Goal: Task Accomplishment & Management: Manage account settings

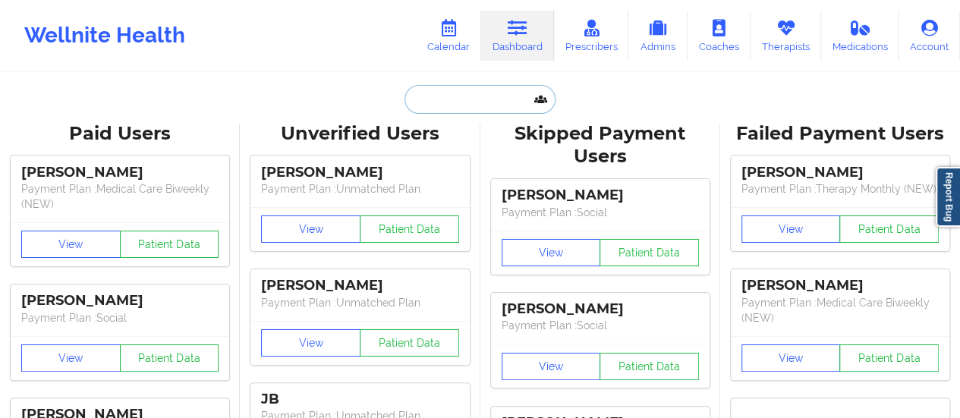
click at [442, 99] on input "text" at bounding box center [479, 99] width 150 height 29
paste input "[PERSON_NAME][EMAIL_ADDRESS][DOMAIN_NAME]"
type input "[PERSON_NAME][EMAIL_ADDRESS][DOMAIN_NAME]"
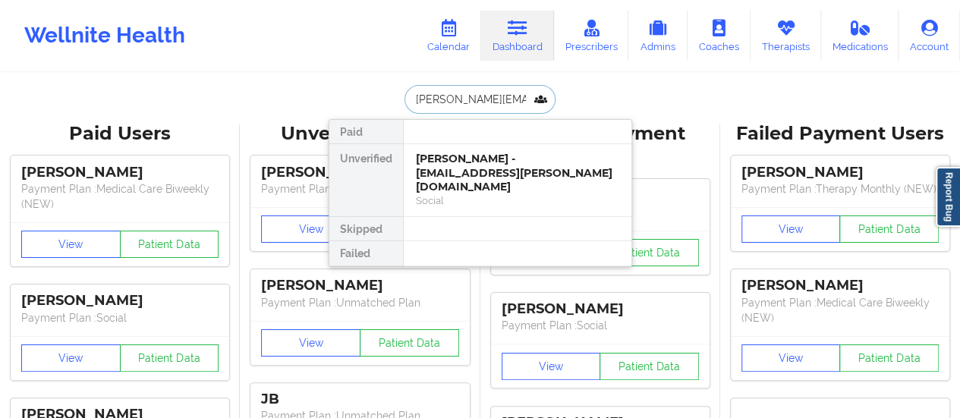
scroll to position [0, 29]
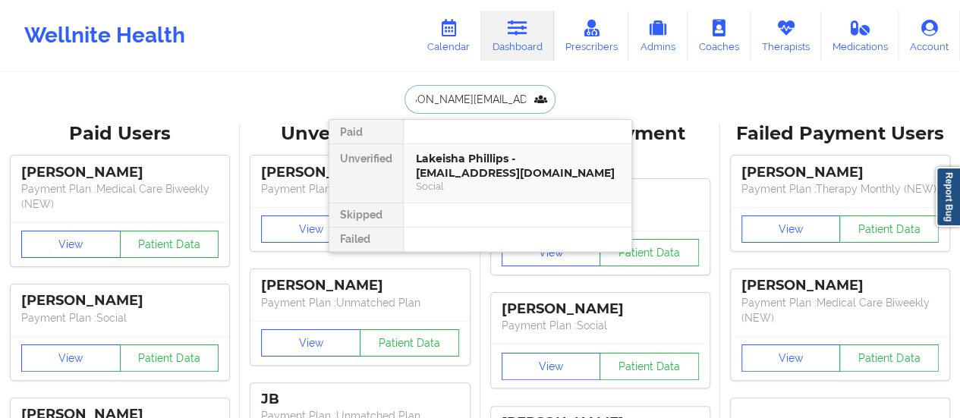
click at [469, 154] on div "Lakeisha Phillips - [EMAIL_ADDRESS][DOMAIN_NAME]" at bounding box center [517, 166] width 203 height 28
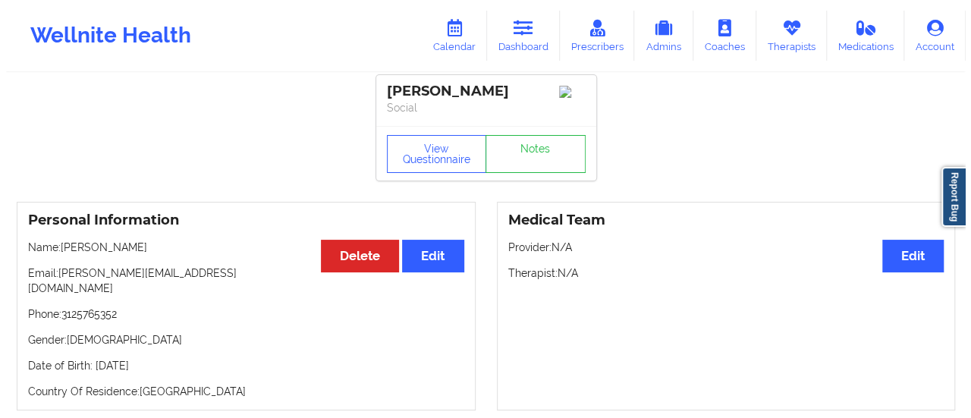
scroll to position [2, 0]
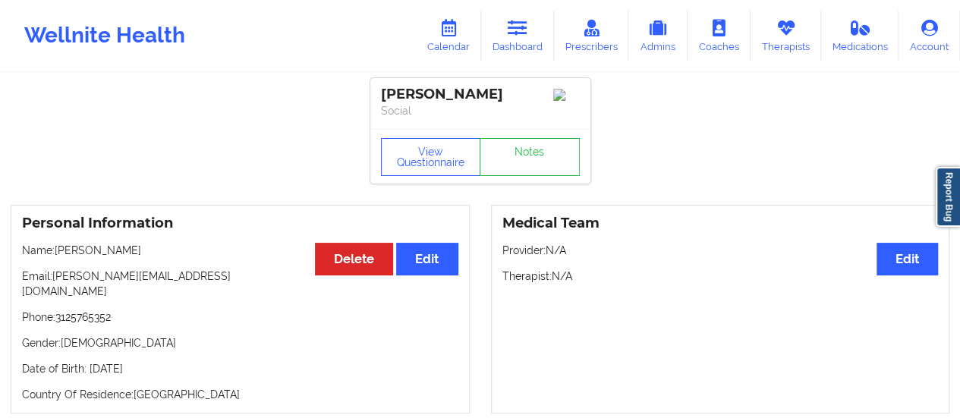
drag, startPoint x: 144, startPoint y: 251, endPoint x: 58, endPoint y: 251, distance: 86.5
click at [58, 251] on p "Name: [PERSON_NAME]" at bounding box center [240, 250] width 436 height 15
copy p "[PERSON_NAME]"
click at [431, 40] on link "Calendar" at bounding box center [448, 36] width 65 height 50
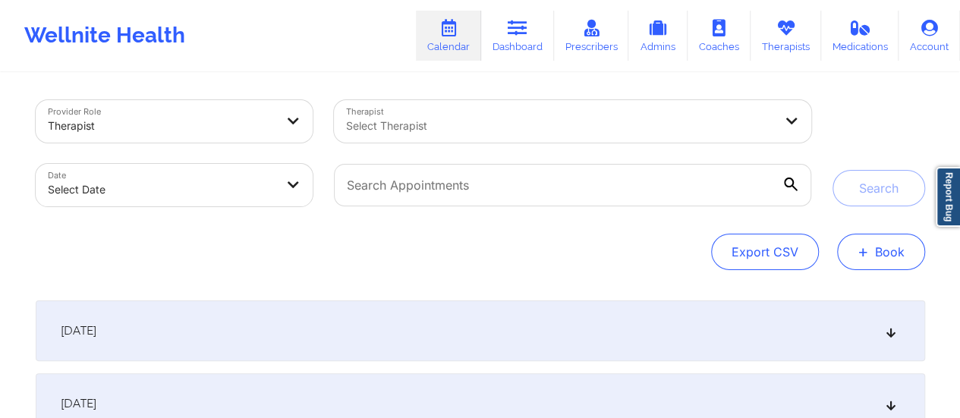
click at [881, 256] on button "+ Book" at bounding box center [881, 252] width 88 height 36
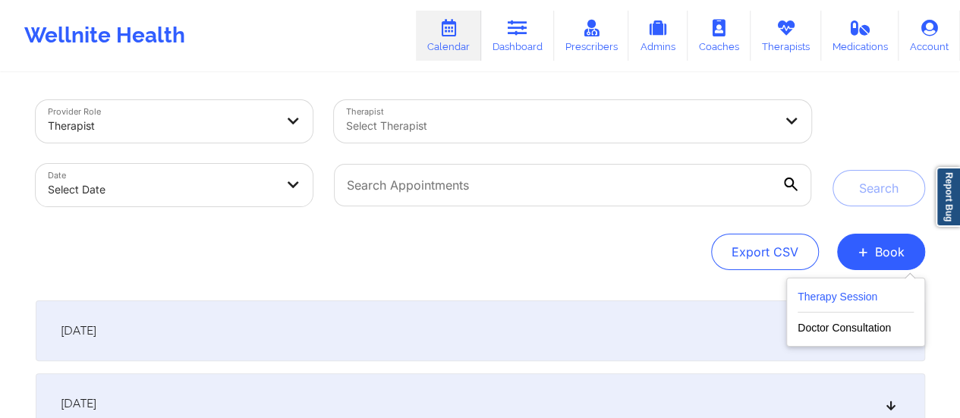
click at [821, 287] on button "Therapy Session" at bounding box center [855, 299] width 116 height 25
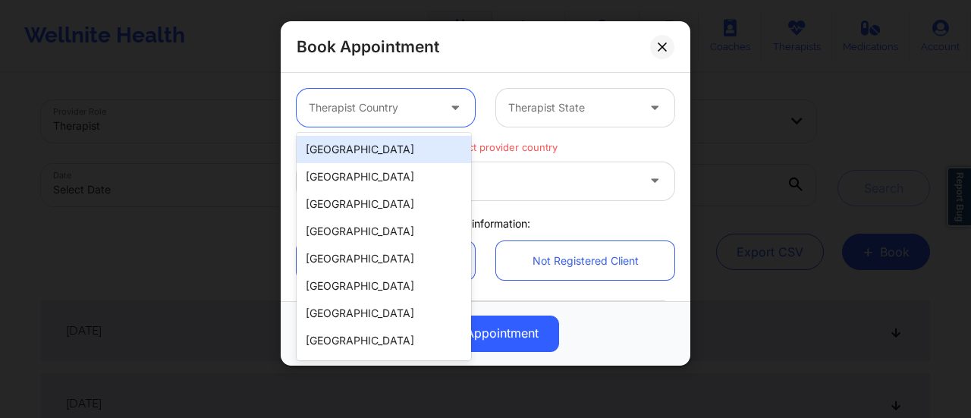
click at [407, 99] on div at bounding box center [373, 108] width 128 height 18
click at [357, 139] on div "[GEOGRAPHIC_DATA]" at bounding box center [384, 149] width 174 height 27
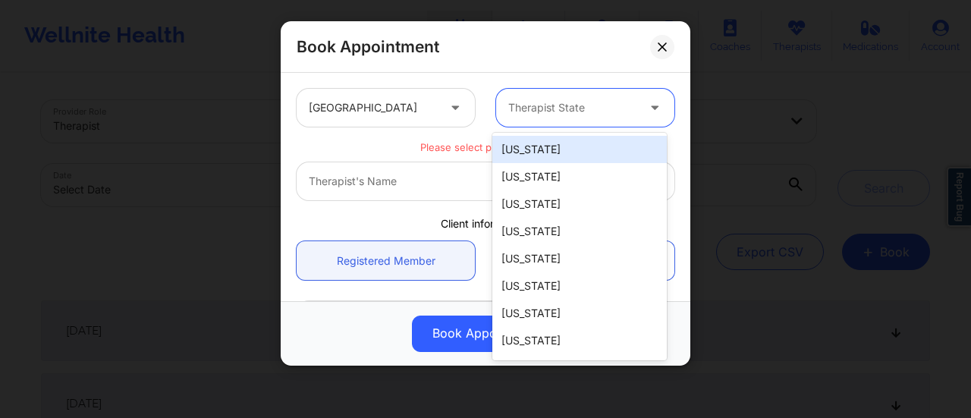
click at [572, 115] on div at bounding box center [572, 108] width 128 height 18
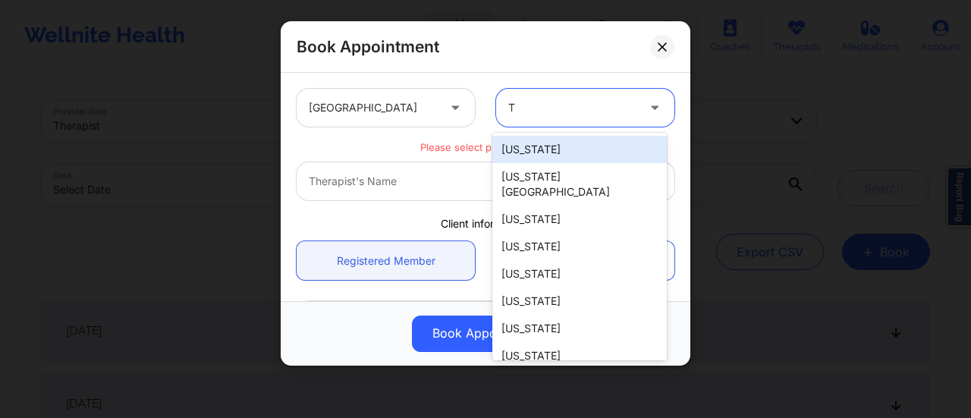
type input "Te"
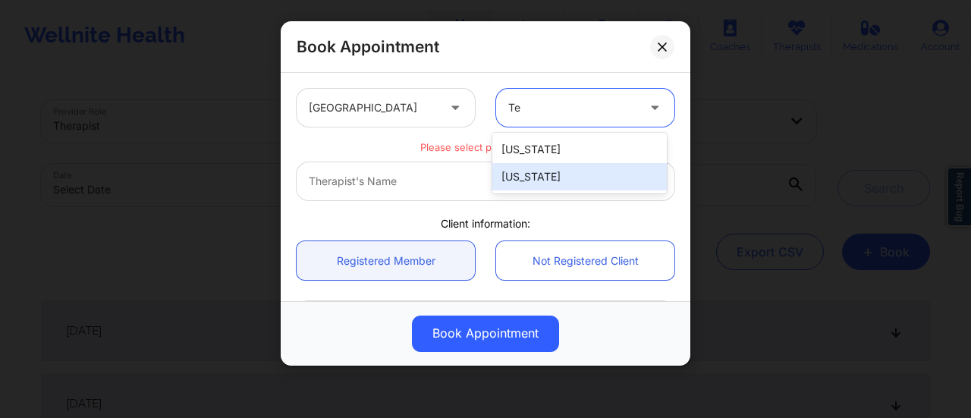
click at [536, 184] on div "[US_STATE]" at bounding box center [579, 176] width 174 height 27
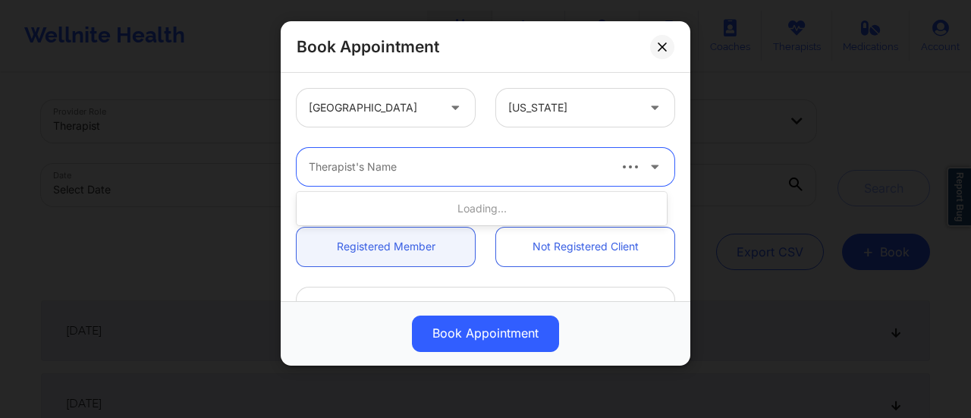
click at [464, 183] on div "Therapist's Name" at bounding box center [452, 167] width 311 height 38
type input "[PERSON_NAME]"
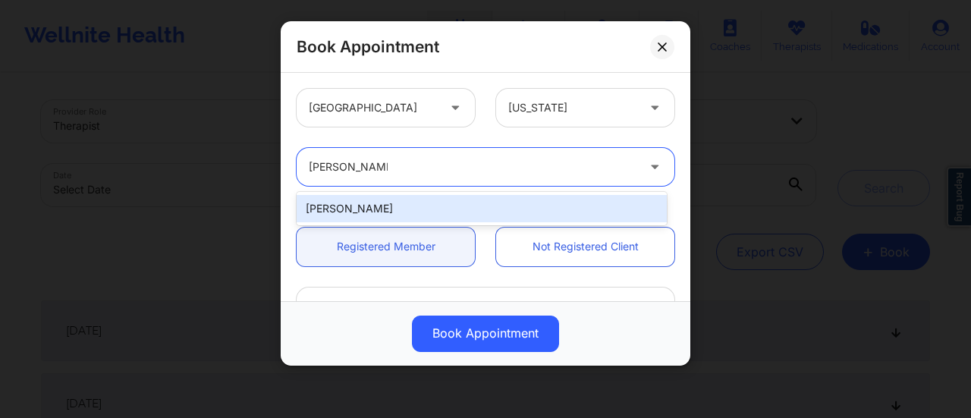
click at [357, 202] on div "[PERSON_NAME]" at bounding box center [482, 208] width 370 height 27
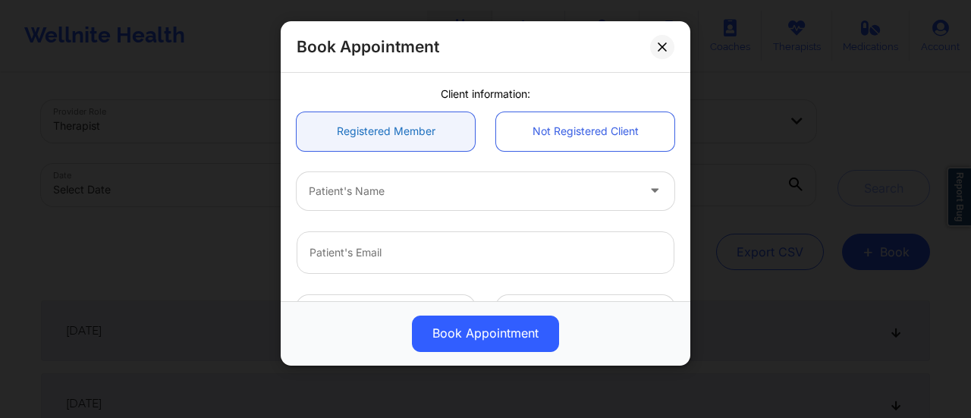
scroll to position [121, 0]
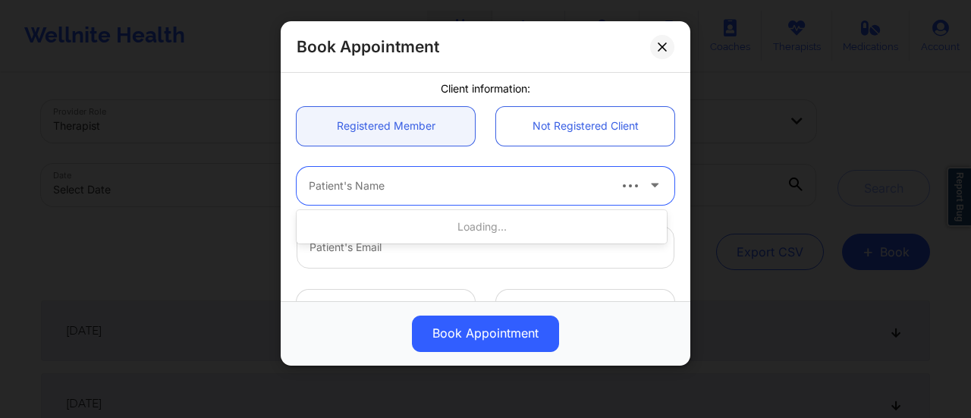
click at [372, 193] on div at bounding box center [457, 186] width 297 height 18
paste input "[PERSON_NAME]"
type input "[PERSON_NAME]"
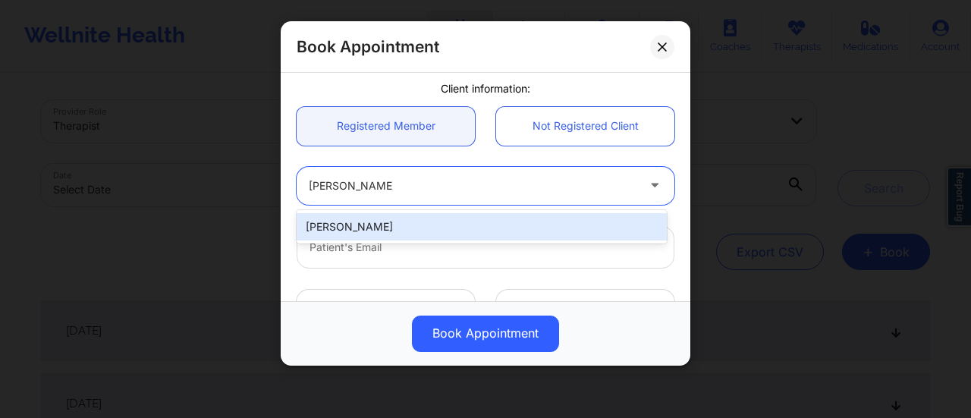
click at [372, 219] on div "[PERSON_NAME]" at bounding box center [482, 226] width 370 height 27
type input "[PERSON_NAME][EMAIL_ADDRESS][DOMAIN_NAME]"
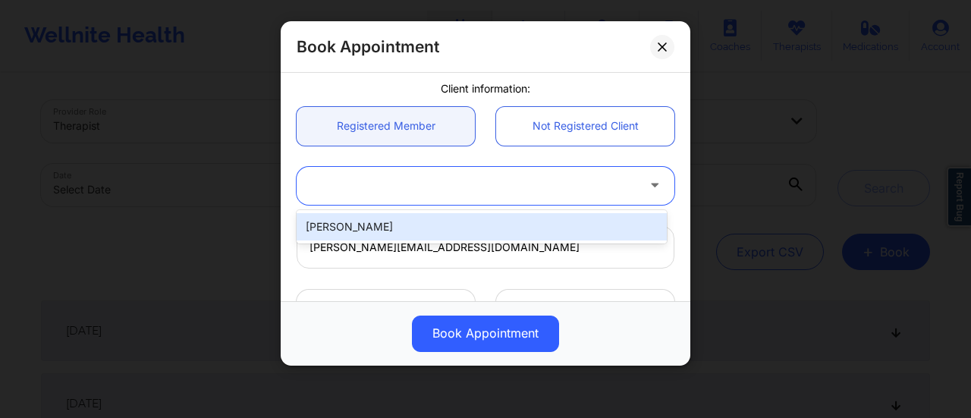
type input "3125765352"
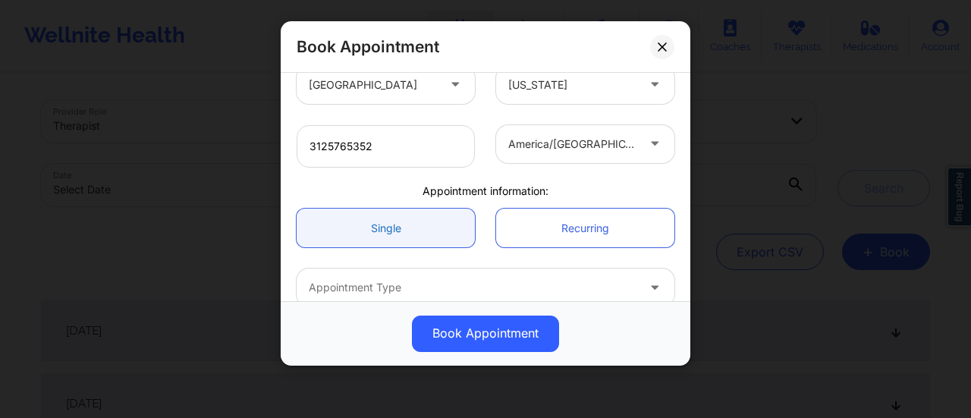
scroll to position [425, 0]
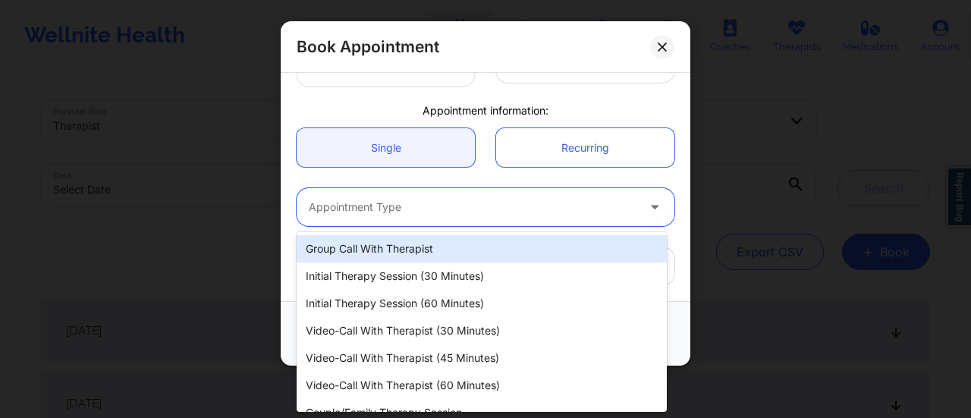
click at [403, 198] on div at bounding box center [473, 207] width 328 height 18
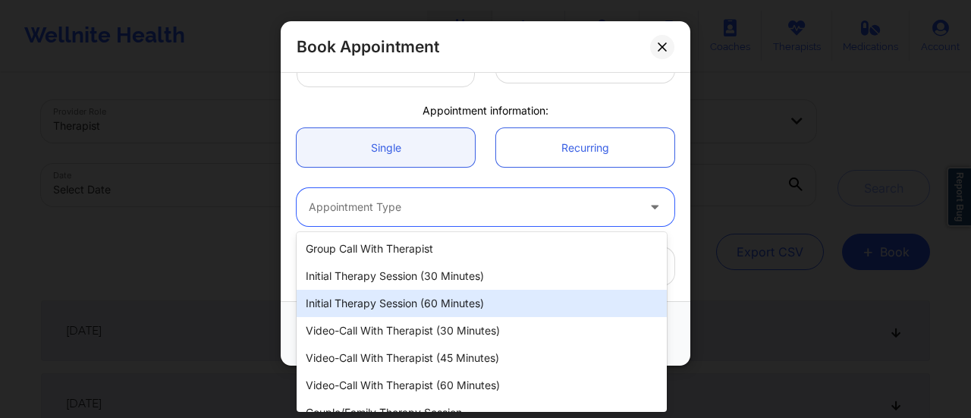
click at [421, 309] on div "Initial Therapy Session (60 minutes)" at bounding box center [482, 303] width 370 height 27
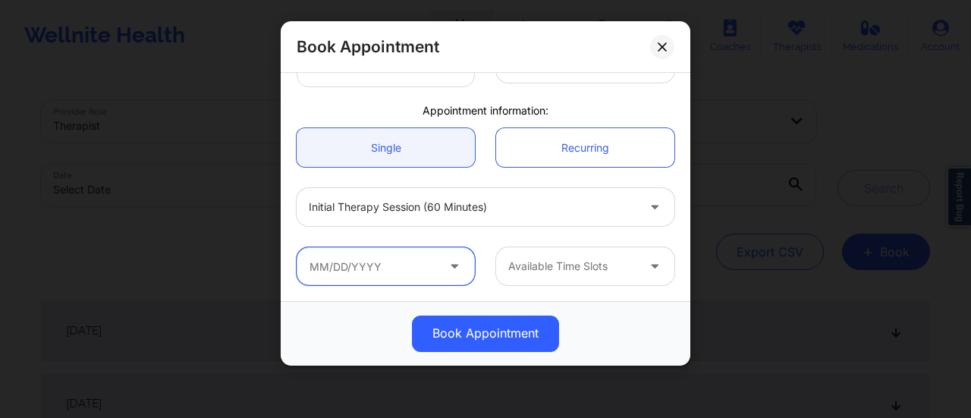
click at [357, 261] on input "text" at bounding box center [386, 266] width 178 height 38
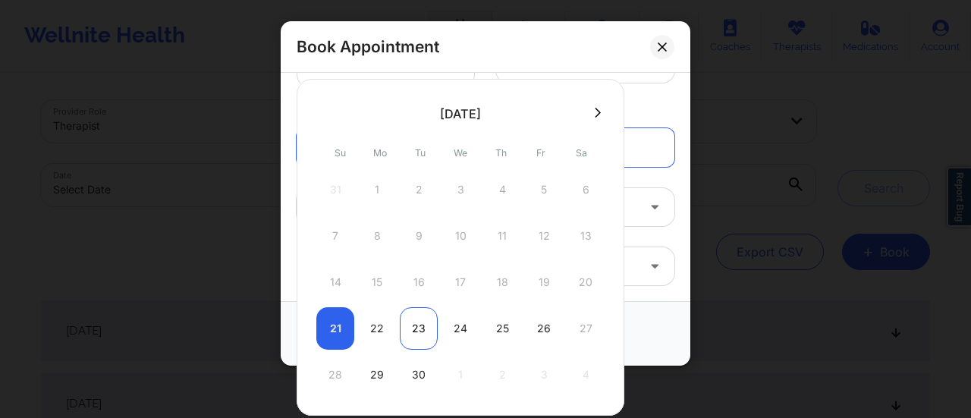
click at [419, 328] on div "23" at bounding box center [419, 328] width 38 height 42
type input "[DATE]"
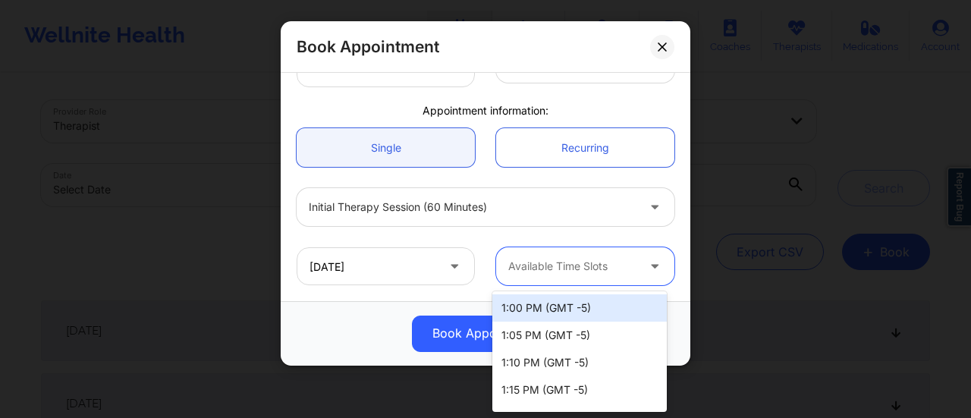
click at [605, 256] on div "Available Time Slots" at bounding box center [567, 266] width 142 height 38
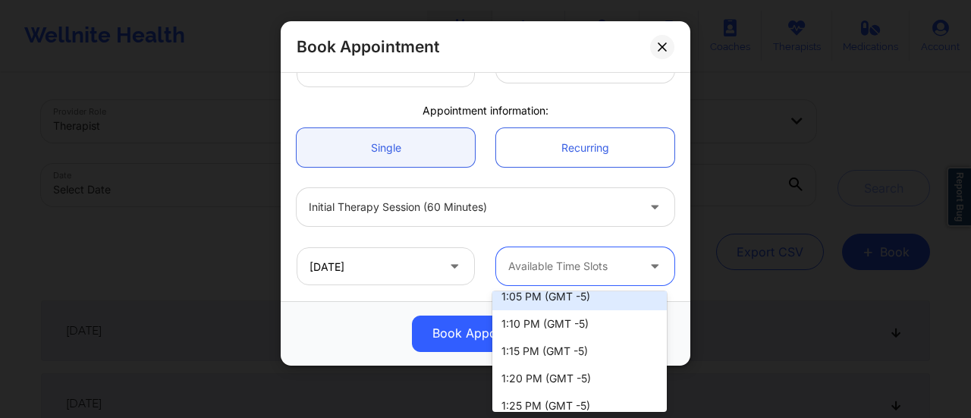
scroll to position [39, 0]
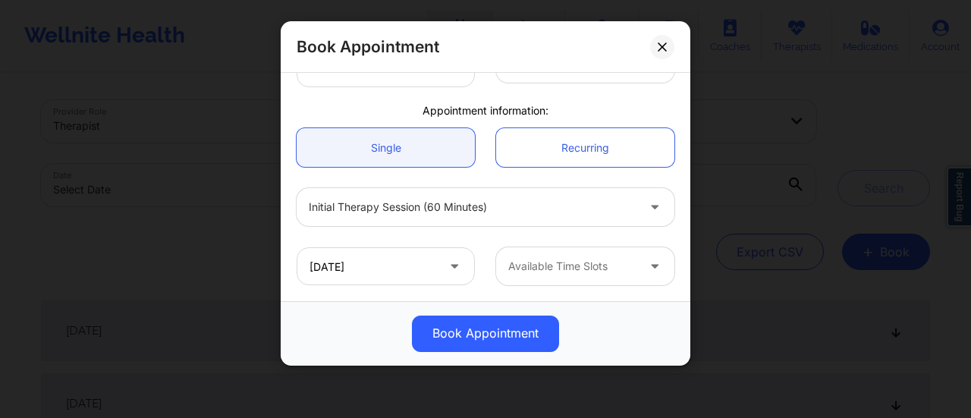
click at [357, 303] on div "Book Appointment" at bounding box center [486, 333] width 410 height 64
click at [588, 250] on div "Available Time Slots" at bounding box center [567, 266] width 142 height 38
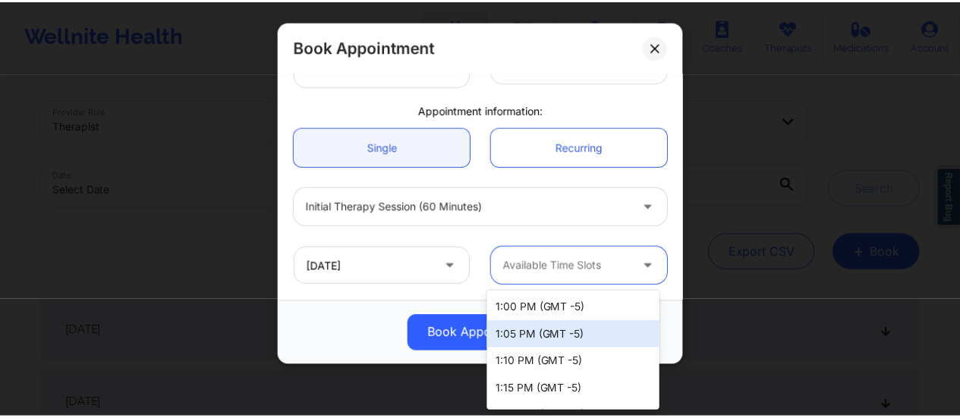
scroll to position [404, 0]
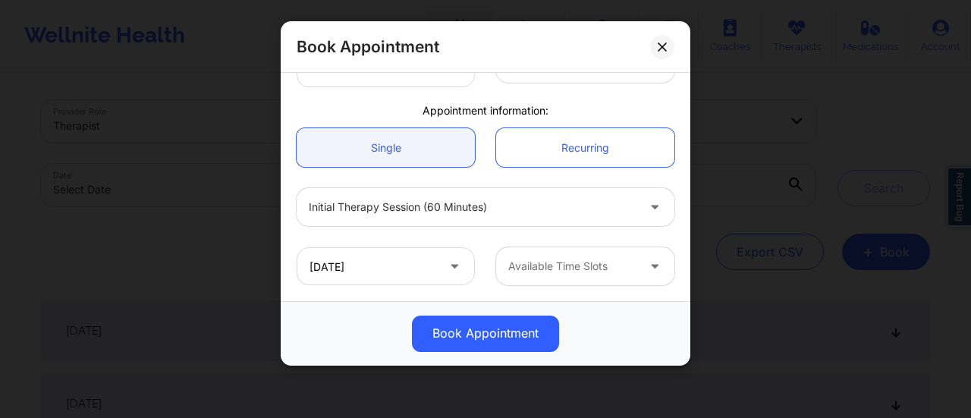
click at [315, 306] on div "Book Appointment" at bounding box center [486, 333] width 410 height 64
click at [661, 46] on icon at bounding box center [662, 46] width 8 height 8
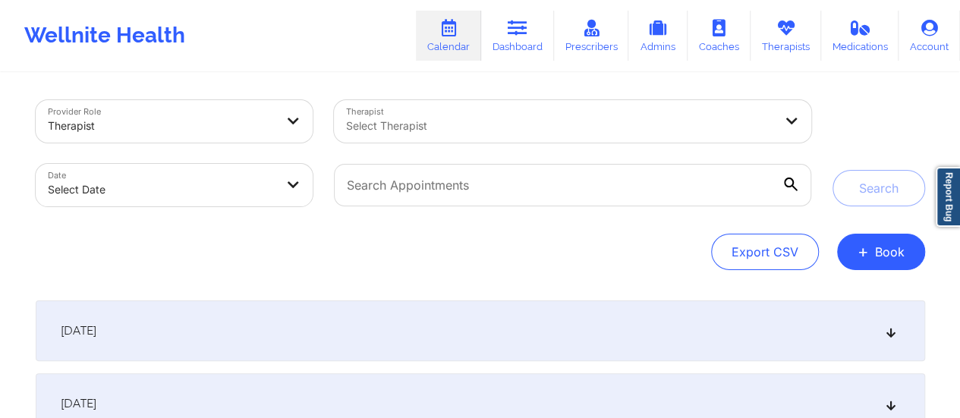
scroll to position [0, 0]
click at [510, 14] on link "Dashboard" at bounding box center [517, 36] width 73 height 50
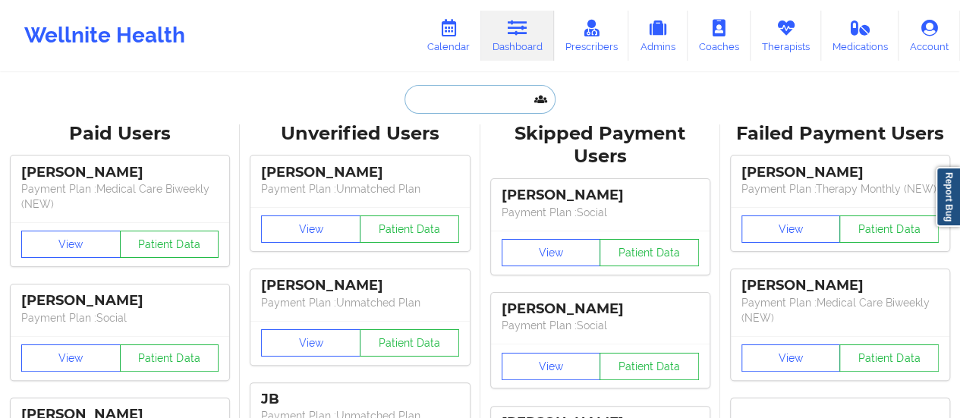
click at [463, 89] on input "text" at bounding box center [479, 99] width 150 height 29
paste input "[EMAIL_ADDRESS][DOMAIN_NAME]"
type input "[EMAIL_ADDRESS][DOMAIN_NAME]"
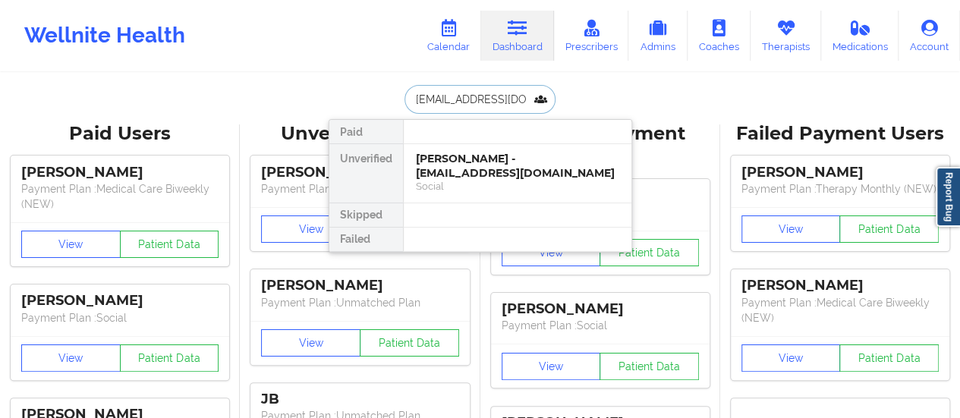
click at [469, 171] on div "[PERSON_NAME] - [EMAIL_ADDRESS][DOMAIN_NAME]" at bounding box center [517, 166] width 203 height 28
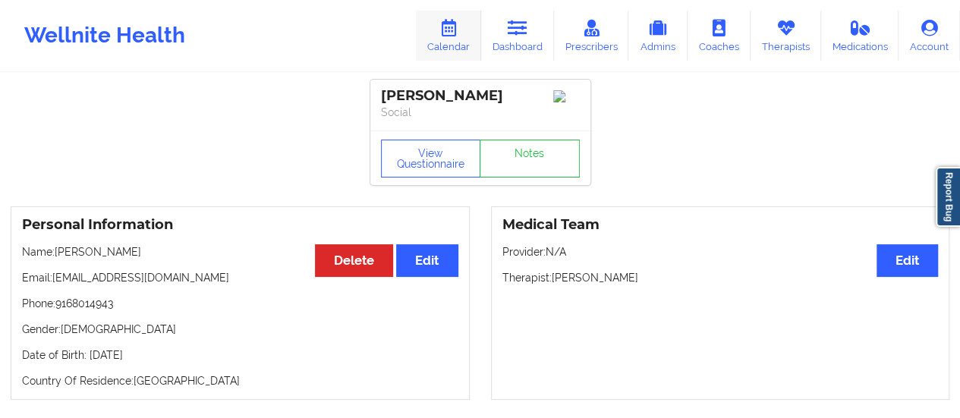
click at [458, 28] on icon at bounding box center [448, 28] width 20 height 17
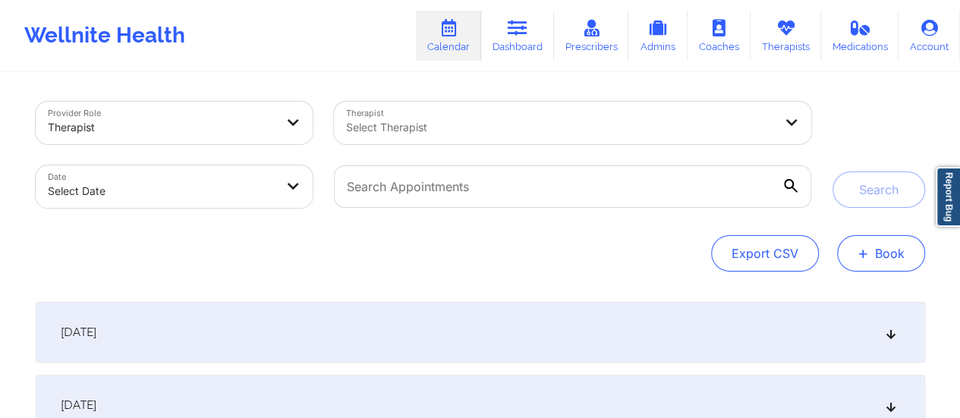
click at [894, 262] on button "+ Book" at bounding box center [881, 253] width 88 height 36
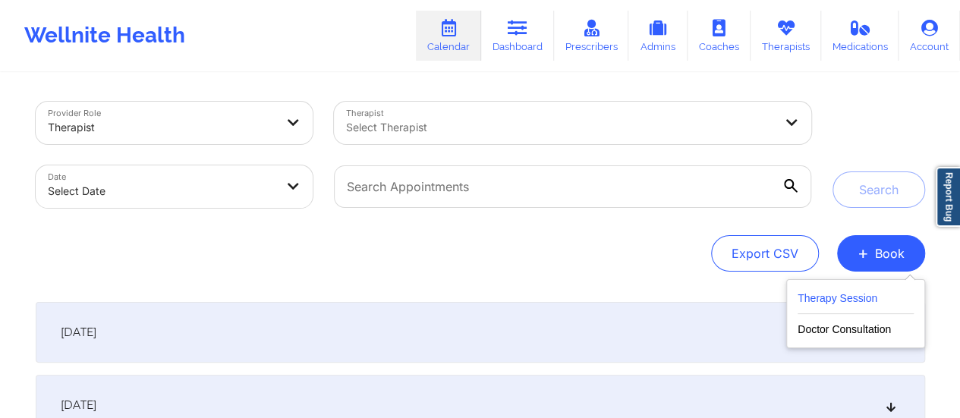
click at [834, 291] on button "Therapy Session" at bounding box center [855, 301] width 116 height 25
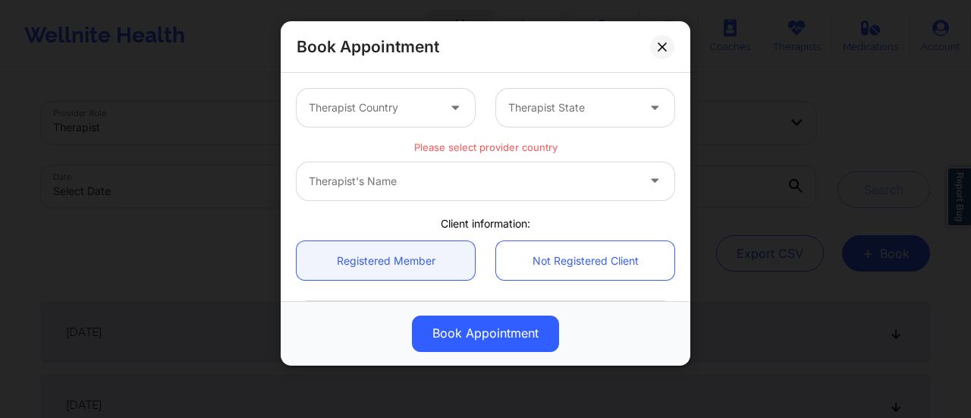
click at [434, 110] on div "Therapist Country" at bounding box center [368, 108] width 142 height 38
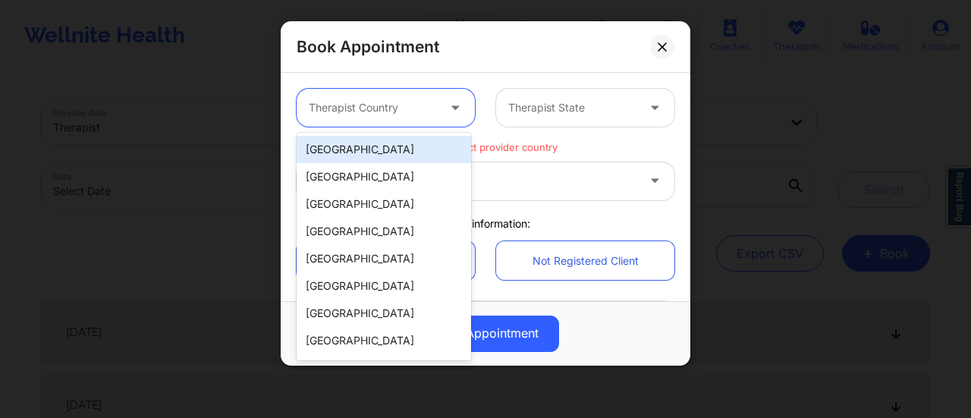
click at [367, 145] on div "[GEOGRAPHIC_DATA]" at bounding box center [384, 149] width 174 height 27
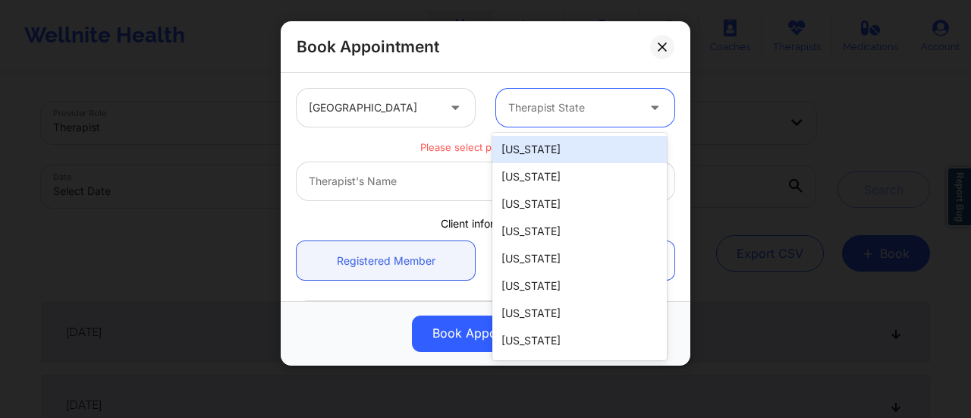
click at [558, 108] on div at bounding box center [572, 108] width 128 height 18
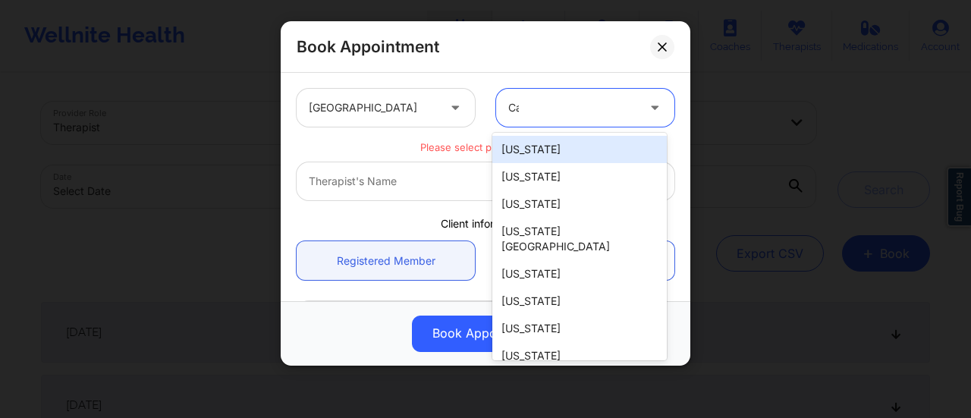
type input "Cal"
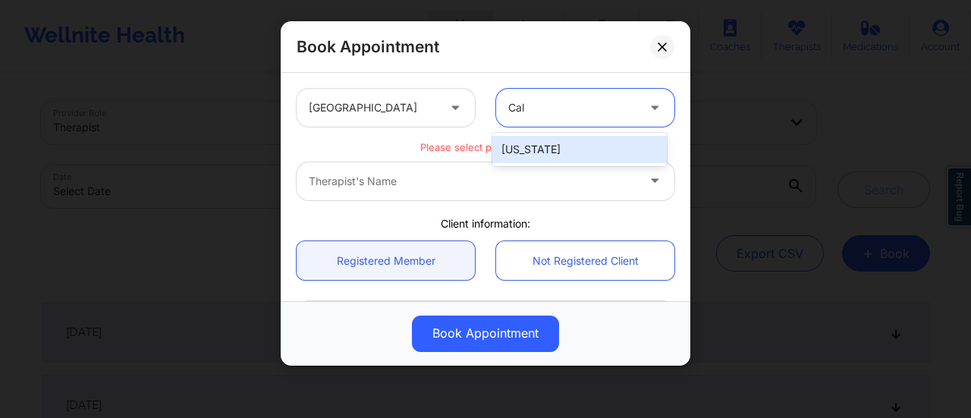
click at [557, 140] on div "[US_STATE]" at bounding box center [579, 149] width 174 height 27
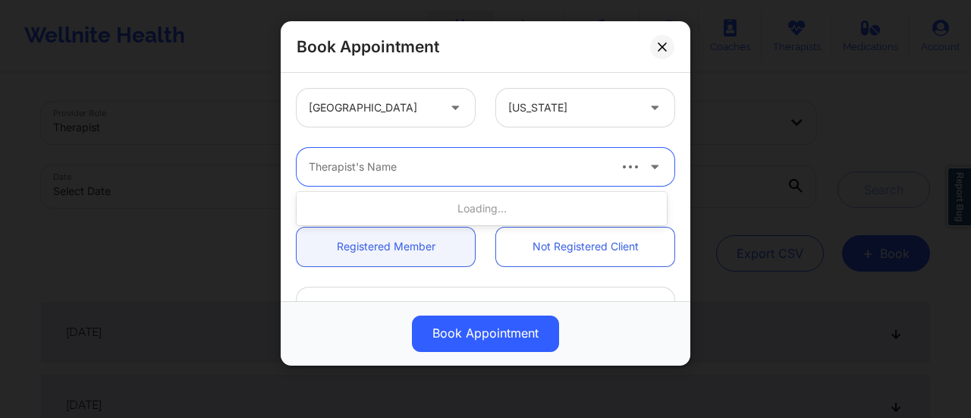
click at [402, 179] on div "Therapist's Name" at bounding box center [452, 167] width 311 height 38
type input "Usha"
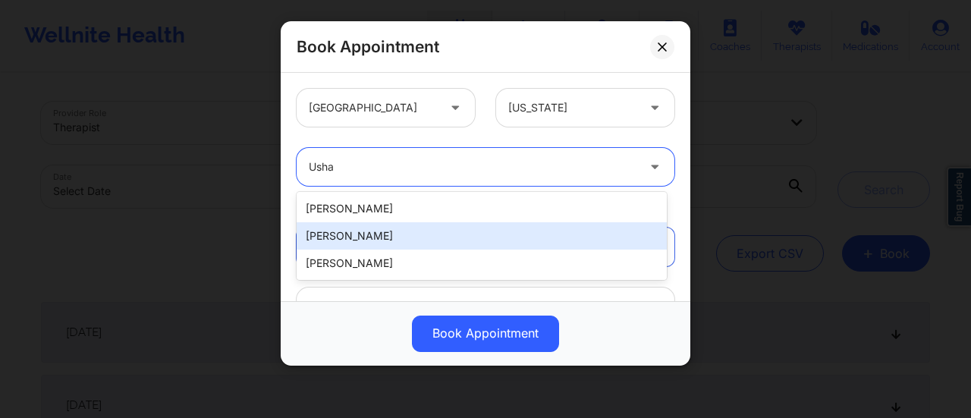
click at [373, 234] on div "[PERSON_NAME]" at bounding box center [482, 235] width 370 height 27
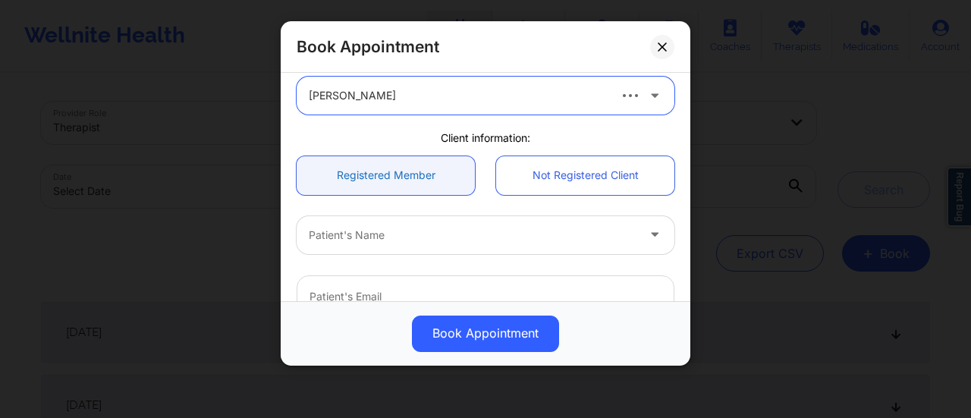
scroll to position [75, 0]
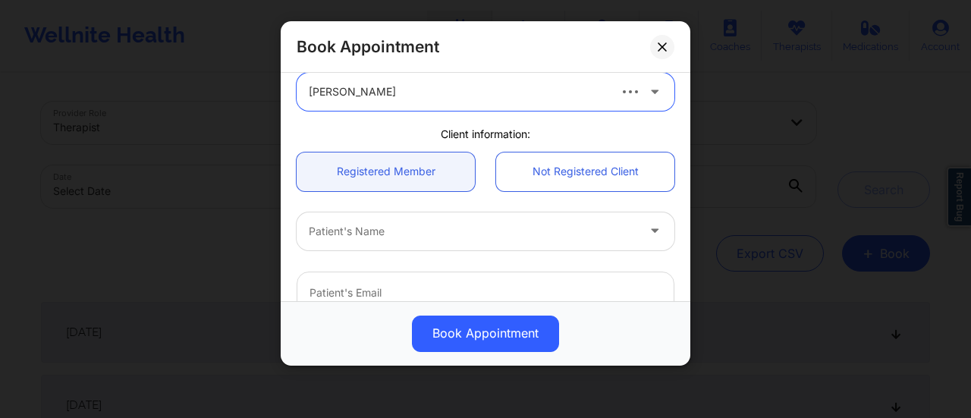
click at [433, 231] on div at bounding box center [473, 231] width 328 height 18
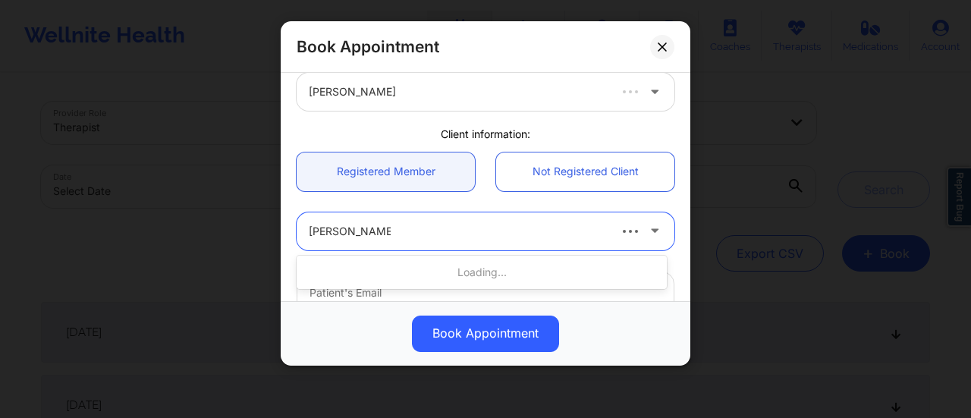
type input "[PERSON_NAME]"
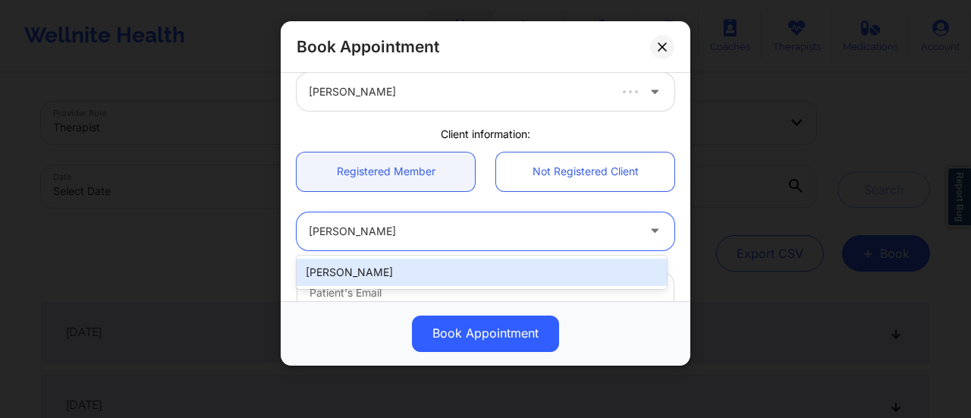
click at [366, 286] on div "[PERSON_NAME]" at bounding box center [482, 272] width 370 height 33
click at [366, 268] on div "[PERSON_NAME]" at bounding box center [482, 272] width 370 height 27
type input "[EMAIL_ADDRESS][DOMAIN_NAME]"
type input "9168014943"
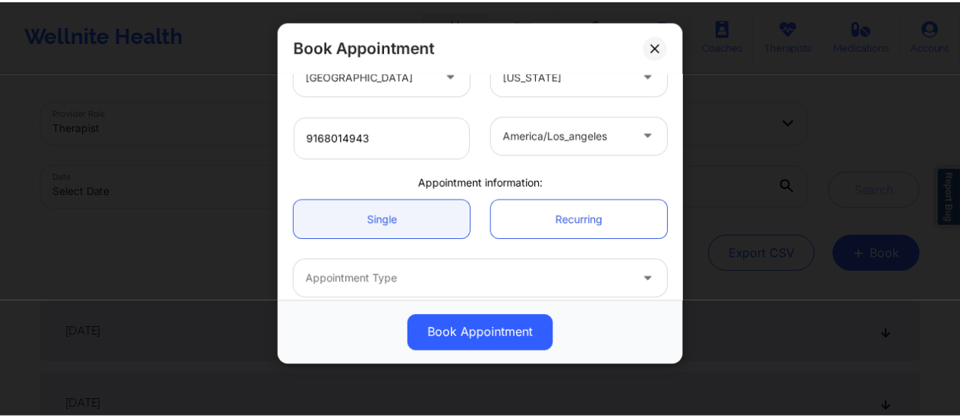
scroll to position [425, 0]
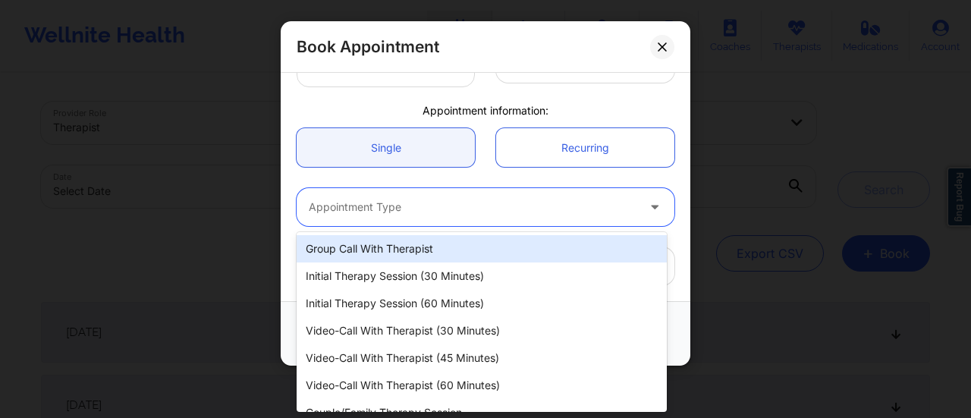
click at [438, 213] on div at bounding box center [473, 207] width 328 height 18
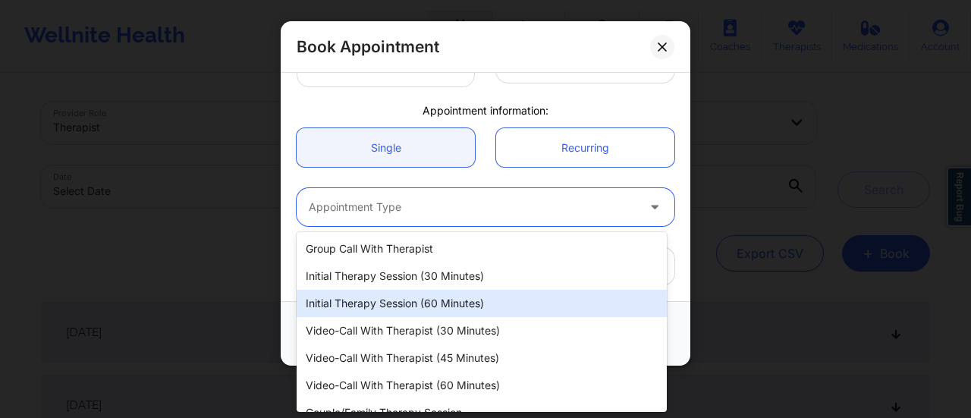
click at [410, 309] on div "Initial Therapy Session (60 minutes)" at bounding box center [482, 303] width 370 height 27
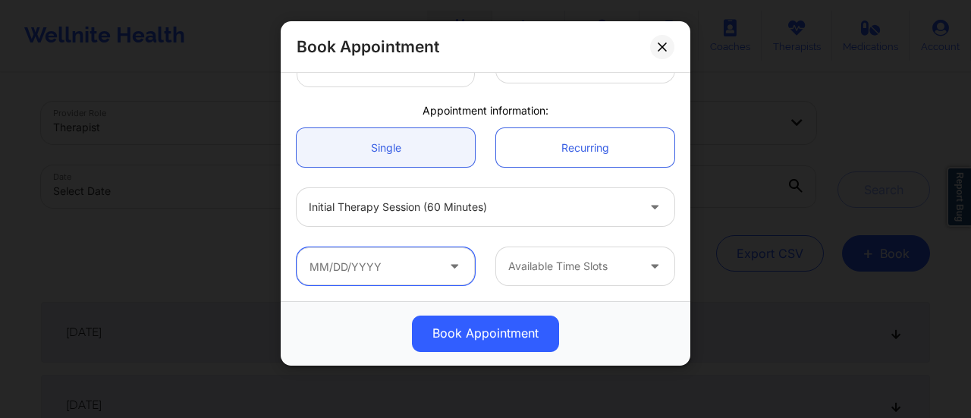
click at [423, 268] on input "text" at bounding box center [386, 266] width 178 height 38
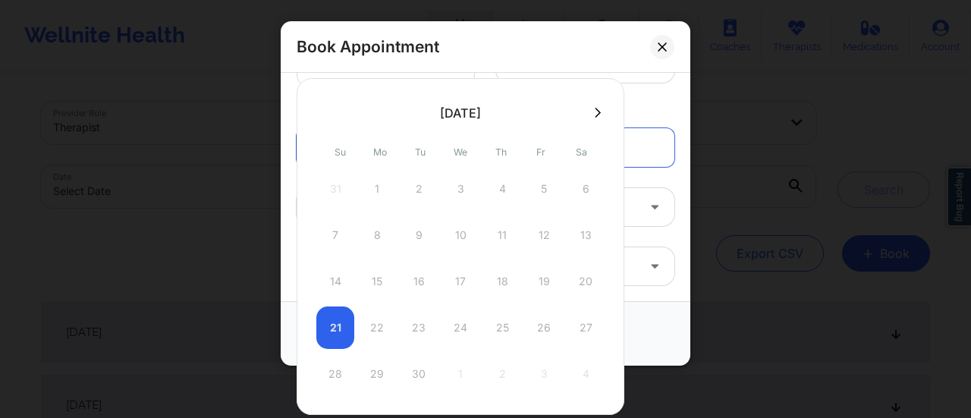
click at [379, 375] on div "28 29 30 1 2 3 4" at bounding box center [460, 374] width 288 height 42
click at [286, 221] on div "Initial Therapy Session (60 minutes)" at bounding box center [485, 207] width 399 height 38
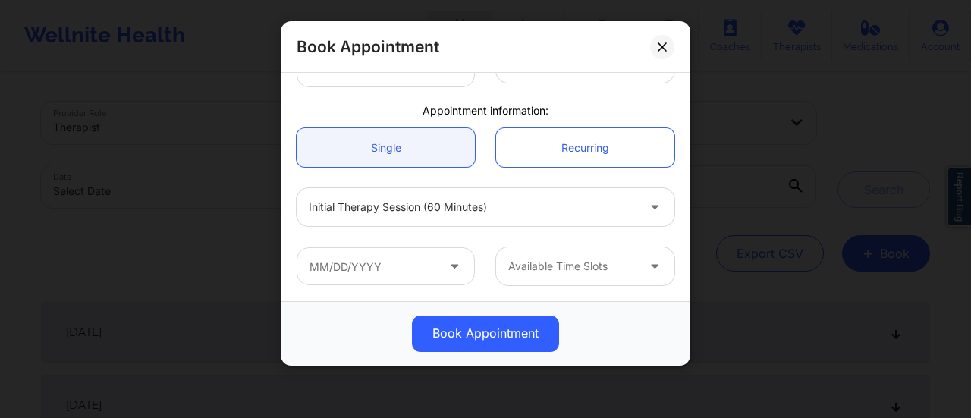
click at [460, 265] on span at bounding box center [456, 266] width 18 height 19
click at [455, 262] on icon at bounding box center [454, 263] width 15 height 13
click at [447, 262] on icon at bounding box center [454, 263] width 15 height 13
click at [405, 266] on input "text" at bounding box center [386, 266] width 178 height 38
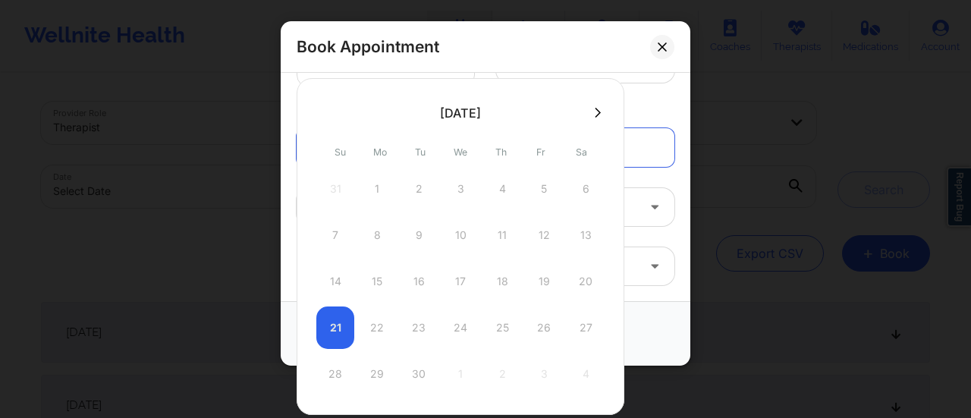
click at [370, 323] on div "21 22 23 24 25 26 27" at bounding box center [460, 327] width 288 height 42
click at [334, 374] on div "28 29 30 1 2 3 4" at bounding box center [460, 374] width 288 height 42
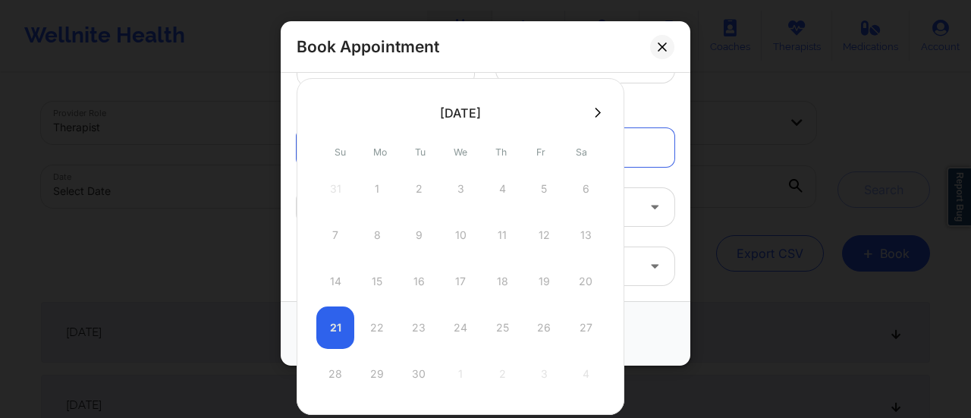
click at [384, 369] on div "28 29 30 1 2 3 4" at bounding box center [460, 374] width 288 height 42
click at [516, 269] on div "14 15 16 17 18 19 20" at bounding box center [460, 281] width 288 height 42
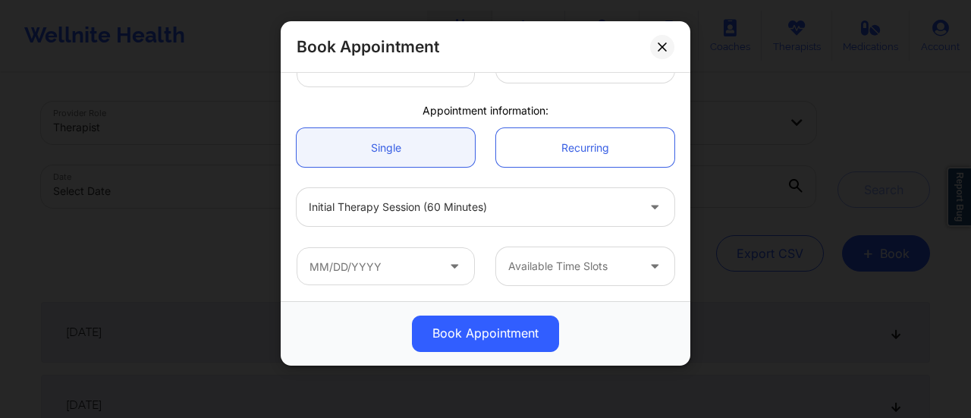
click at [657, 307] on div "Book Appointment" at bounding box center [486, 333] width 410 height 64
click at [639, 273] on div at bounding box center [656, 266] width 36 height 38
click at [657, 49] on button at bounding box center [662, 47] width 24 height 24
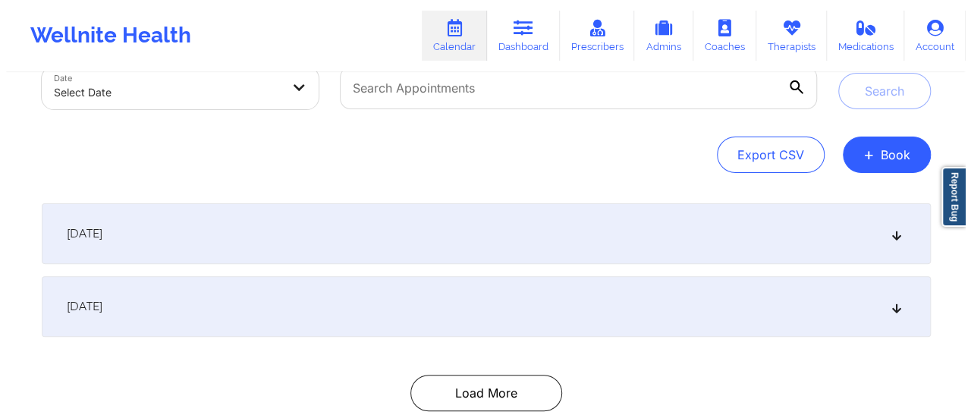
scroll to position [101, 0]
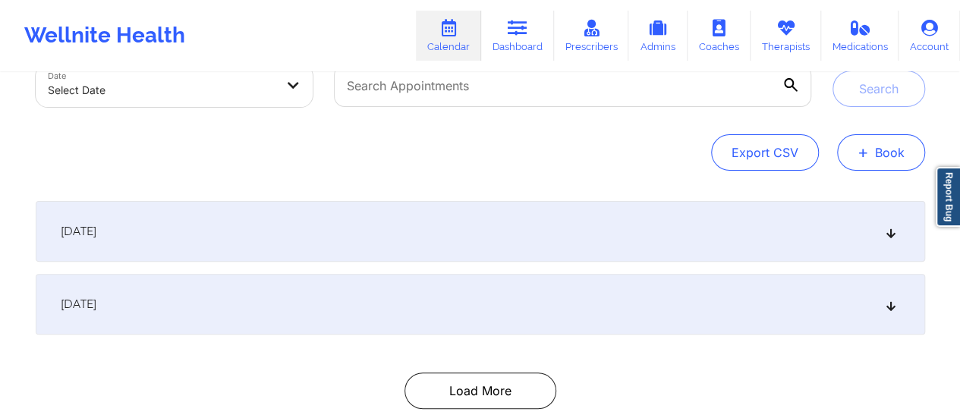
click at [898, 158] on button "+ Book" at bounding box center [881, 152] width 88 height 36
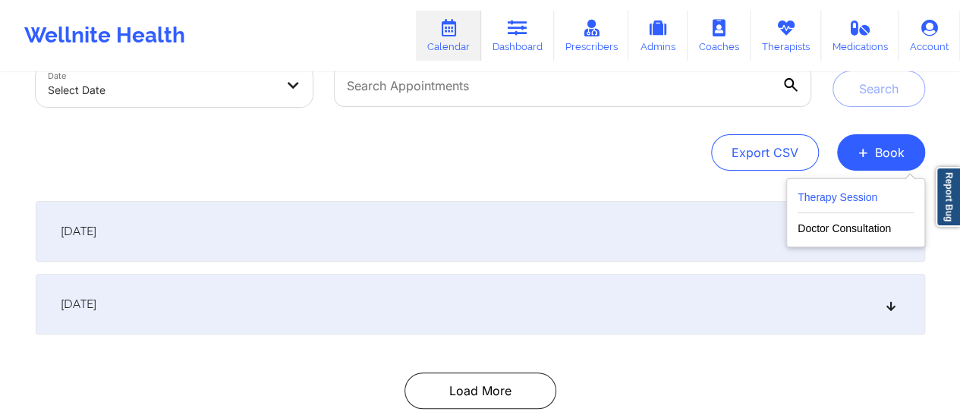
click at [844, 196] on button "Therapy Session" at bounding box center [855, 200] width 116 height 25
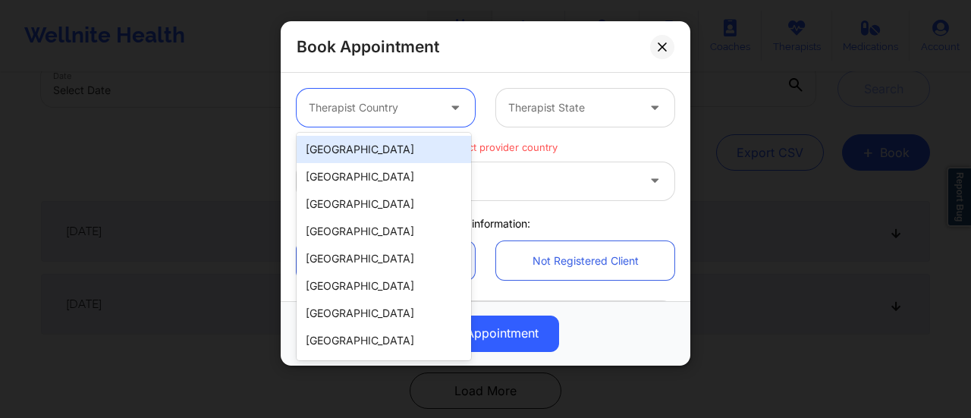
click at [407, 101] on div at bounding box center [373, 108] width 128 height 18
click at [356, 152] on div "[GEOGRAPHIC_DATA]" at bounding box center [384, 149] width 174 height 27
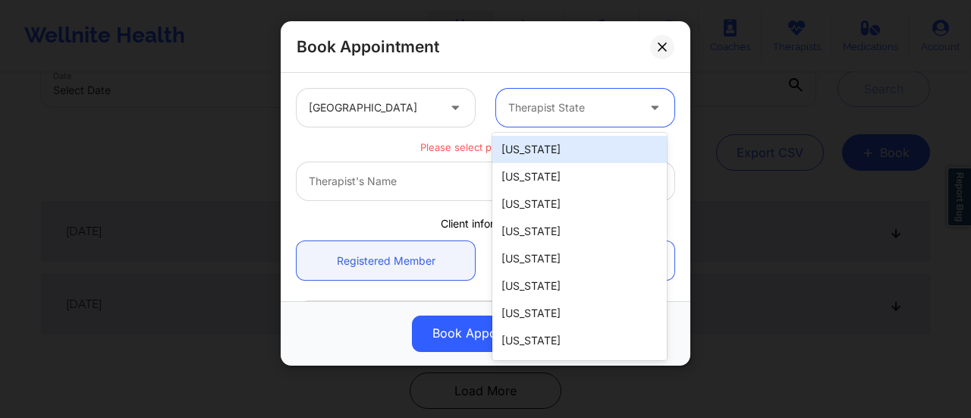
click at [556, 113] on div at bounding box center [572, 108] width 128 height 18
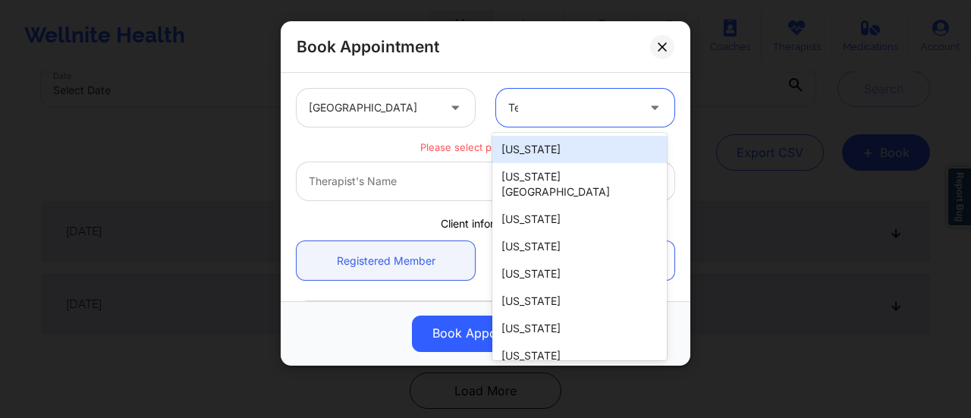
type input "Tex"
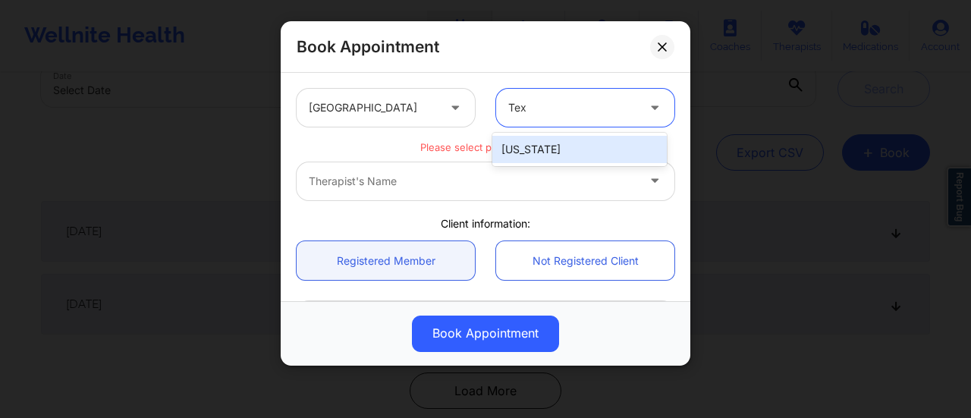
click at [540, 148] on div "[US_STATE]" at bounding box center [579, 149] width 174 height 27
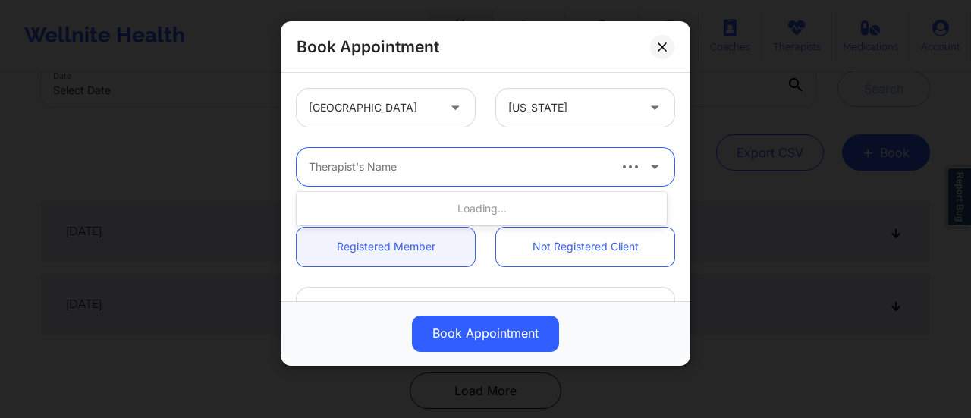
click at [470, 164] on div at bounding box center [457, 167] width 297 height 18
type input "[PERSON_NAME]"
click at [391, 165] on div at bounding box center [457, 167] width 297 height 18
type input "[PERSON_NAME]"
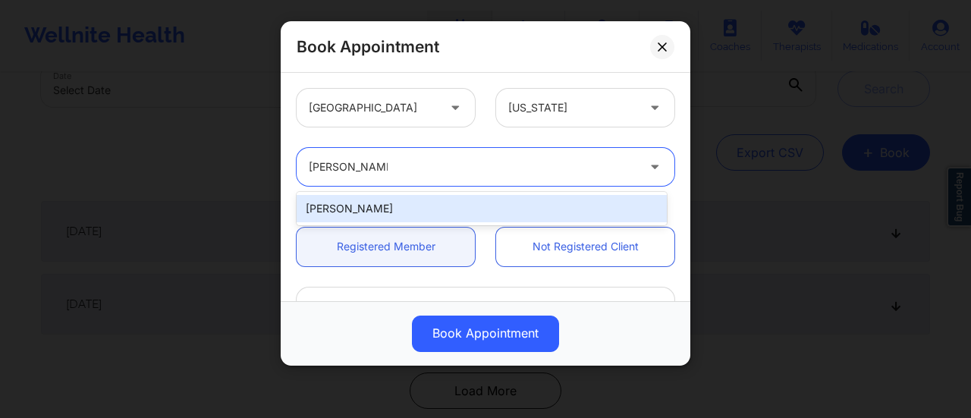
click at [408, 203] on div "[PERSON_NAME]" at bounding box center [482, 208] width 370 height 27
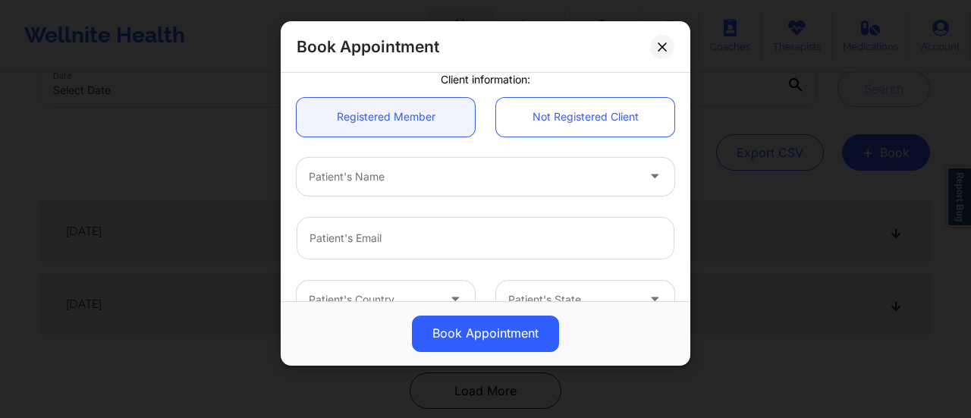
scroll to position [132, 0]
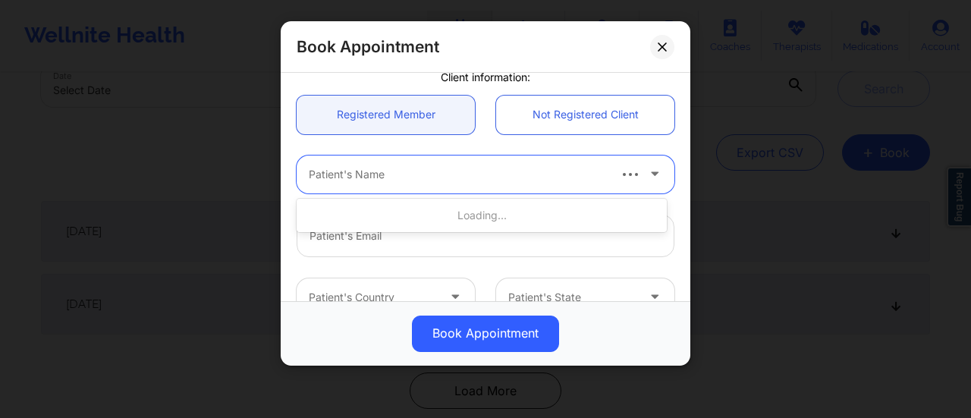
click at [424, 174] on div at bounding box center [457, 174] width 297 height 18
paste input "[PERSON_NAME]"
type input "[PERSON_NAME] Phi"
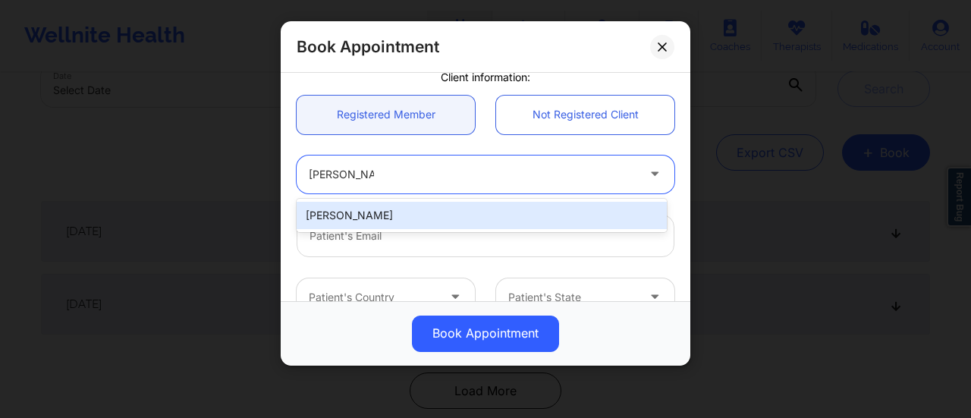
click at [412, 215] on div "[PERSON_NAME]" at bounding box center [482, 215] width 370 height 27
type input "[PERSON_NAME][EMAIL_ADDRESS][DOMAIN_NAME]"
type input "3125765352"
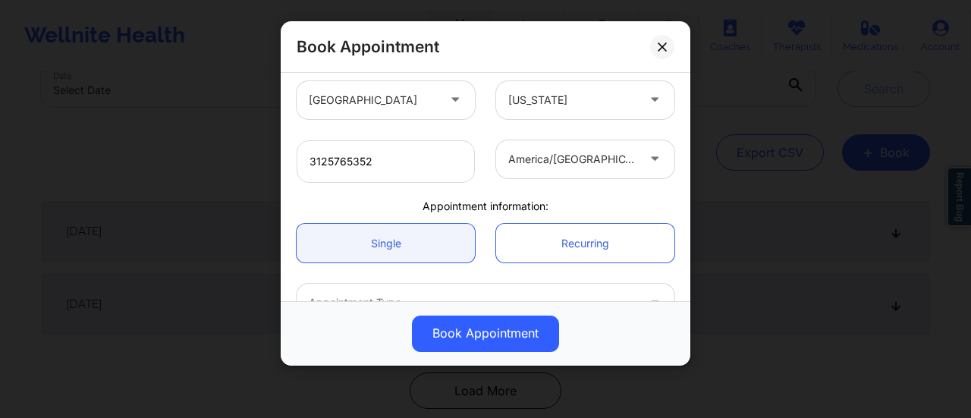
scroll to position [425, 0]
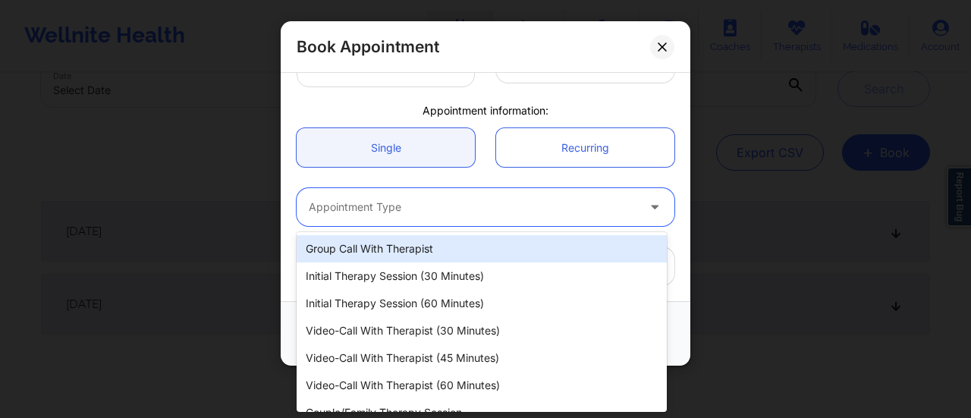
click at [433, 205] on div at bounding box center [473, 207] width 328 height 18
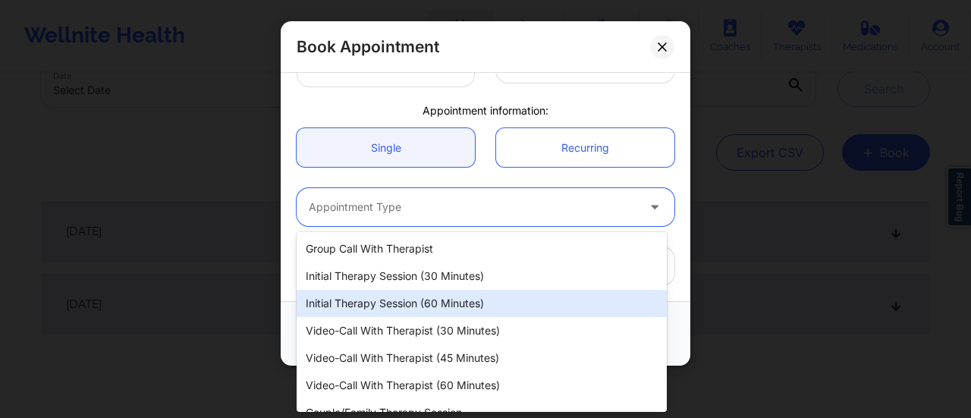
click at [435, 299] on div "Initial Therapy Session (60 minutes)" at bounding box center [482, 303] width 370 height 27
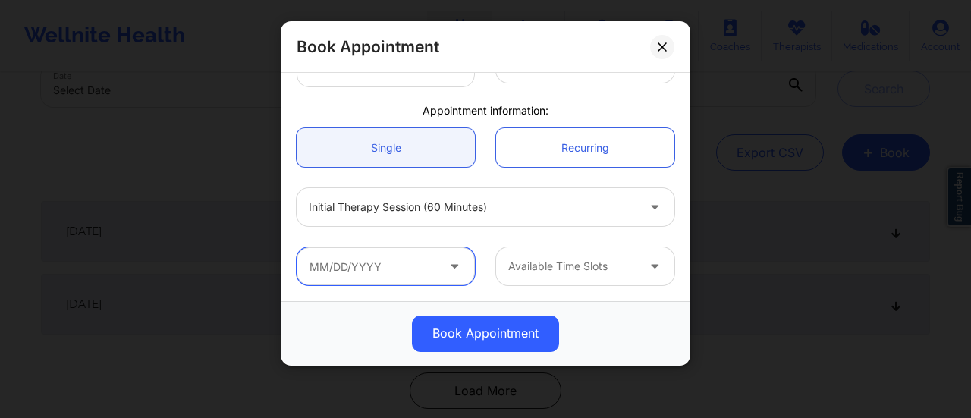
click at [401, 266] on input "text" at bounding box center [386, 266] width 178 height 38
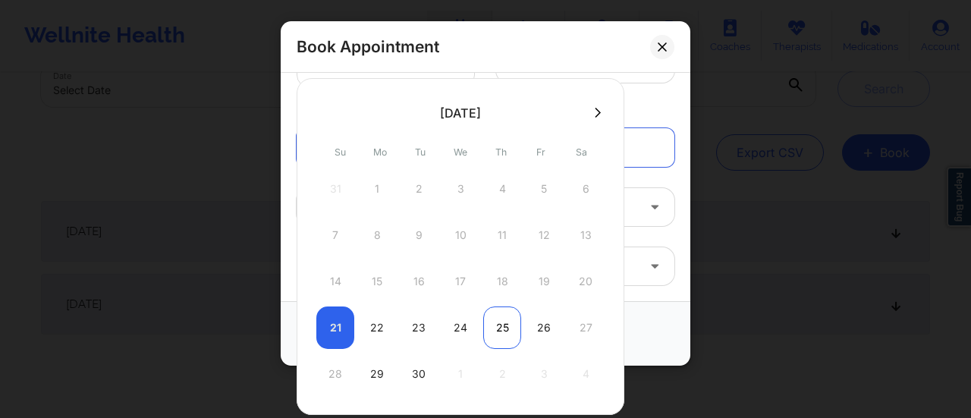
click at [494, 320] on div "25" at bounding box center [502, 327] width 38 height 42
type input "[DATE]"
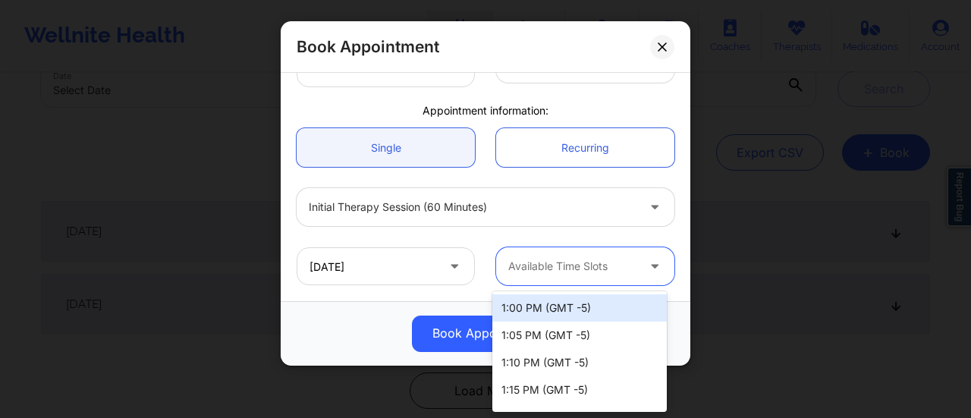
click at [605, 266] on div at bounding box center [572, 266] width 128 height 18
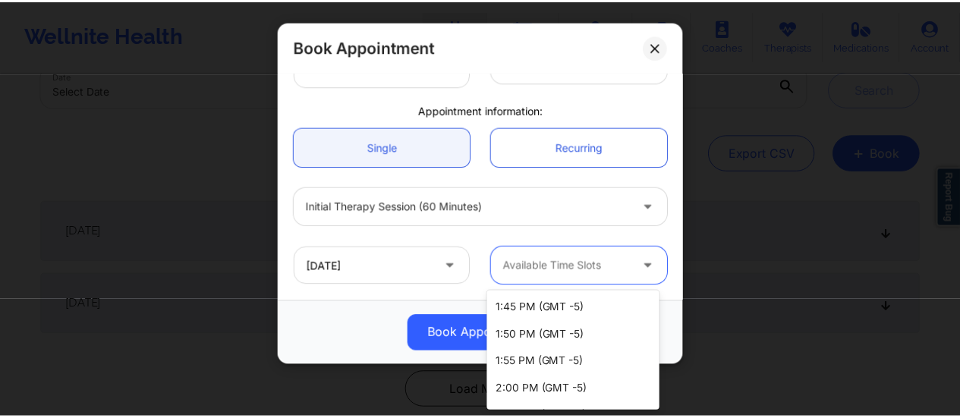
scroll to position [404, 0]
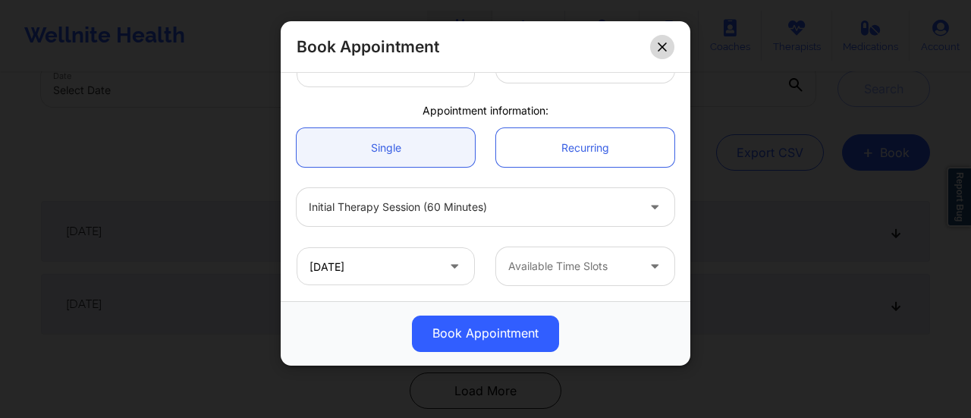
click at [666, 36] on button at bounding box center [662, 47] width 24 height 24
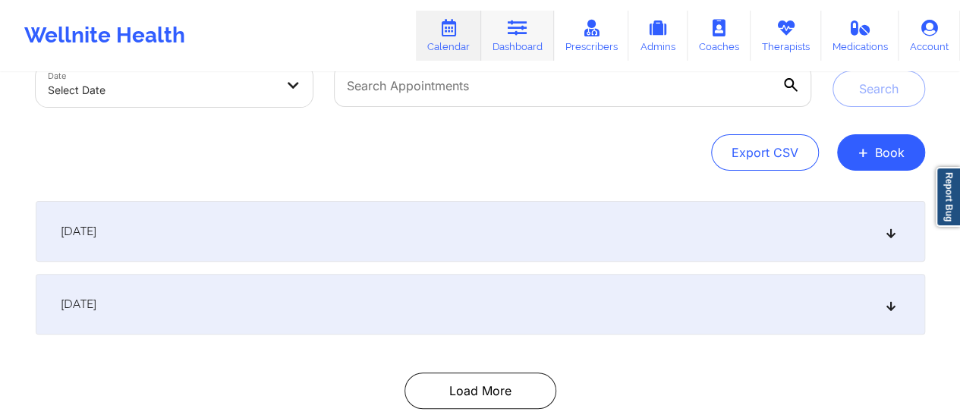
click at [505, 43] on link "Dashboard" at bounding box center [517, 36] width 73 height 50
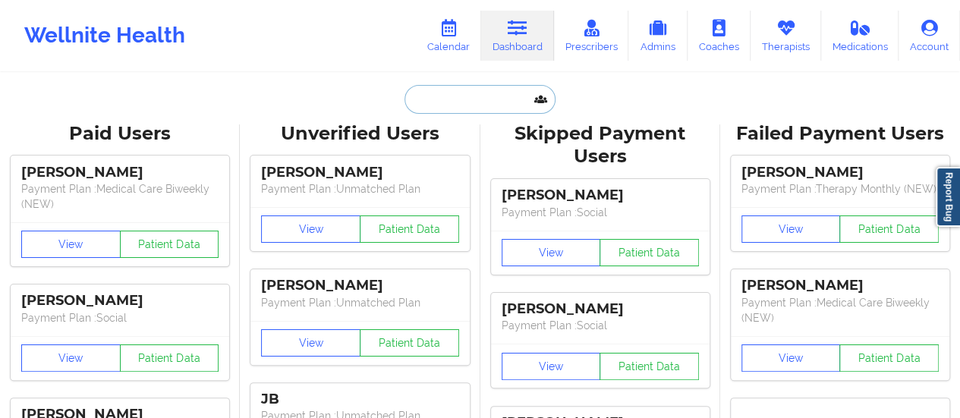
click at [464, 87] on input "text" at bounding box center [479, 99] width 150 height 29
paste input "[EMAIL_ADDRESS][DOMAIN_NAME]"
type input "[EMAIL_ADDRESS][DOMAIN_NAME]"
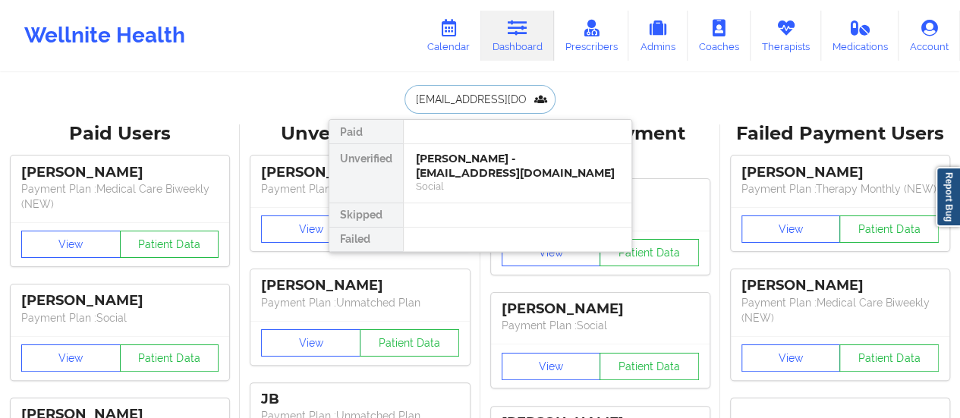
scroll to position [0, 8]
click at [468, 157] on div "[PERSON_NAME] - [EMAIL_ADDRESS][DOMAIN_NAME]" at bounding box center [517, 166] width 203 height 28
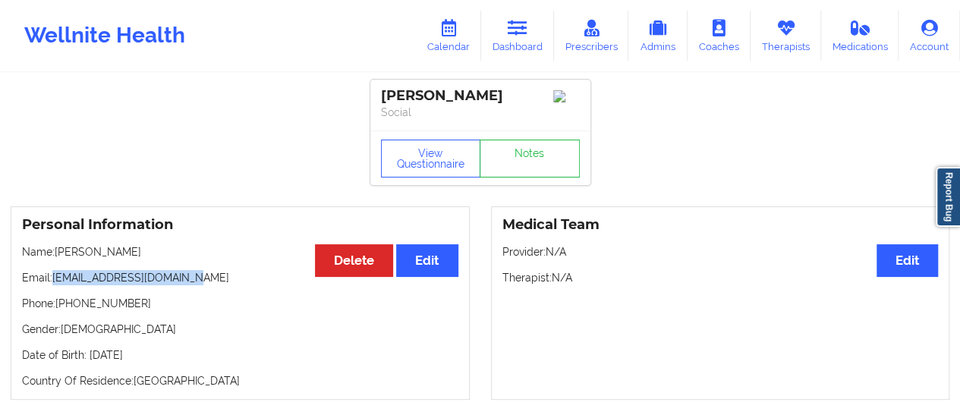
drag, startPoint x: 187, startPoint y: 281, endPoint x: 55, endPoint y: 284, distance: 132.0
click at [55, 284] on p "Email: [EMAIL_ADDRESS][DOMAIN_NAME]" at bounding box center [240, 277] width 436 height 15
copy p "[EMAIL_ADDRESS][DOMAIN_NAME]"
click at [455, 55] on link "Calendar" at bounding box center [448, 36] width 65 height 50
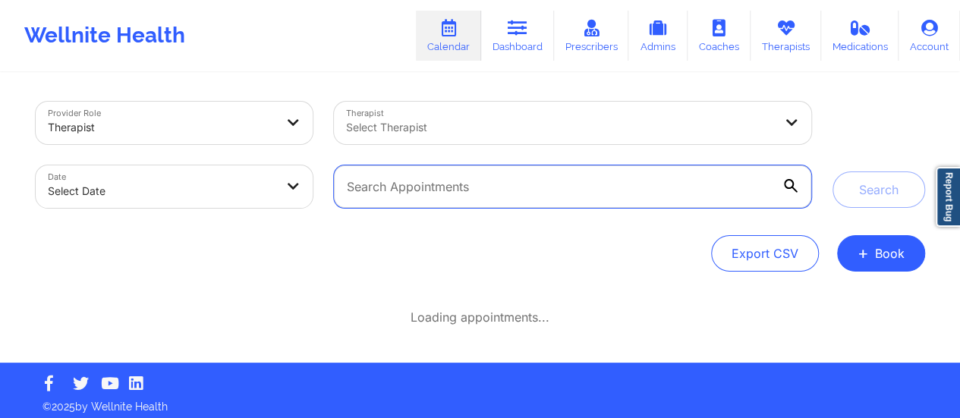
click at [731, 177] on input "text" at bounding box center [572, 186] width 476 height 42
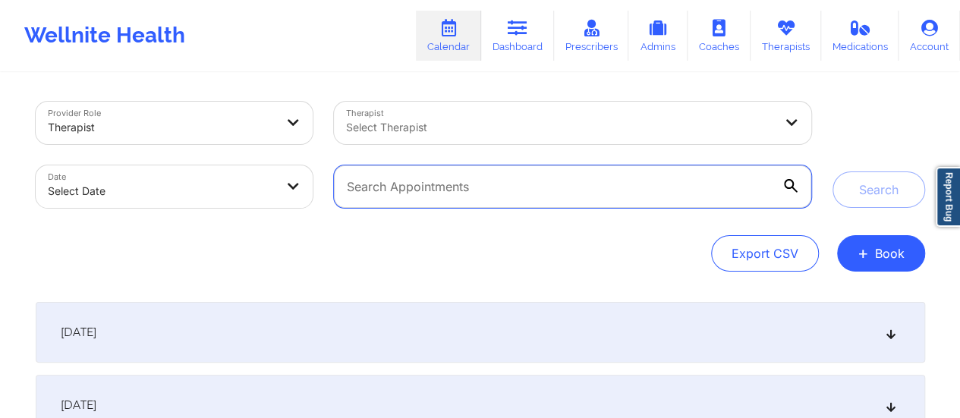
paste input "[EMAIL_ADDRESS][DOMAIN_NAME]"
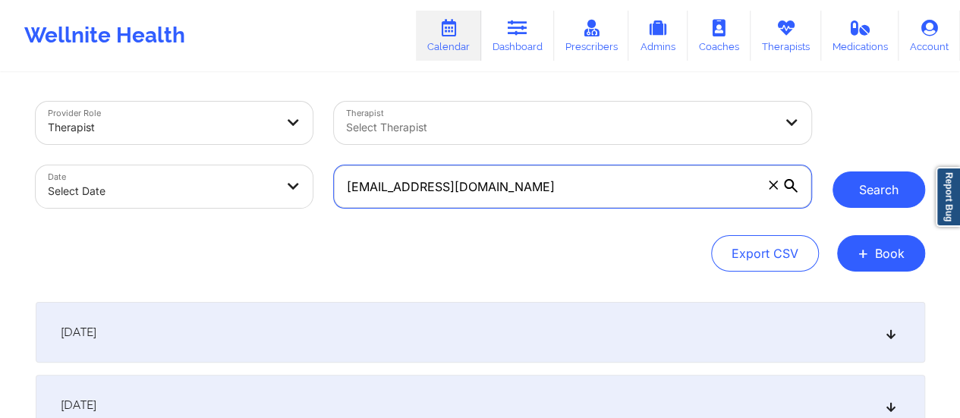
type input "[EMAIL_ADDRESS][DOMAIN_NAME]"
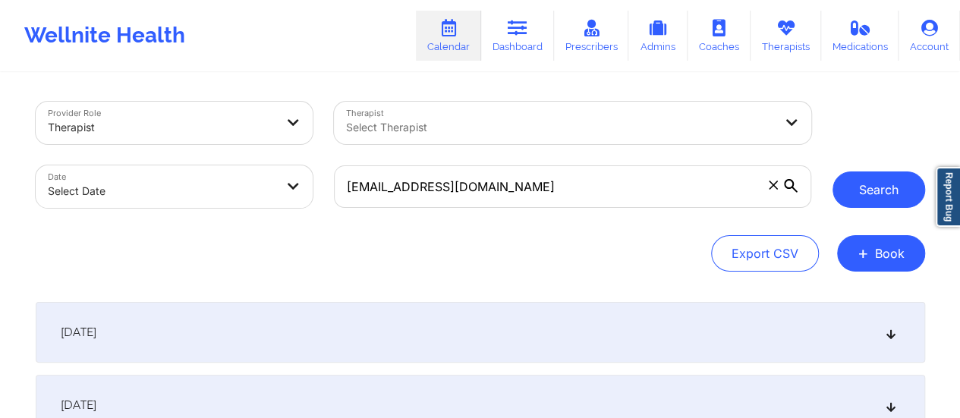
click at [900, 178] on button "Search" at bounding box center [878, 189] width 93 height 36
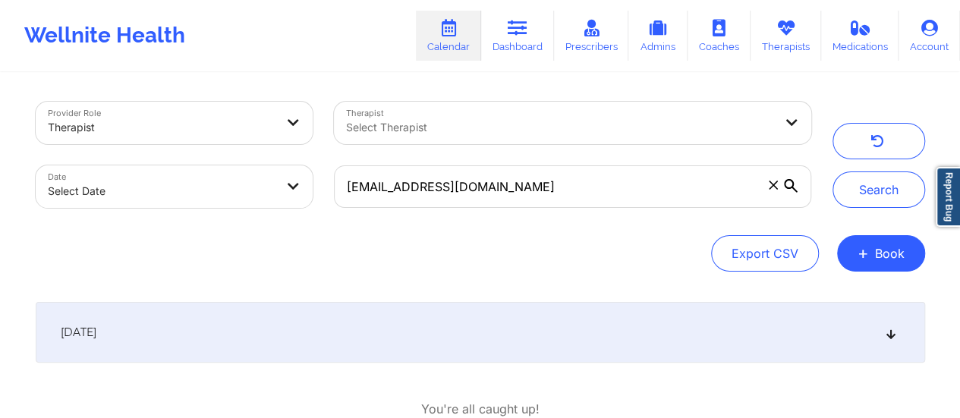
scroll to position [99, 0]
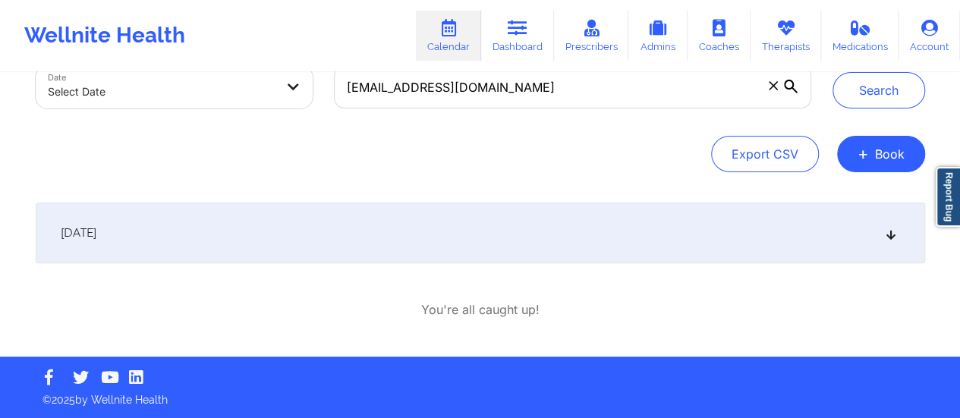
click at [577, 228] on div "[DATE]" at bounding box center [480, 233] width 889 height 61
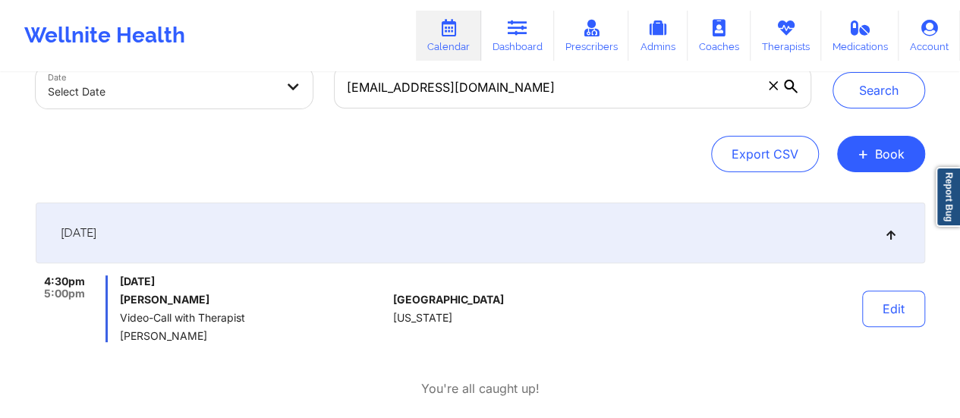
scroll to position [178, 0]
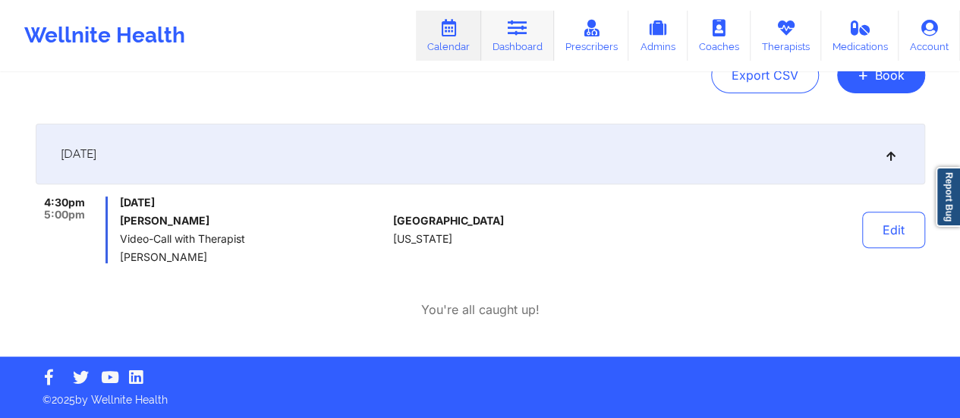
click at [542, 43] on link "Dashboard" at bounding box center [517, 36] width 73 height 50
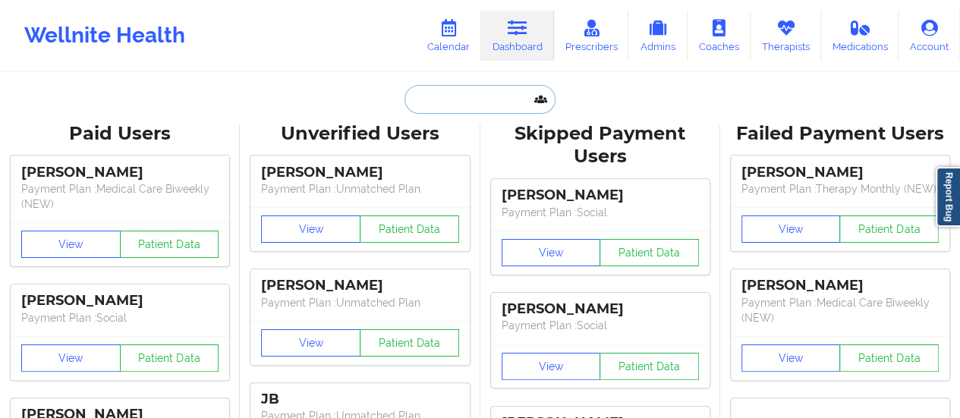
click at [461, 92] on input "text" at bounding box center [479, 99] width 150 height 29
paste input "[EMAIL_ADDRESS][DOMAIN_NAME]"
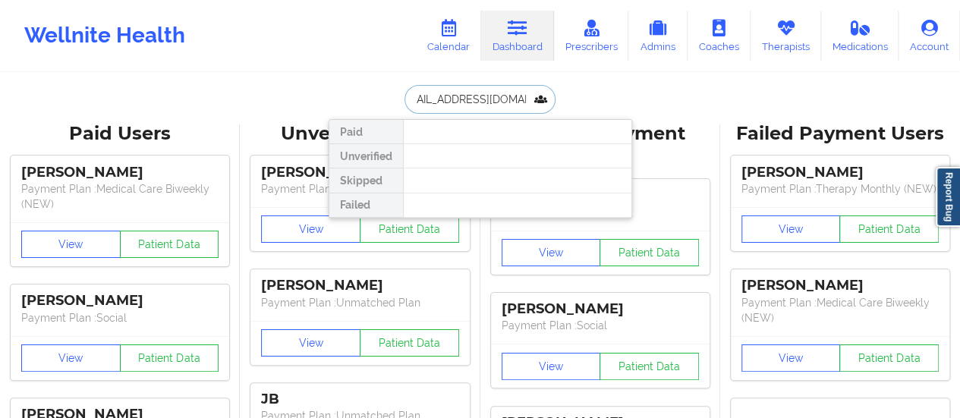
click at [410, 102] on input "[EMAIL_ADDRESS][DOMAIN_NAME]" at bounding box center [479, 99] width 150 height 29
type input "[EMAIL_ADDRESS][DOMAIN_NAME]"
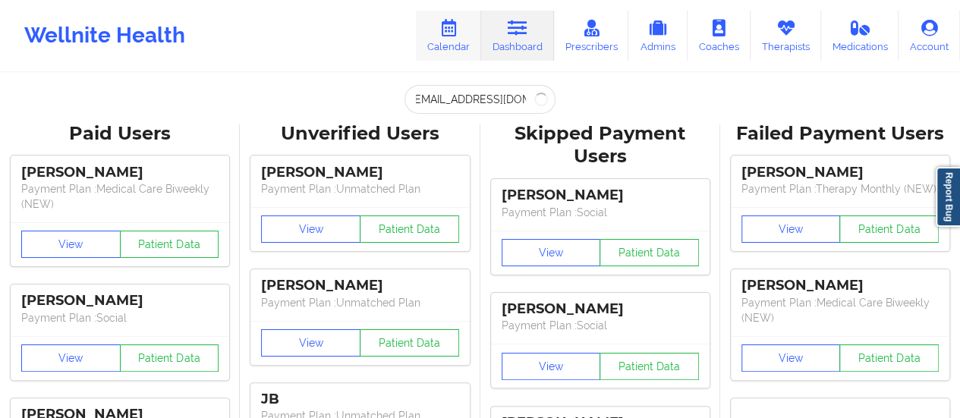
scroll to position [0, 0]
click at [454, 39] on link "Calendar" at bounding box center [448, 36] width 65 height 50
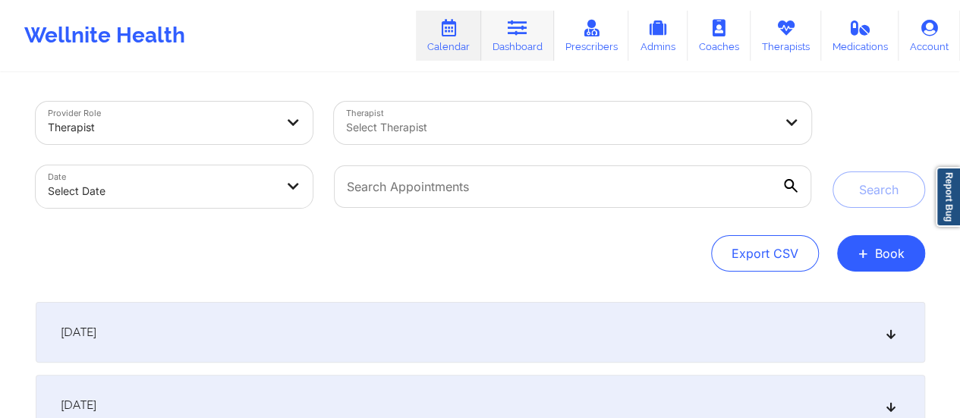
click at [536, 52] on link "Dashboard" at bounding box center [517, 36] width 73 height 50
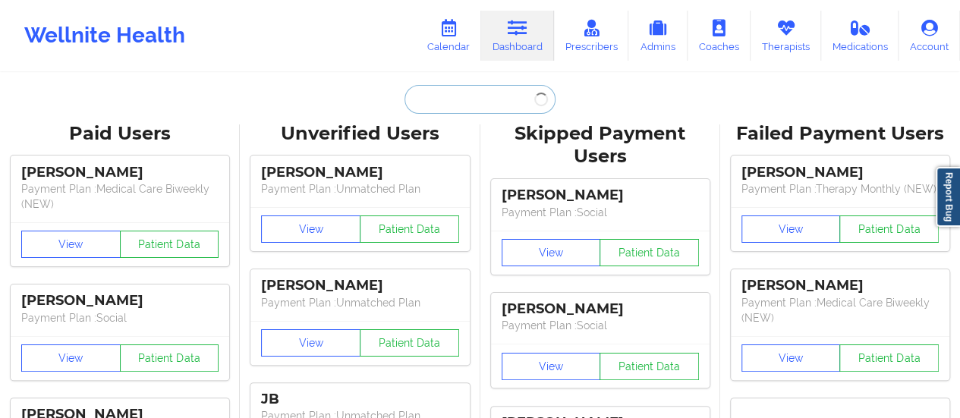
click at [455, 110] on input "text" at bounding box center [479, 99] width 150 height 29
paste input "[EMAIL_ADDRESS][DOMAIN_NAME]"
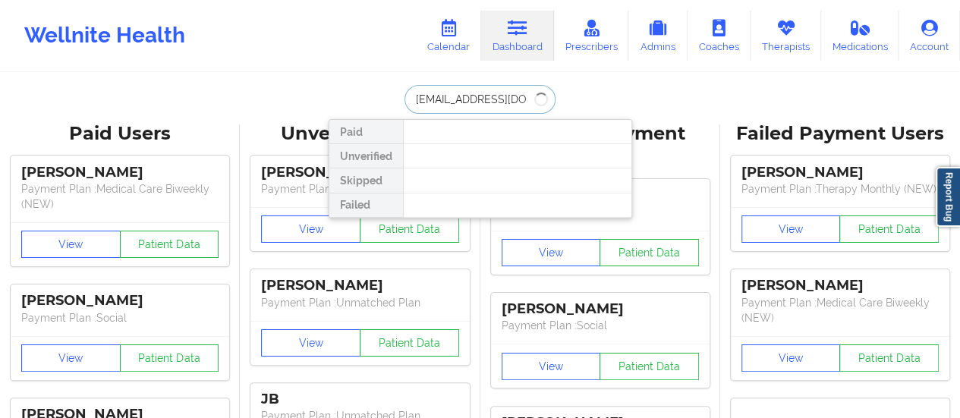
scroll to position [0, 18]
click at [411, 99] on input "[EMAIL_ADDRESS][DOMAIN_NAME]" at bounding box center [479, 99] width 150 height 29
type input "[EMAIL_ADDRESS][DOMAIN_NAME]"
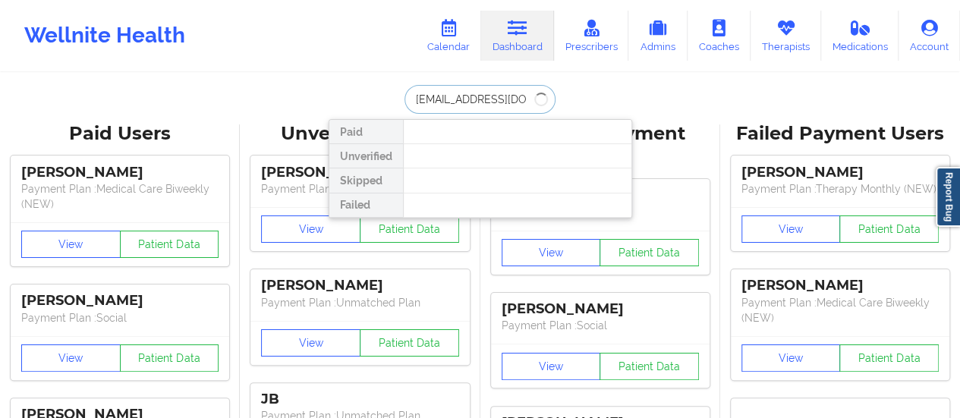
click at [445, 101] on input "[EMAIL_ADDRESS][DOMAIN_NAME]" at bounding box center [479, 99] width 150 height 29
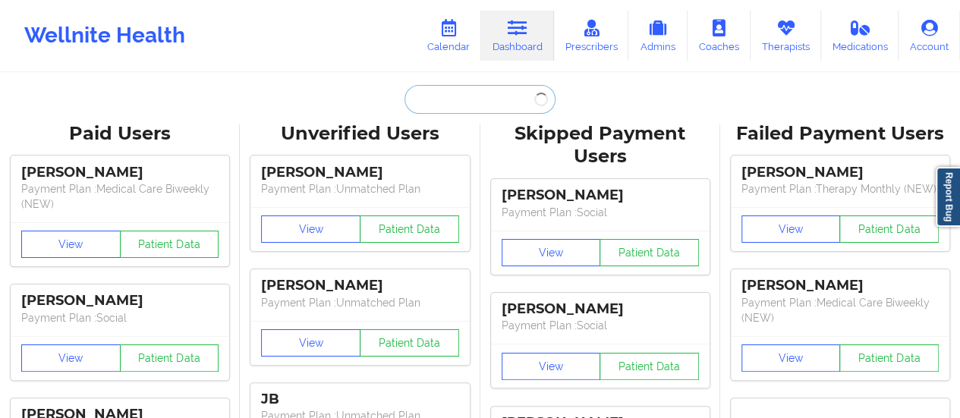
paste input "[EMAIL_ADDRESS][DOMAIN_NAME]"
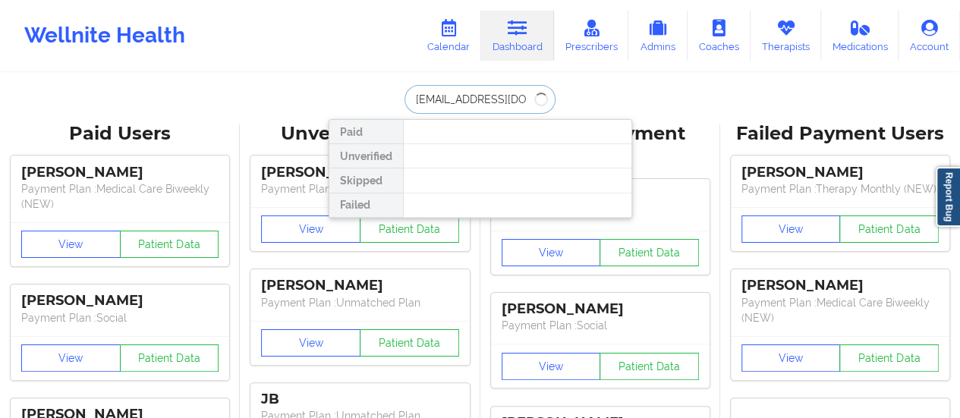
scroll to position [0, 18]
click at [440, 101] on input "[EMAIL_ADDRESS][DOMAIN_NAME]" at bounding box center [479, 99] width 150 height 29
click at [411, 98] on input "[EMAIL_ADDRESS][DOMAIN_NAME]" at bounding box center [479, 99] width 150 height 29
type input "[EMAIL_ADDRESS][DOMAIN_NAME]"
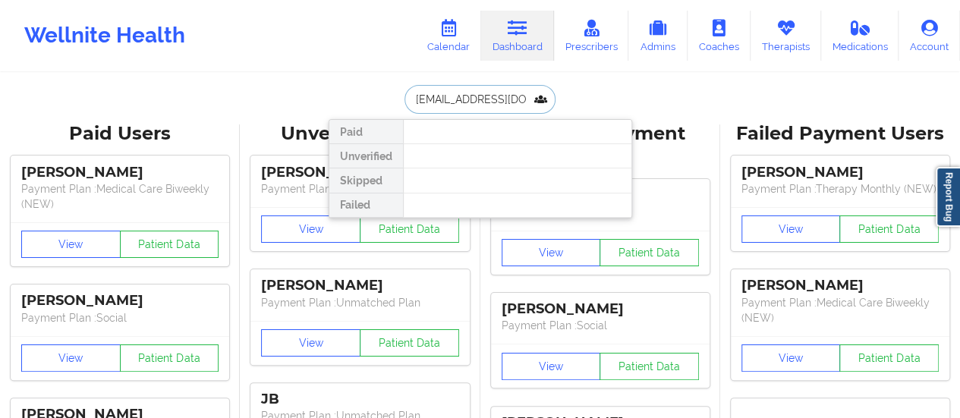
click at [454, 108] on input "[EMAIL_ADDRESS][DOMAIN_NAME]" at bounding box center [479, 99] width 150 height 29
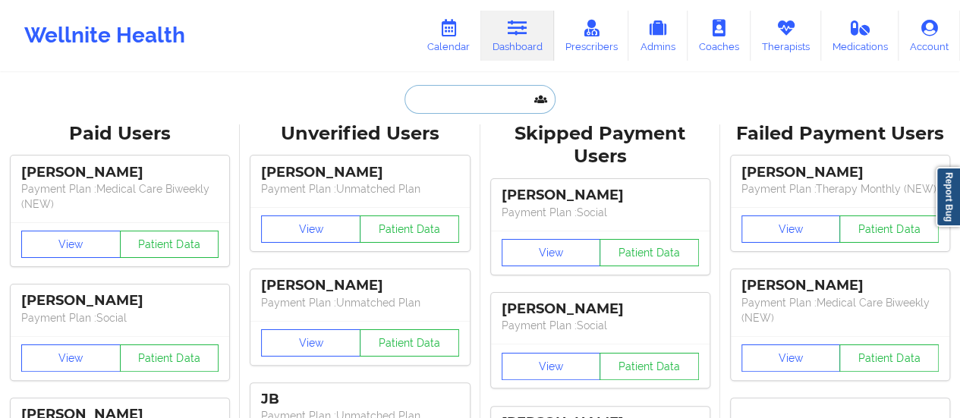
paste input "[EMAIL_ADDRESS][DOMAIN_NAME]"
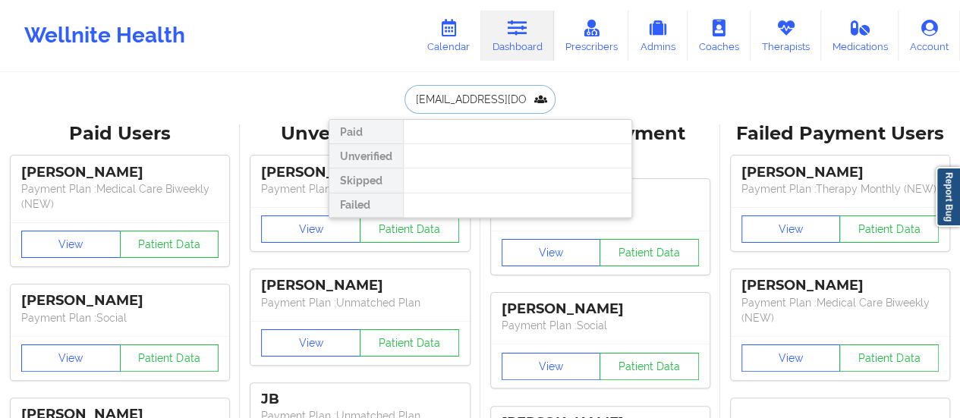
scroll to position [0, 18]
click at [440, 107] on input "[EMAIL_ADDRESS][DOMAIN_NAME]" at bounding box center [479, 99] width 150 height 29
type input "[EMAIL_ADDRESS][DOMAIN_NAME]"
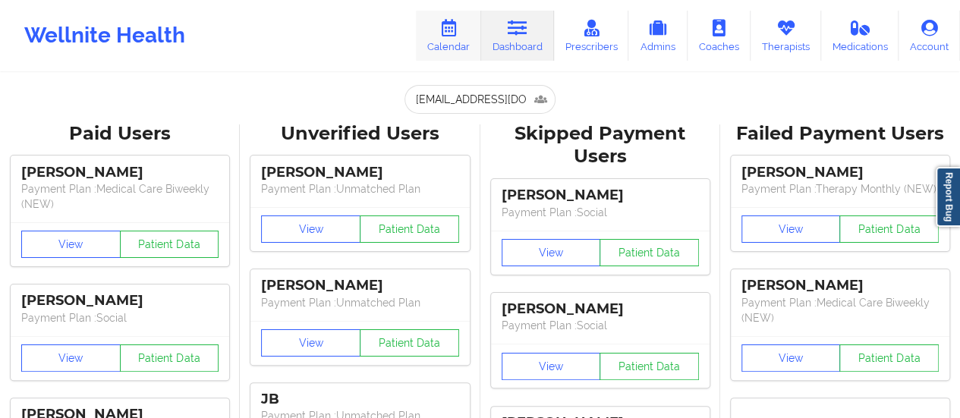
click at [458, 43] on link "Calendar" at bounding box center [448, 36] width 65 height 50
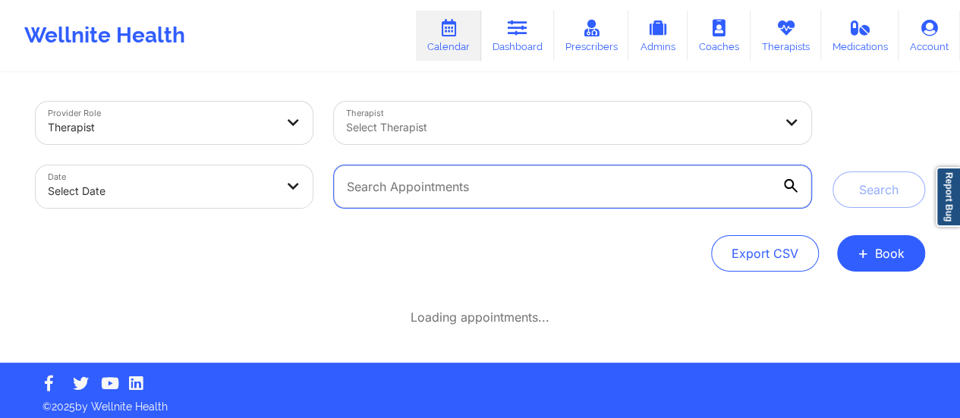
click at [602, 174] on input "text" at bounding box center [572, 186] width 476 height 42
paste input "[EMAIL_ADDRESS][DOMAIN_NAME]"
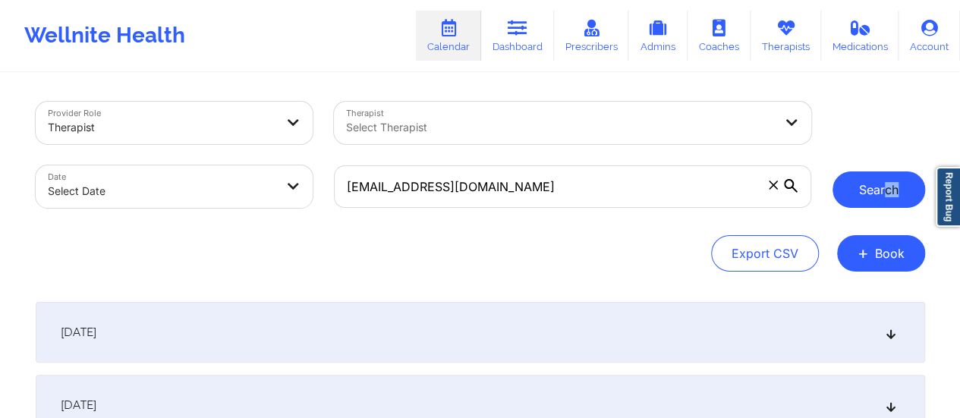
drag, startPoint x: 903, startPoint y: 209, endPoint x: 886, endPoint y: 195, distance: 21.6
click at [886, 195] on div "Provider Role Therapist Therapist Select Therapist Date Select Date [EMAIL_ADDR…" at bounding box center [480, 154] width 910 height 127
click at [886, 195] on button "Search" at bounding box center [878, 189] width 93 height 36
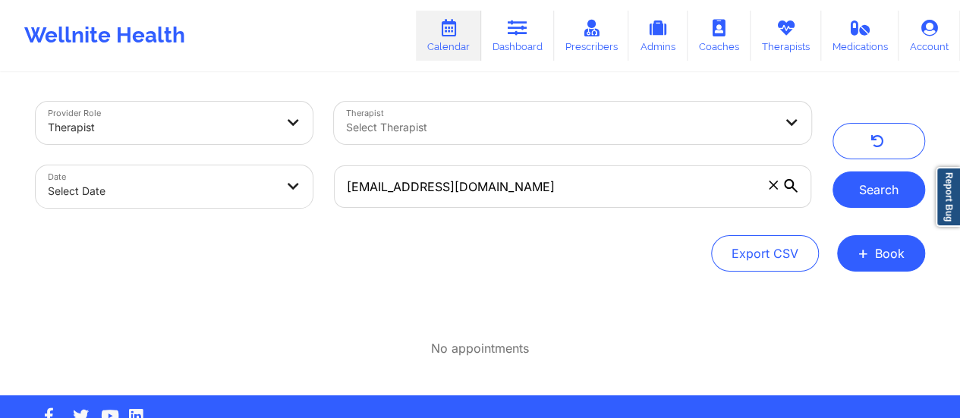
click at [862, 185] on button "Search" at bounding box center [878, 189] width 93 height 36
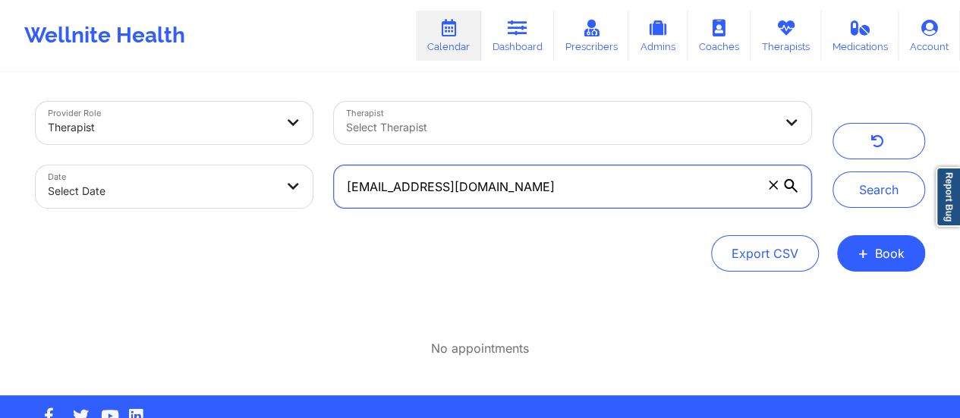
click at [611, 187] on input "[EMAIL_ADDRESS][DOMAIN_NAME]" at bounding box center [572, 186] width 476 height 42
paste input "valenciasellers"
type input "[EMAIL_ADDRESS][DOMAIN_NAME]"
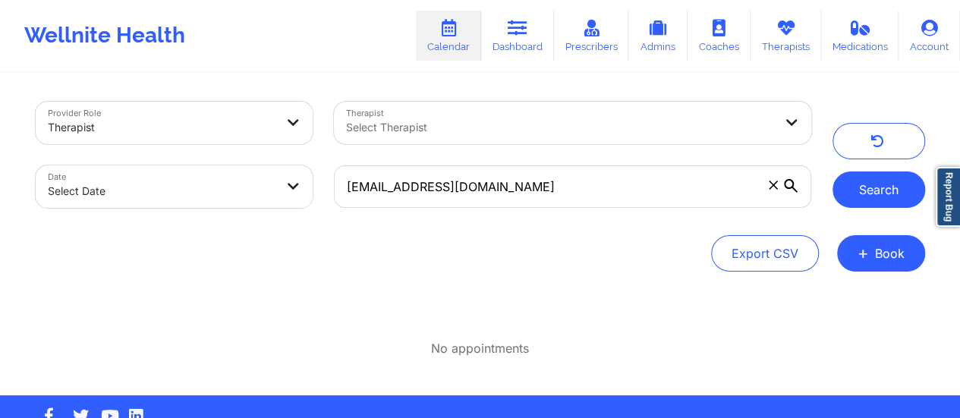
click at [865, 196] on button "Search" at bounding box center [878, 189] width 93 height 36
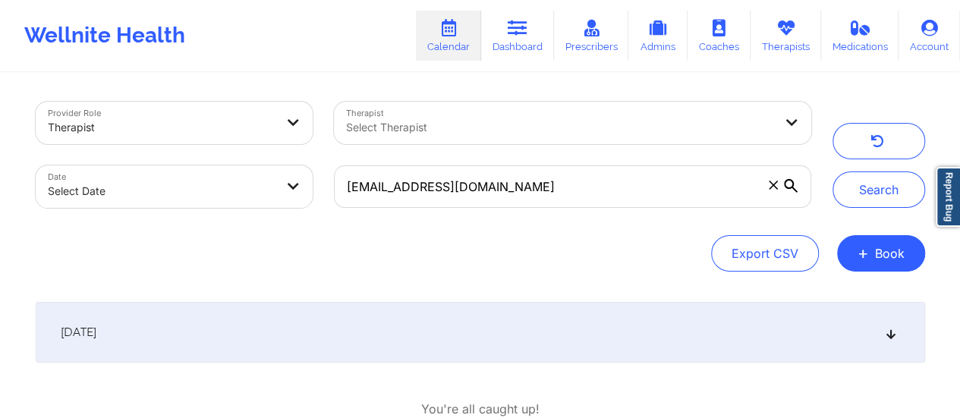
scroll to position [99, 0]
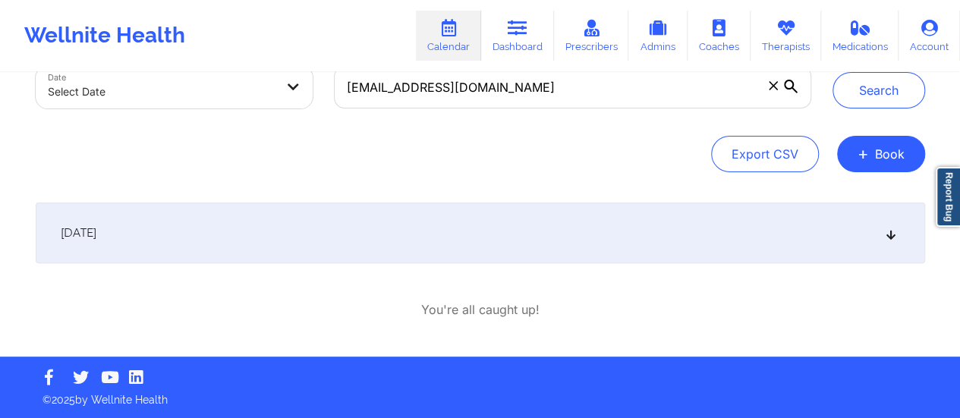
click at [540, 206] on div "[DATE]" at bounding box center [480, 233] width 889 height 61
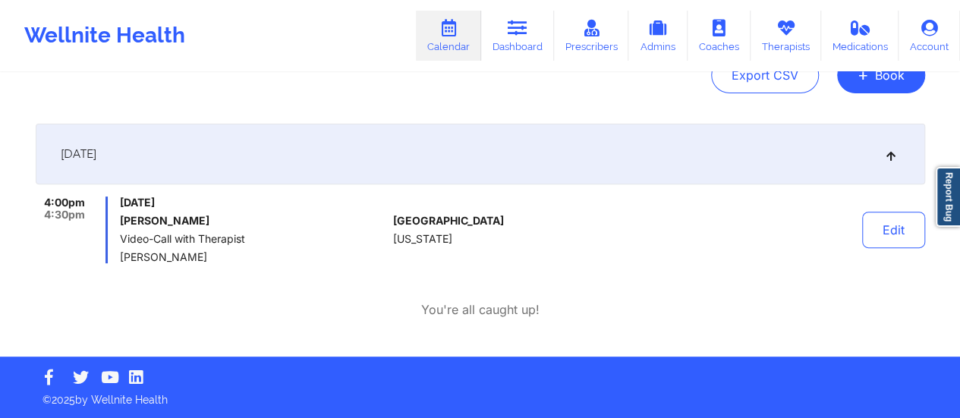
scroll to position [0, 0]
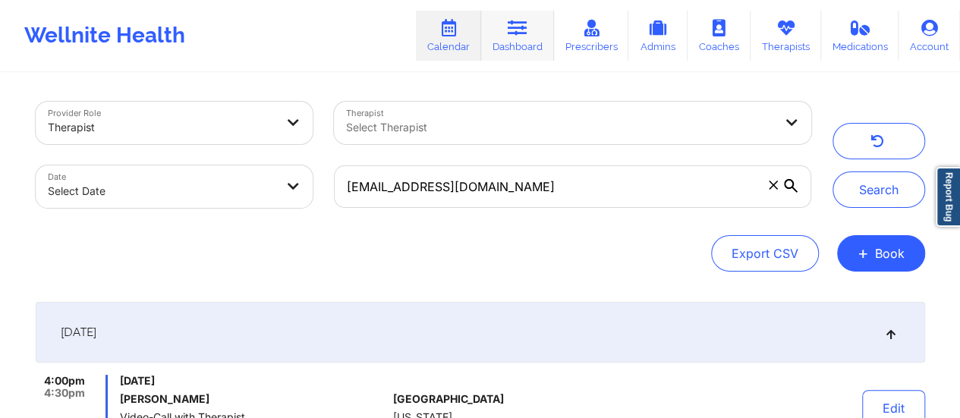
click at [532, 46] on link "Dashboard" at bounding box center [517, 36] width 73 height 50
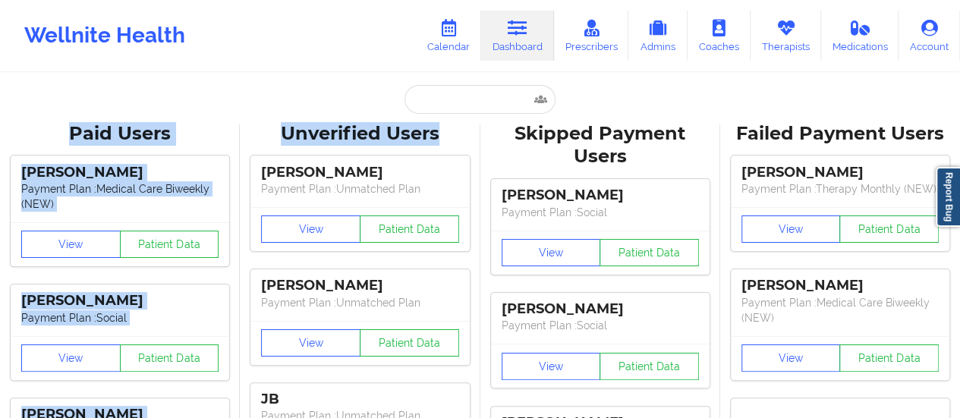
drag, startPoint x: 465, startPoint y: 124, endPoint x: 454, endPoint y: 96, distance: 30.0
click at [454, 96] on input "text" at bounding box center [479, 99] width 150 height 29
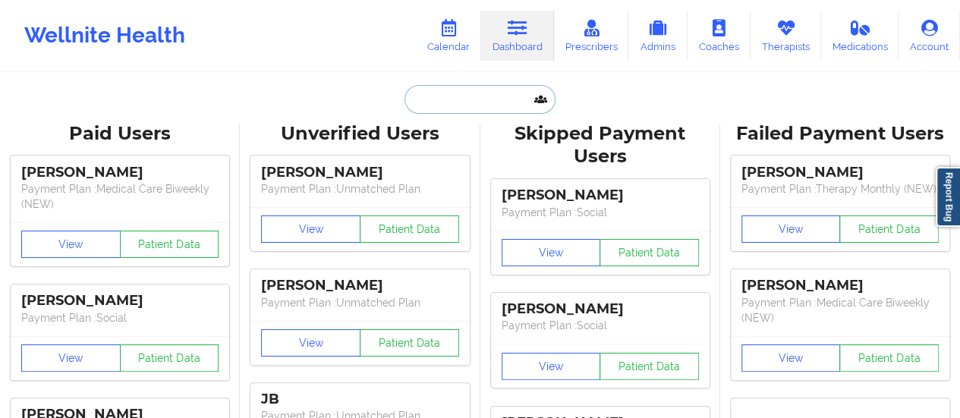
paste input "[EMAIL_ADDRESS][DOMAIN_NAME]"
type input "[EMAIL_ADDRESS][DOMAIN_NAME]"
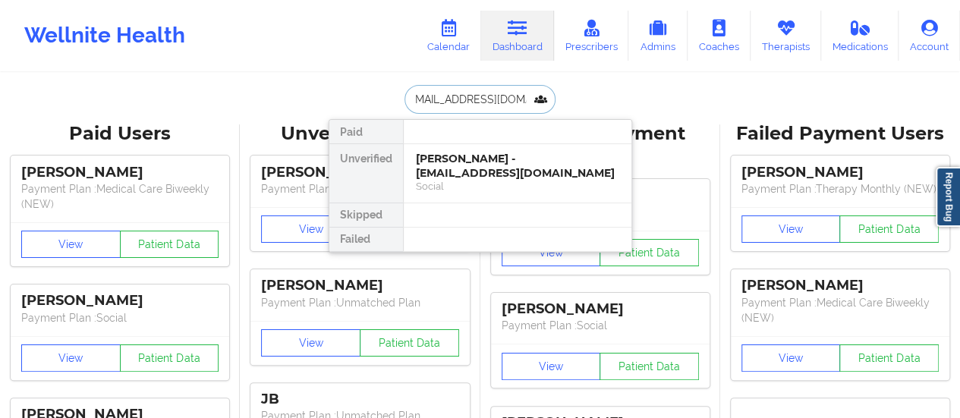
click at [464, 171] on div "[PERSON_NAME] - [EMAIL_ADDRESS][DOMAIN_NAME]" at bounding box center [517, 166] width 203 height 28
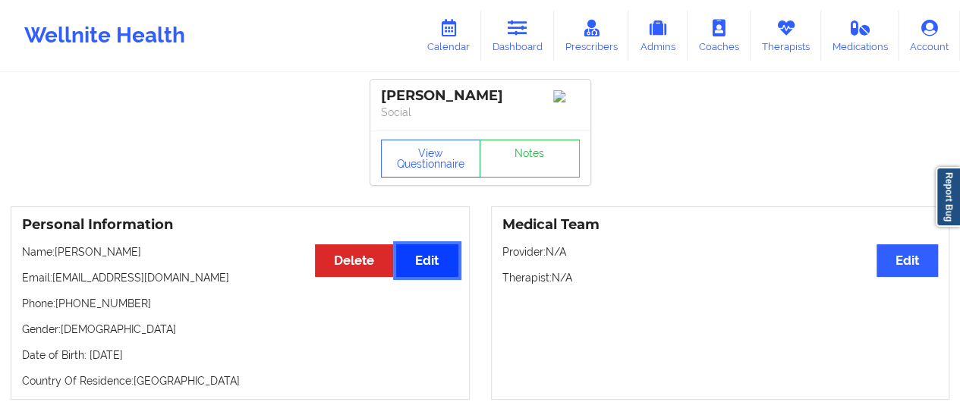
click at [435, 275] on button "Edit" at bounding box center [426, 260] width 61 height 33
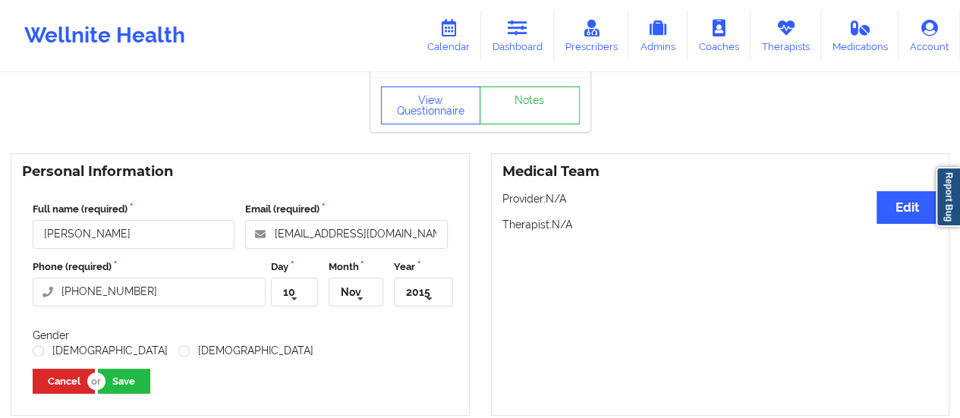
scroll to position [54, 0]
drag, startPoint x: 134, startPoint y: 239, endPoint x: 14, endPoint y: 239, distance: 120.6
click at [14, 239] on div "Personal Information Full name (required) [GEOGRAPHIC_DATA][PERSON_NAME] Email …" at bounding box center [240, 283] width 459 height 262
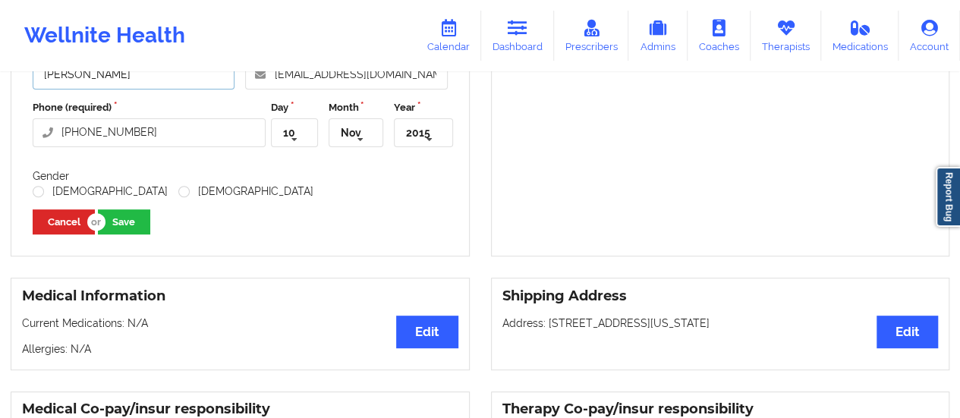
scroll to position [224, 0]
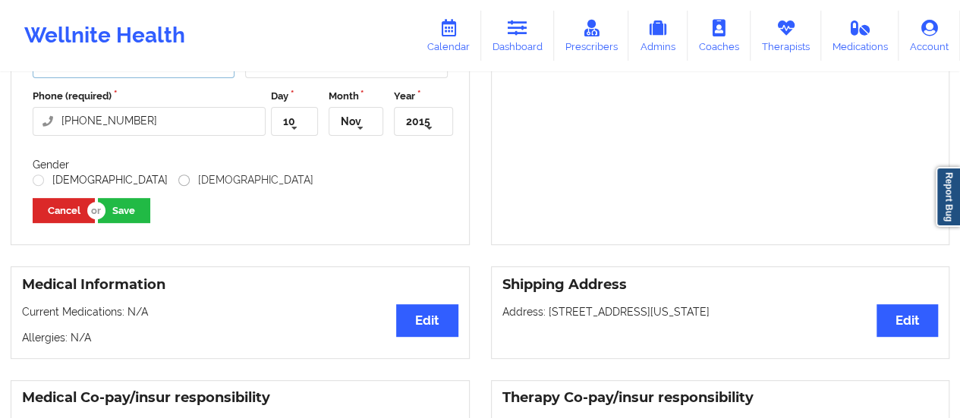
type input "[PERSON_NAME]"
click at [178, 184] on label "[DEMOGRAPHIC_DATA]" at bounding box center [245, 180] width 135 height 13
click at [178, 184] on input "[DEMOGRAPHIC_DATA]" at bounding box center [184, 180] width 13 height 13
radio input "true"
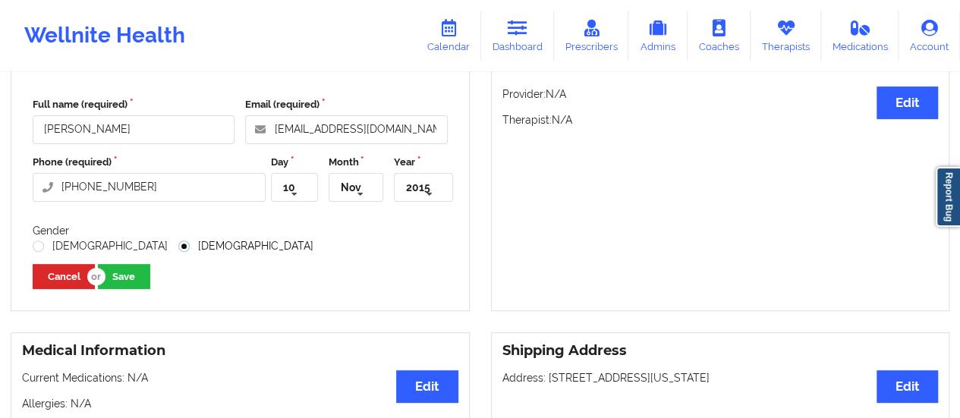
scroll to position [159, 0]
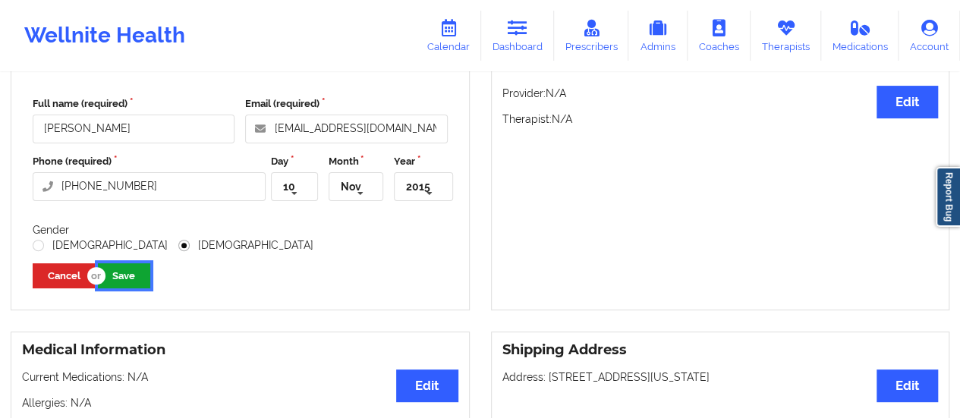
click at [137, 278] on button "Save" at bounding box center [124, 275] width 52 height 25
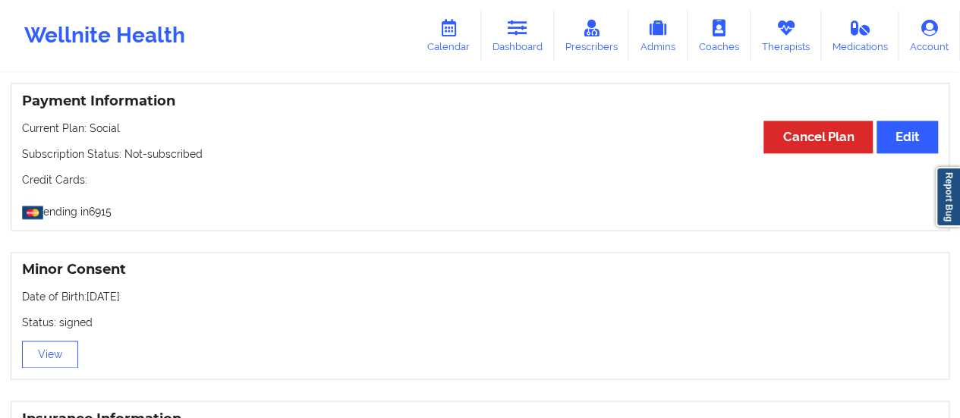
scroll to position [869, 0]
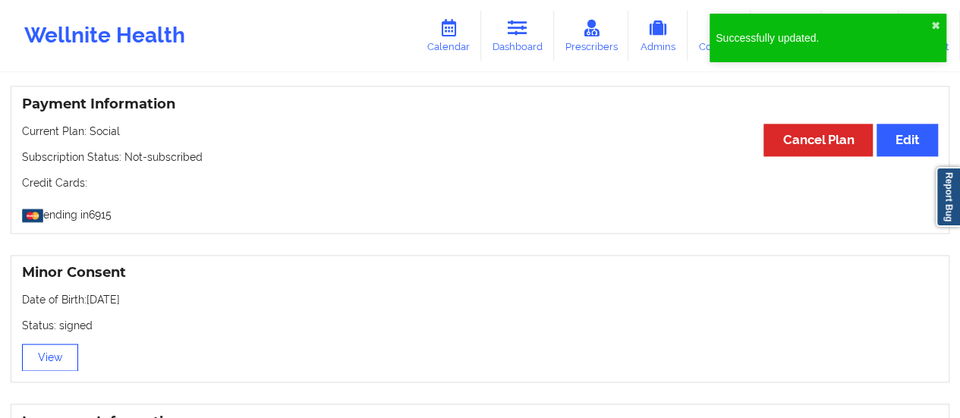
click at [52, 353] on button "View" at bounding box center [50, 357] width 56 height 27
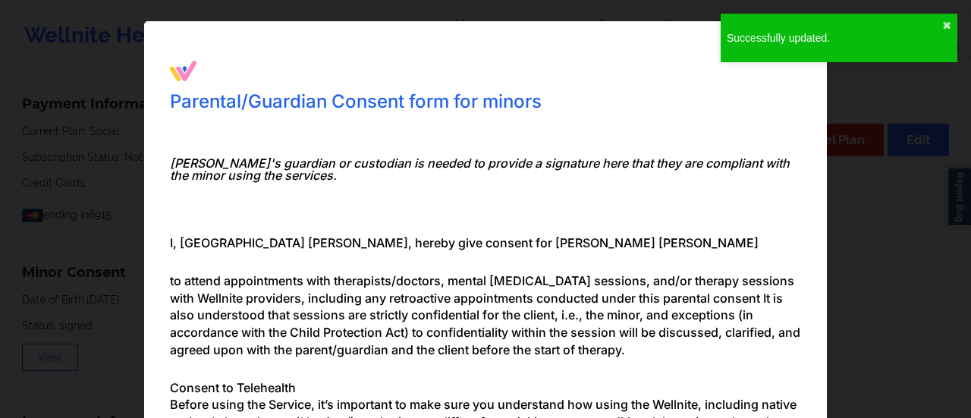
click at [920, 250] on div "Parental/Guardian Consent form for minors Minor's guardian or custodian is need…" at bounding box center [485, 209] width 971 height 418
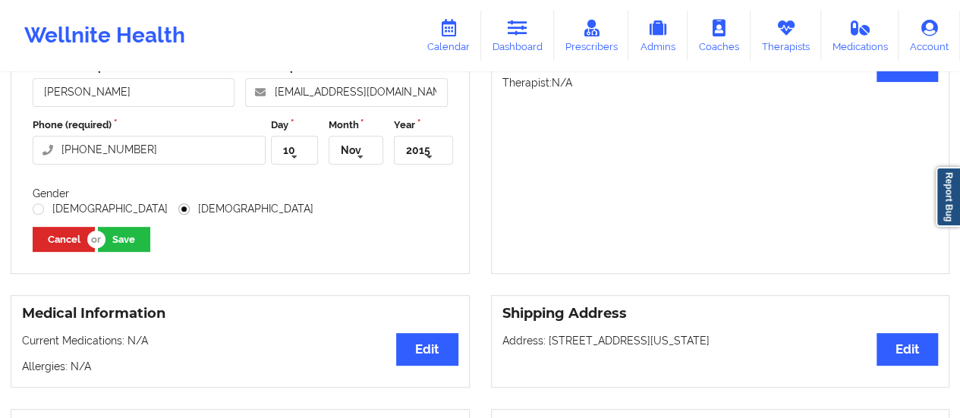
scroll to position [197, 0]
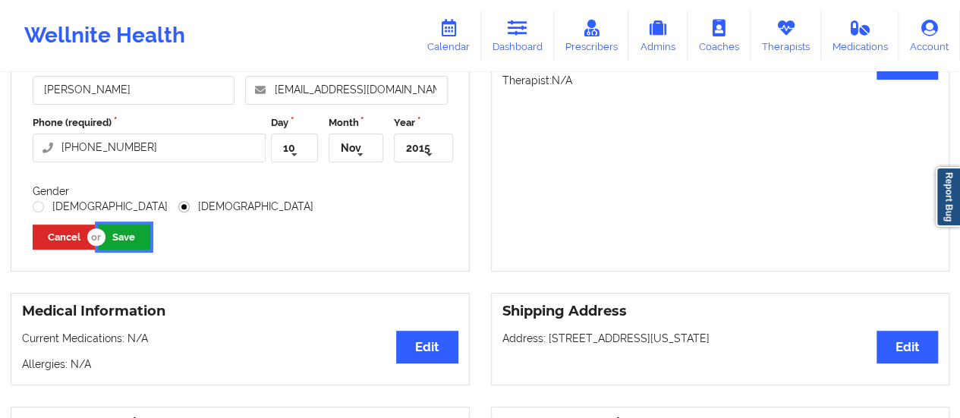
click at [136, 240] on button "Save" at bounding box center [124, 237] width 52 height 25
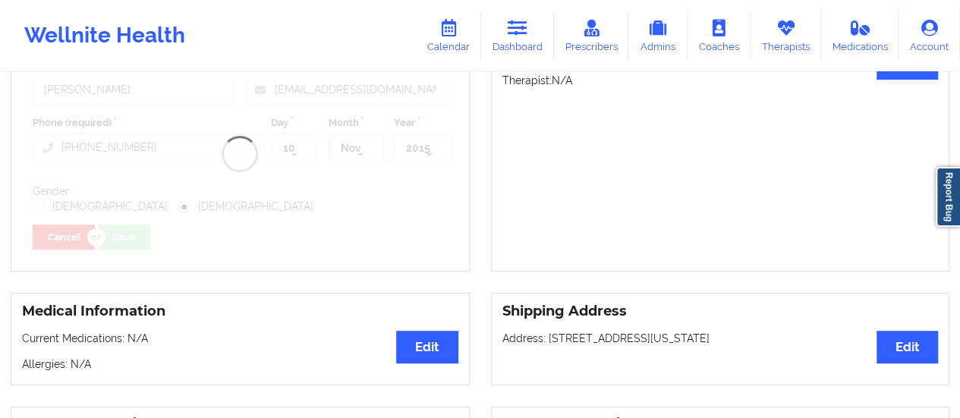
scroll to position [0, 0]
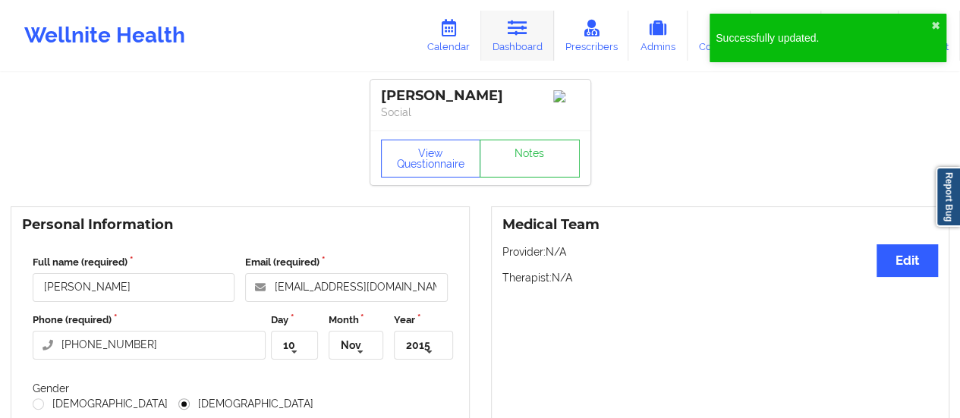
click at [517, 28] on icon at bounding box center [517, 28] width 20 height 17
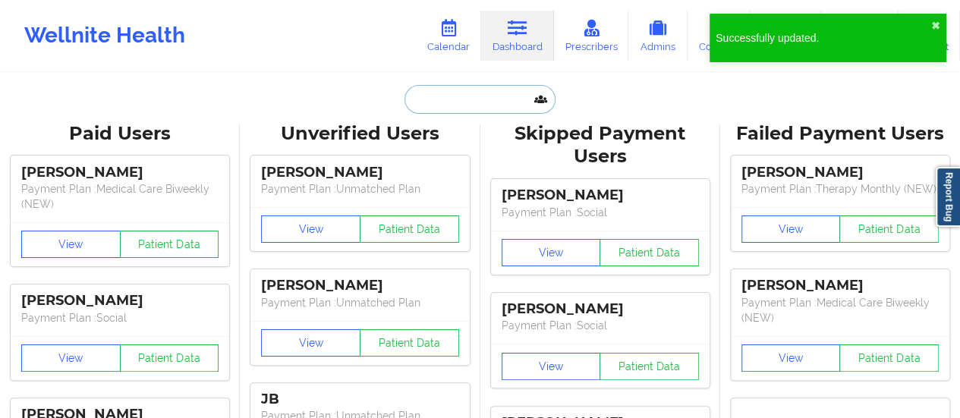
click at [440, 101] on input "text" at bounding box center [479, 99] width 150 height 29
paste input "[EMAIL_ADDRESS][DOMAIN_NAME]"
type input "[EMAIL_ADDRESS][DOMAIN_NAME]"
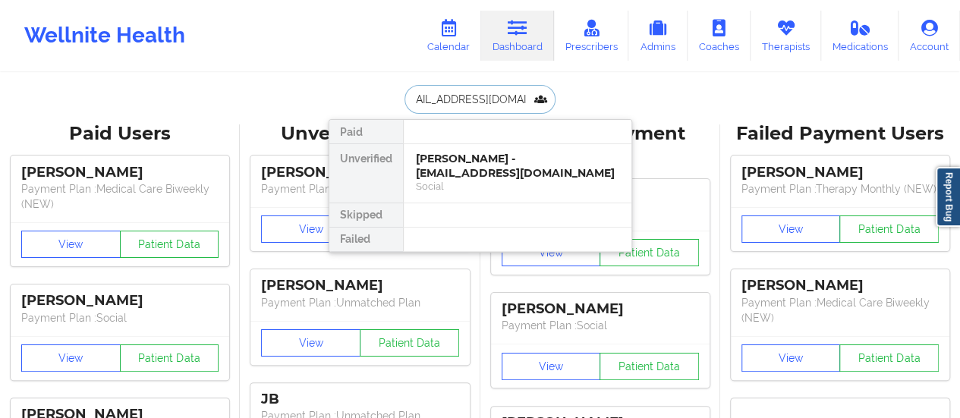
click at [463, 171] on div "[PERSON_NAME] - [EMAIL_ADDRESS][DOMAIN_NAME]" at bounding box center [517, 166] width 203 height 28
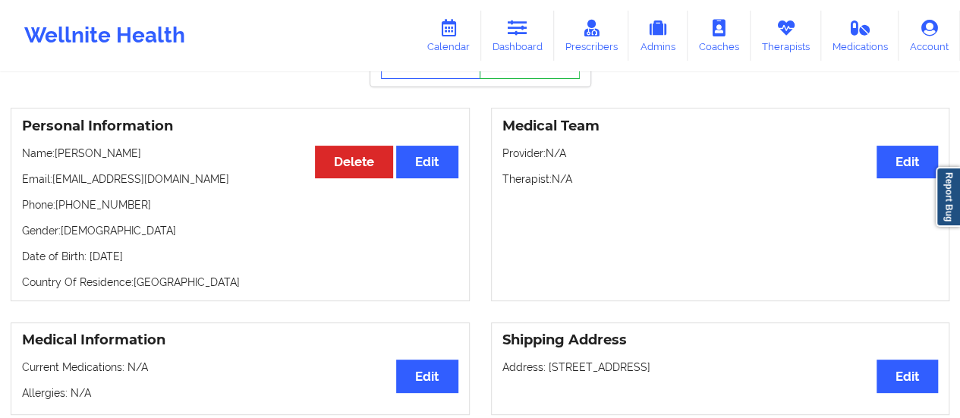
scroll to position [118, 0]
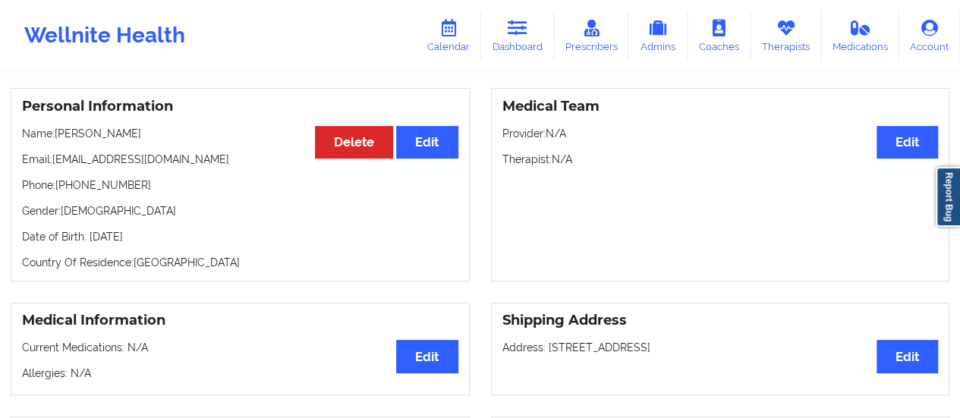
drag, startPoint x: 134, startPoint y: 247, endPoint x: 691, endPoint y: 330, distance: 563.0
click at [691, 329] on h3 "Shipping Address" at bounding box center [720, 320] width 436 height 17
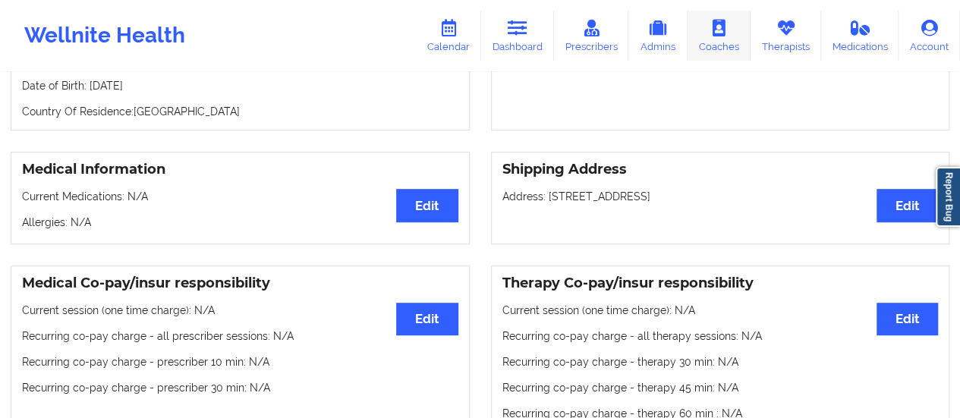
scroll to position [0, 0]
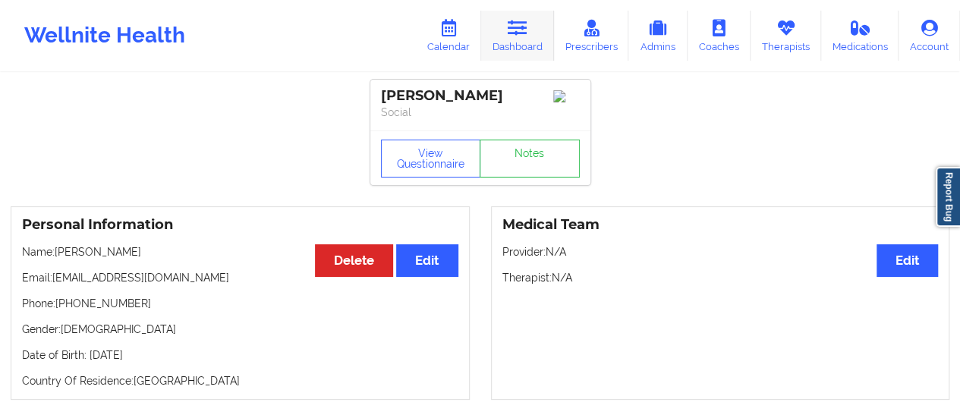
click at [517, 25] on icon at bounding box center [517, 28] width 20 height 17
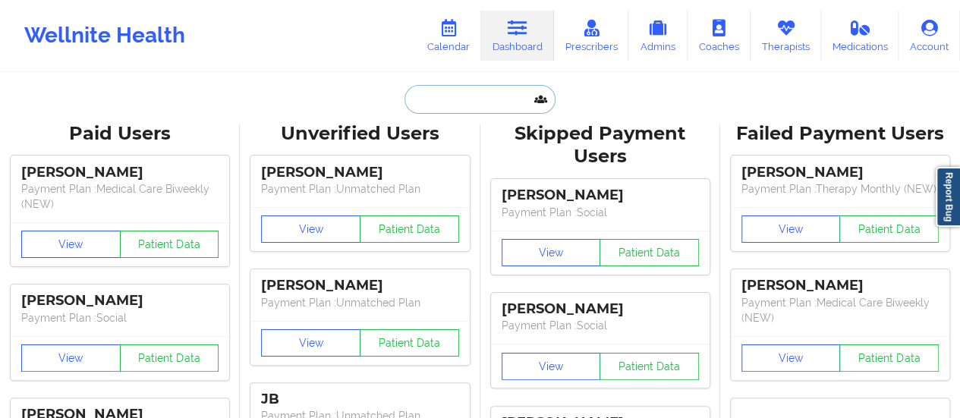
click at [435, 99] on input "text" at bounding box center [479, 99] width 150 height 29
paste input "[EMAIL_ADDRESS][DOMAIN_NAME]"
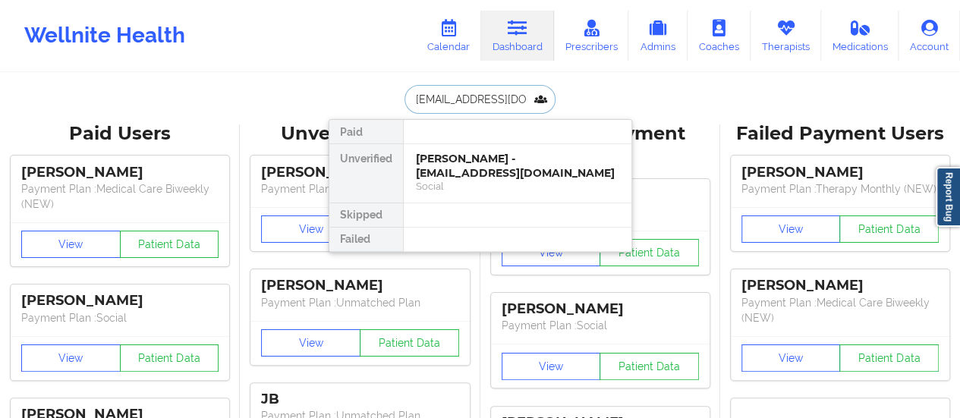
scroll to position [0, 19]
type input "[EMAIL_ADDRESS][DOMAIN_NAME]"
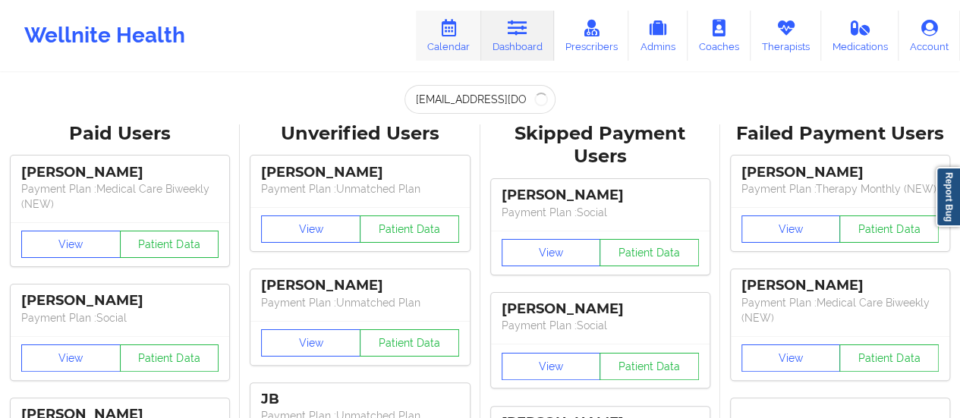
click at [454, 27] on icon at bounding box center [448, 28] width 20 height 17
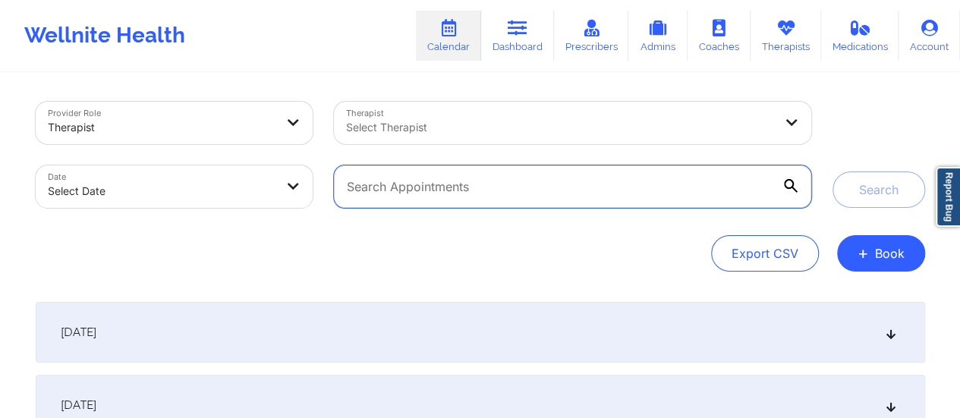
click at [639, 192] on input "text" at bounding box center [572, 186] width 476 height 42
paste input "[EMAIL_ADDRESS][DOMAIN_NAME]"
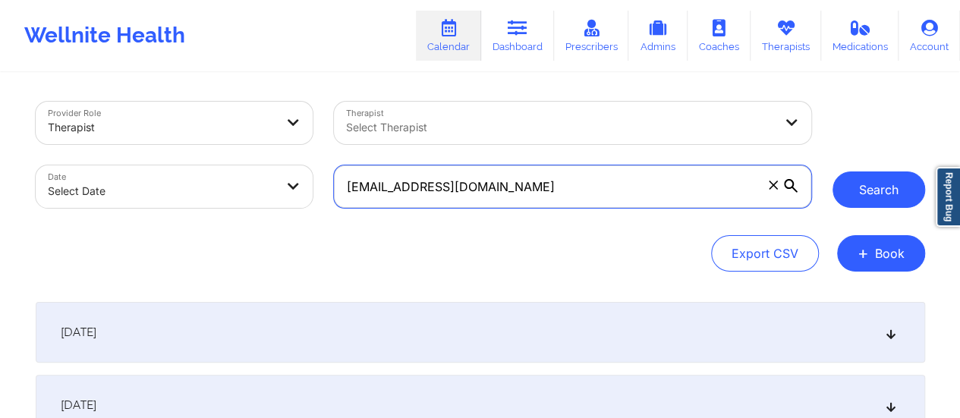
type input "[EMAIL_ADDRESS][DOMAIN_NAME]"
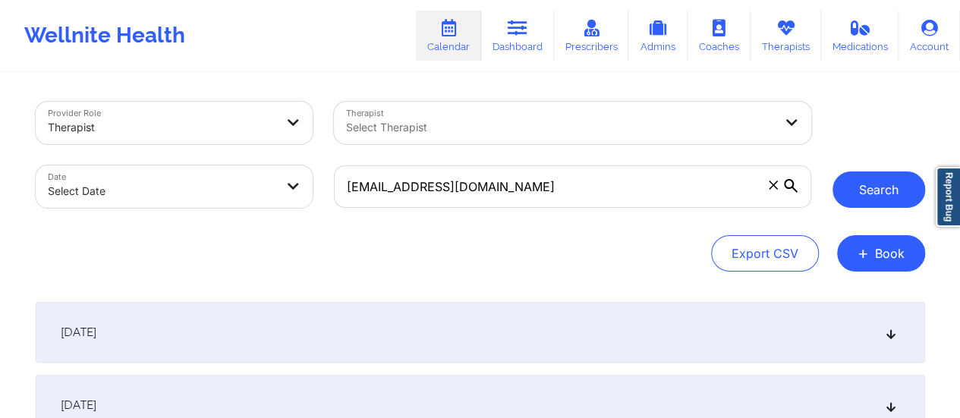
click at [898, 191] on button "Search" at bounding box center [878, 189] width 93 height 36
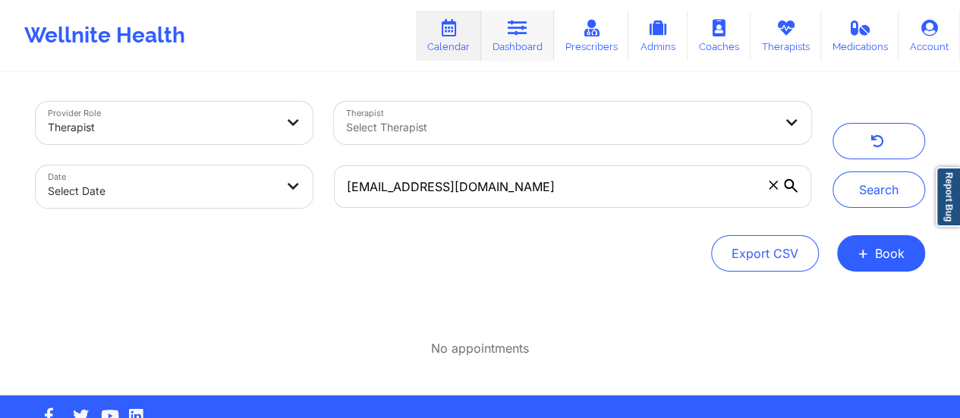
click at [539, 39] on link "Dashboard" at bounding box center [517, 36] width 73 height 50
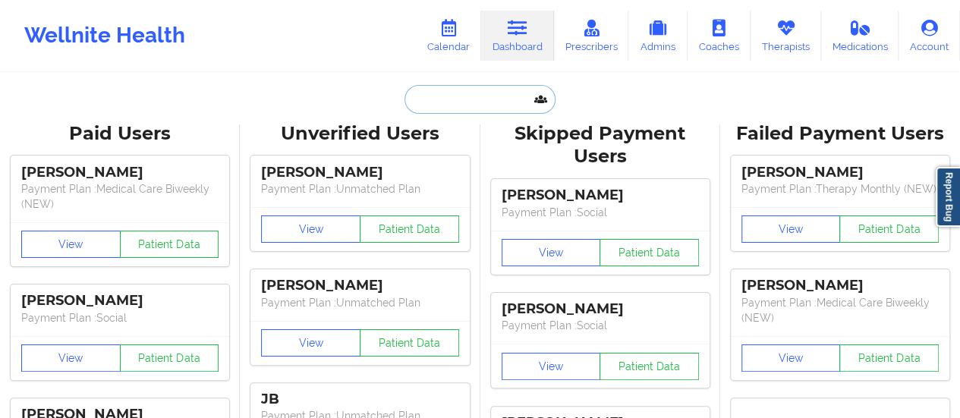
click at [495, 110] on input "text" at bounding box center [479, 99] width 150 height 29
paste input "[PERSON_NAME]"
type input "[PERSON_NAME]"
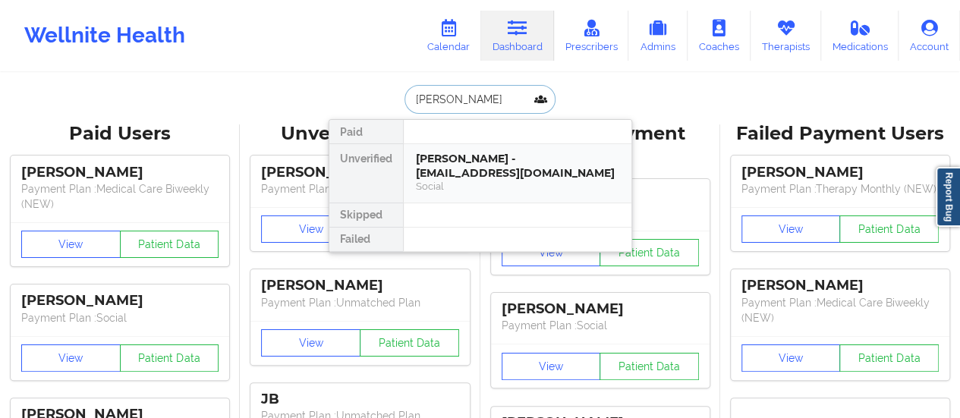
click at [476, 162] on div "[PERSON_NAME] - [EMAIL_ADDRESS][DOMAIN_NAME]" at bounding box center [517, 166] width 203 height 28
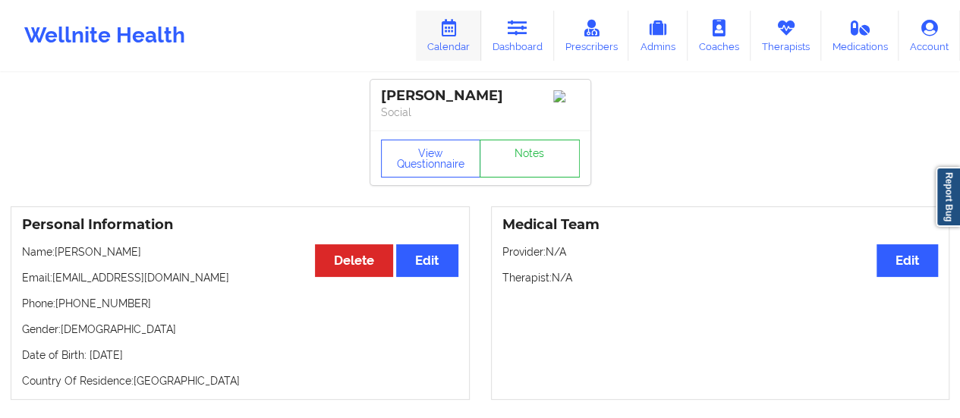
click at [458, 37] on link "Calendar" at bounding box center [448, 36] width 65 height 50
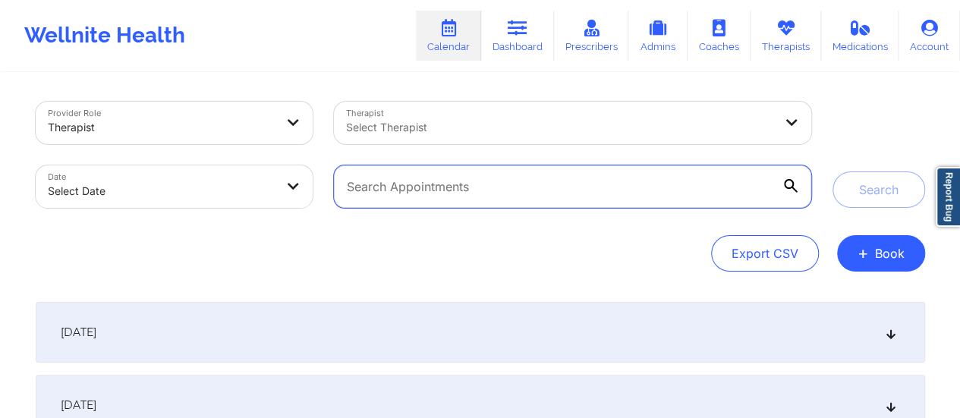
click at [604, 197] on input "text" at bounding box center [572, 186] width 476 height 42
paste input "[EMAIL_ADDRESS][DOMAIN_NAME]"
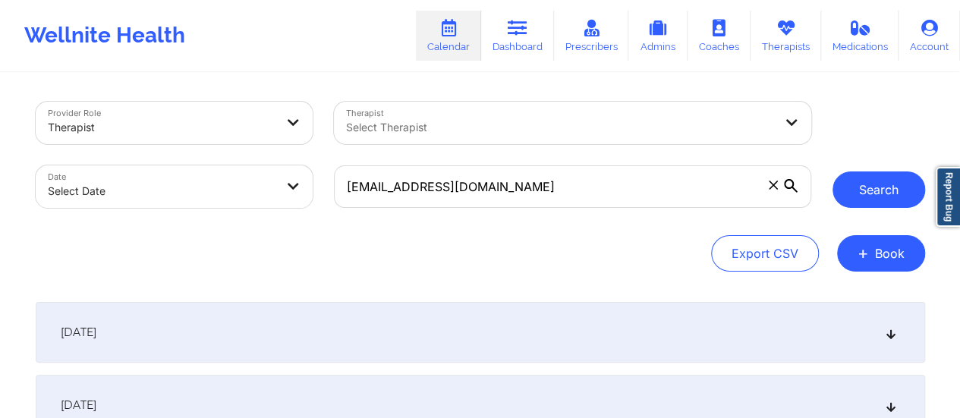
click at [871, 201] on button "Search" at bounding box center [878, 189] width 93 height 36
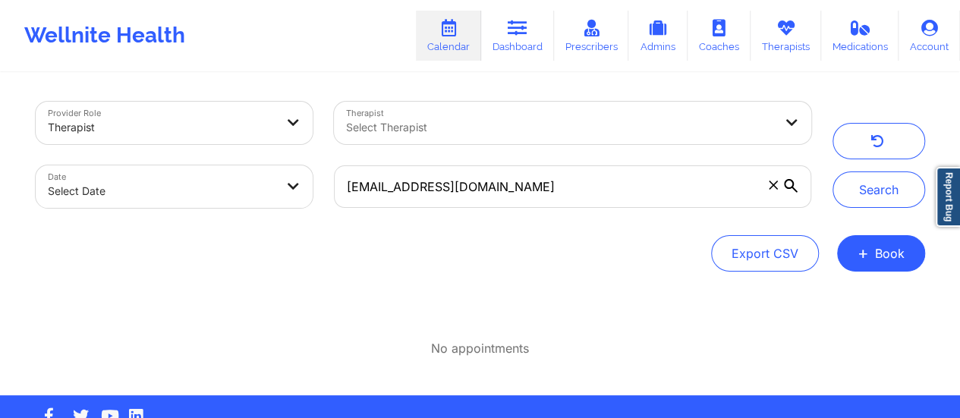
scroll to position [39, 0]
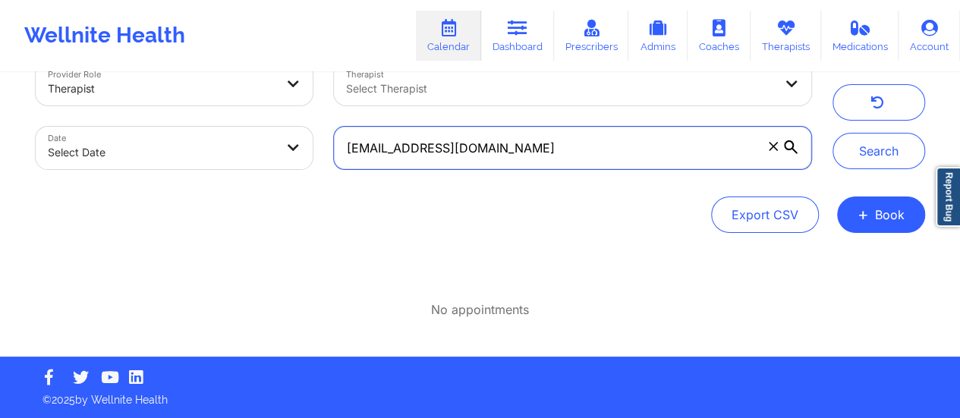
click at [583, 156] on input "[EMAIL_ADDRESS][DOMAIN_NAME]" at bounding box center [572, 148] width 476 height 42
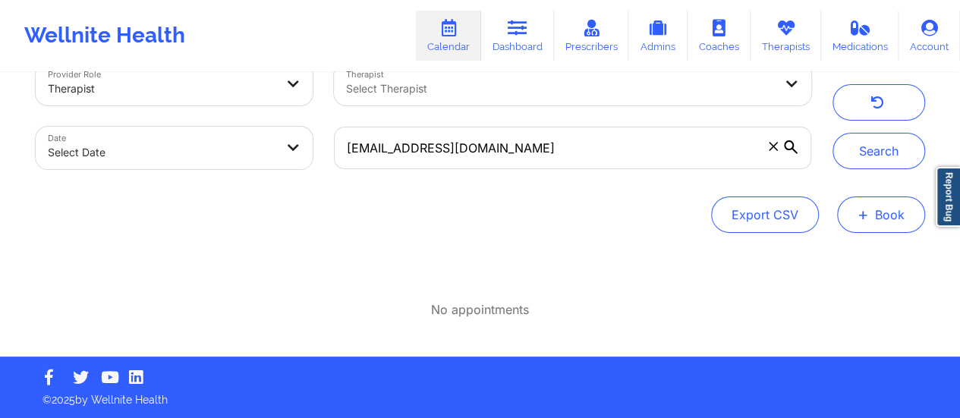
click at [847, 225] on button "+ Book" at bounding box center [881, 214] width 88 height 36
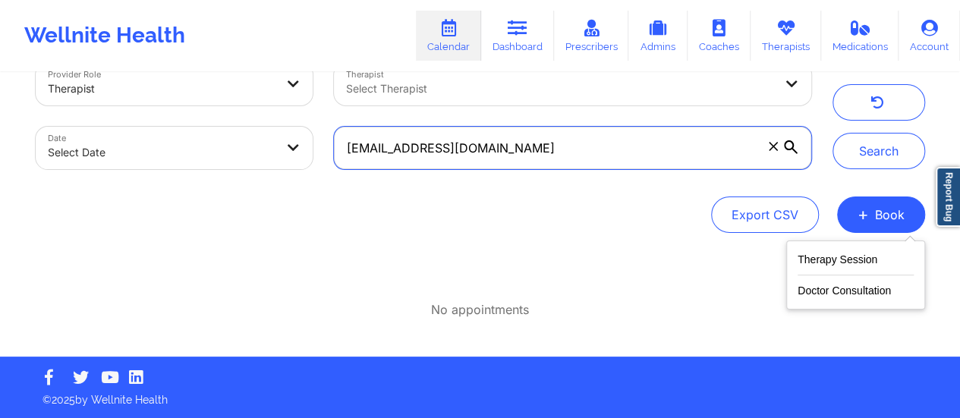
click at [525, 148] on input "[EMAIL_ADDRESS][DOMAIN_NAME]" at bounding box center [572, 148] width 476 height 42
paste input "[EMAIL_ADDRESS][DOMAIN_NAME]"
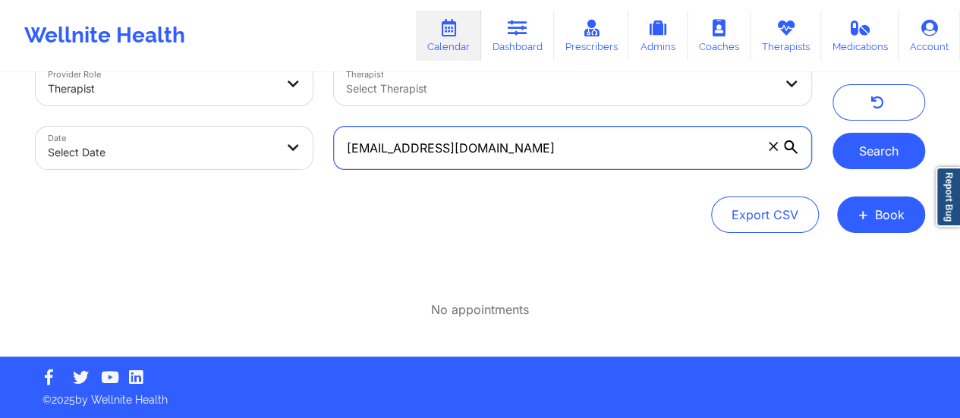
type input "[EMAIL_ADDRESS][DOMAIN_NAME]"
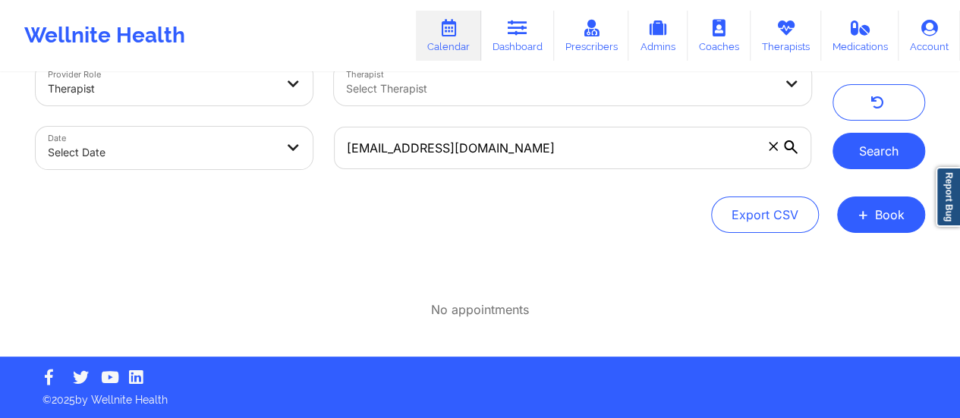
click at [859, 147] on button "Search" at bounding box center [878, 151] width 93 height 36
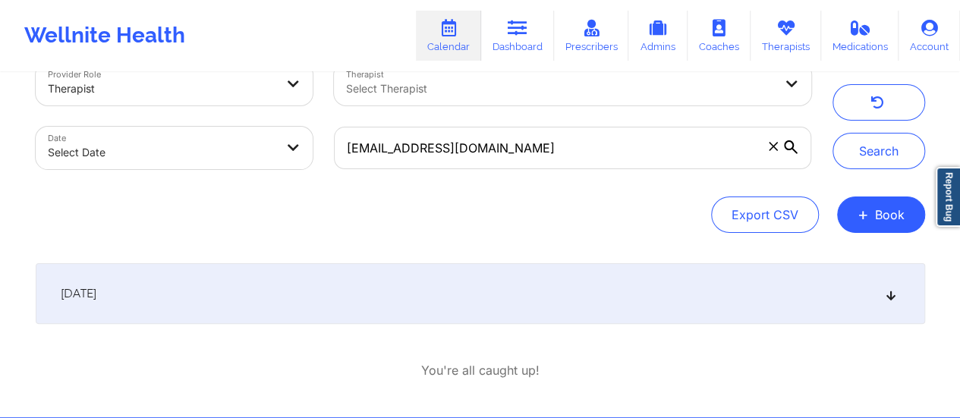
click at [639, 284] on div "[DATE]" at bounding box center [480, 293] width 889 height 61
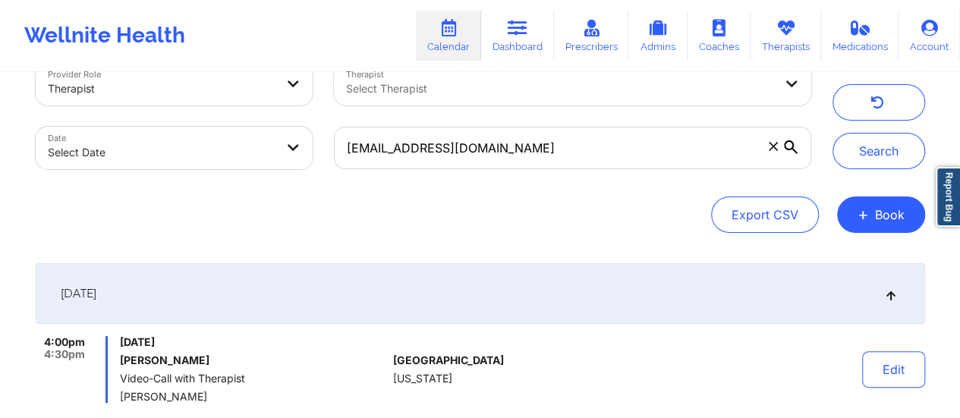
scroll to position [178, 0]
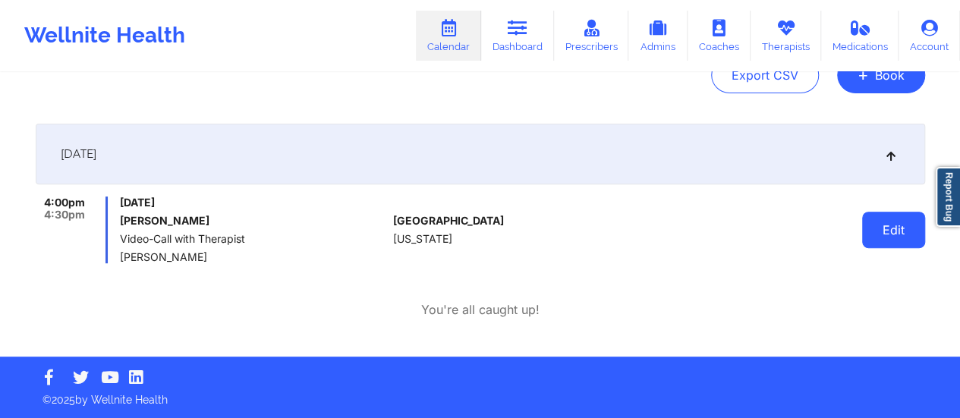
click at [921, 234] on button "Edit" at bounding box center [893, 230] width 63 height 36
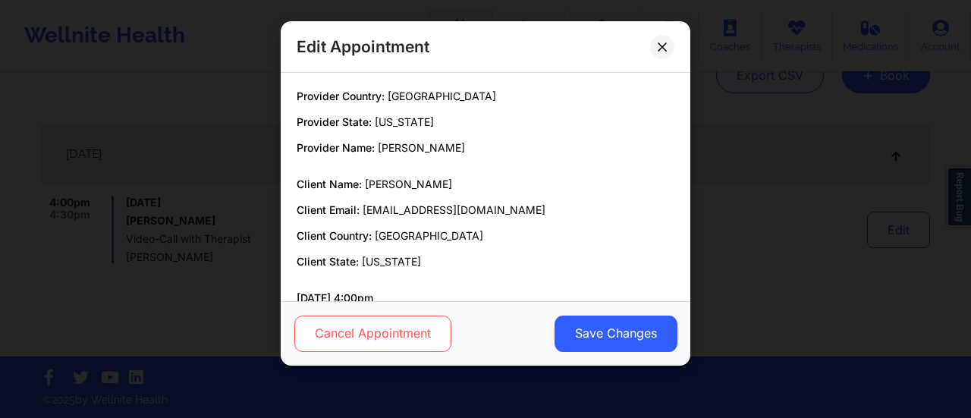
click at [429, 328] on button "Cancel Appointment" at bounding box center [372, 334] width 157 height 36
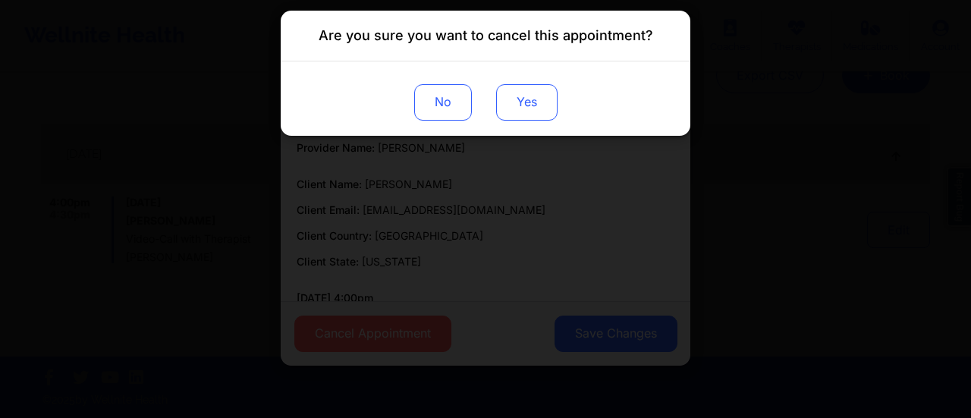
click at [535, 87] on button "Yes" at bounding box center [526, 102] width 61 height 36
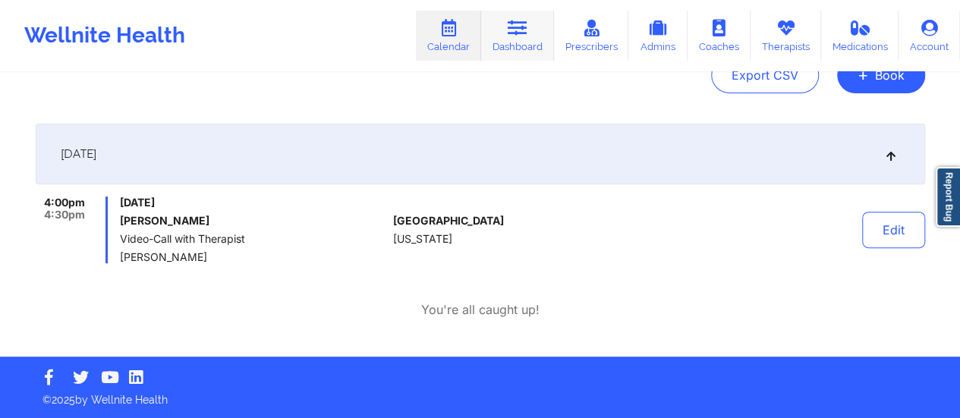
click at [547, 28] on link "Dashboard" at bounding box center [517, 36] width 73 height 50
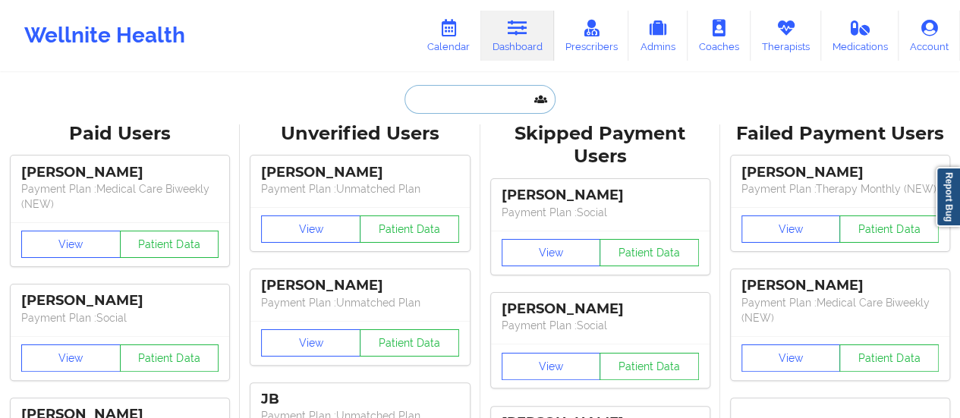
click at [475, 102] on input "text" at bounding box center [479, 99] width 150 height 29
paste input "[EMAIL_ADDRESS][DOMAIN_NAME]"
type input "[EMAIL_ADDRESS][DOMAIN_NAME]"
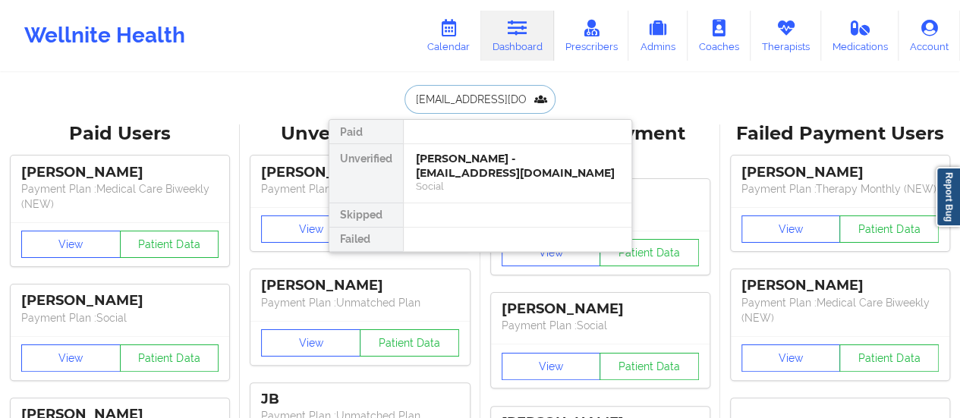
scroll to position [0, 19]
click at [479, 162] on div "[PERSON_NAME] - [EMAIL_ADDRESS][DOMAIN_NAME]" at bounding box center [517, 166] width 203 height 28
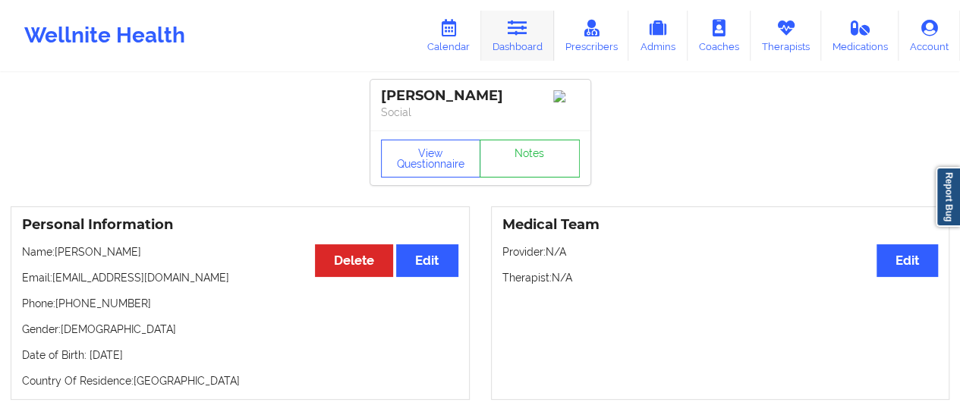
click at [514, 33] on icon at bounding box center [517, 28] width 20 height 17
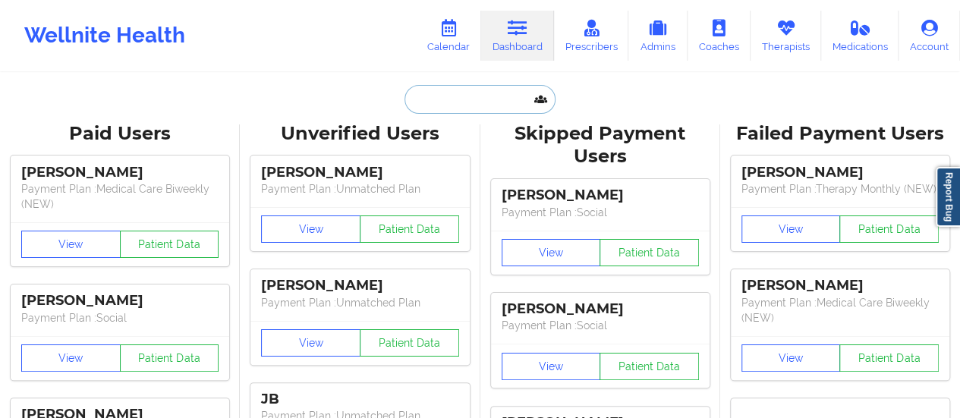
click at [463, 102] on input "text" at bounding box center [479, 99] width 150 height 29
paste input "[PERSON_NAME]"
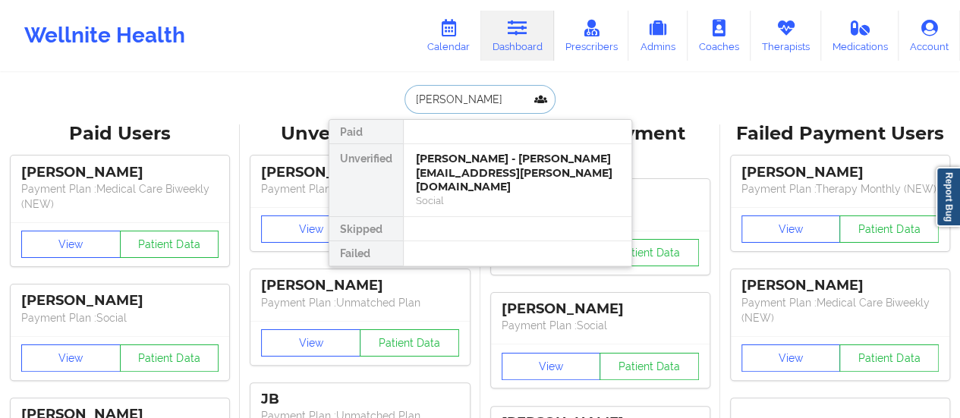
type input "[PERSON_NAME]"
click at [458, 175] on div "[PERSON_NAME] - [PERSON_NAME][EMAIL_ADDRESS][PERSON_NAME][DOMAIN_NAME]" at bounding box center [517, 173] width 203 height 42
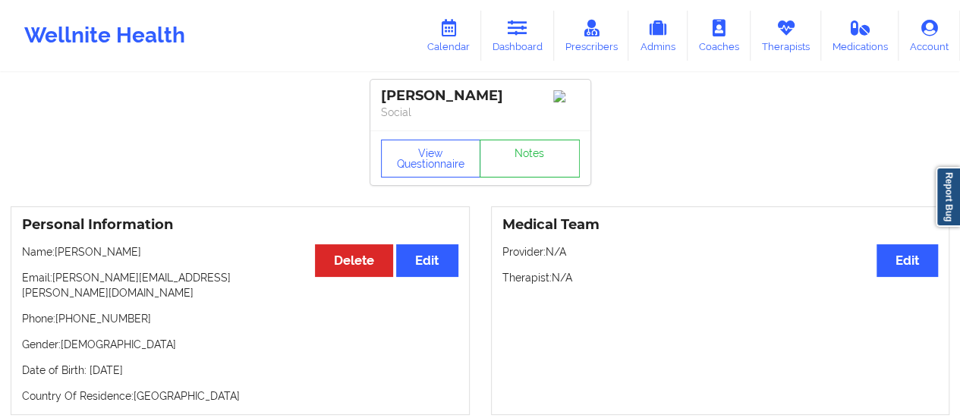
click at [124, 222] on h3 "Personal Information" at bounding box center [240, 224] width 436 height 17
drag, startPoint x: 196, startPoint y: 273, endPoint x: 52, endPoint y: 278, distance: 143.5
click at [52, 278] on div "Personal Information Edit Delete Name: [PERSON_NAME] Email: [PERSON_NAME][EMAIL…" at bounding box center [240, 310] width 459 height 209
copy p "[PERSON_NAME][EMAIL_ADDRESS][PERSON_NAME][DOMAIN_NAME]"
click at [504, 49] on link "Dashboard" at bounding box center [517, 36] width 73 height 50
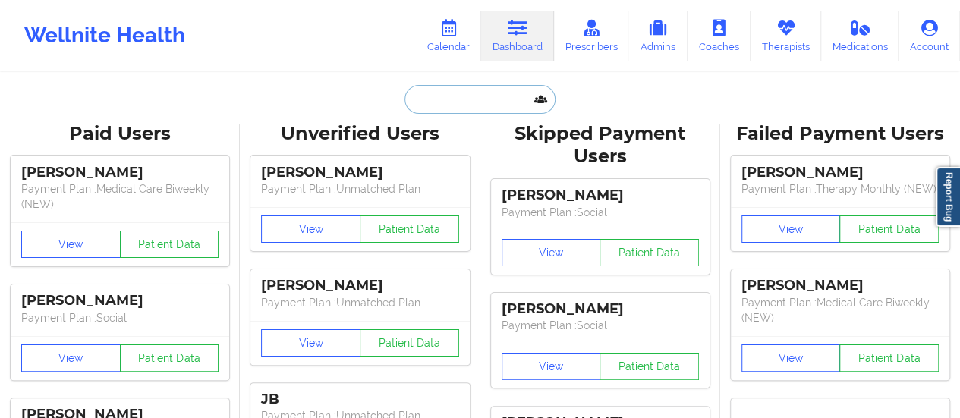
click at [473, 102] on input "text" at bounding box center [479, 99] width 150 height 29
paste input "[EMAIL_ADDRESS][DOMAIN_NAME]"
type input "[EMAIL_ADDRESS][DOMAIN_NAME]"
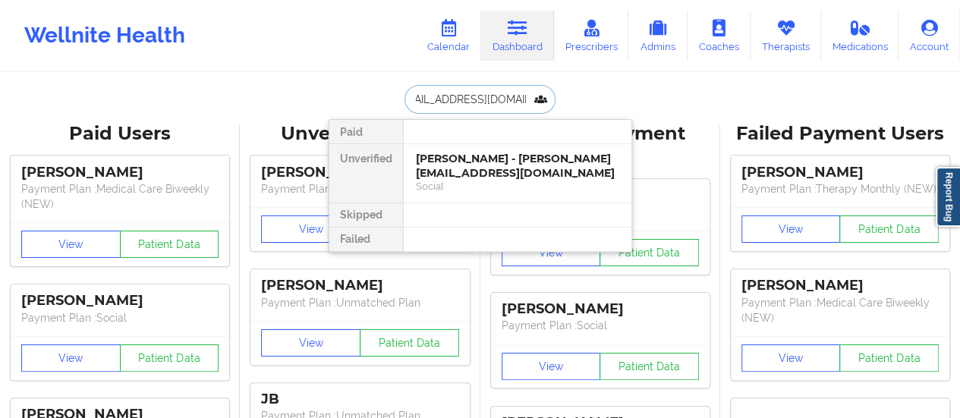
click at [493, 158] on div "[PERSON_NAME] - [PERSON_NAME][EMAIL_ADDRESS][DOMAIN_NAME]" at bounding box center [517, 166] width 203 height 28
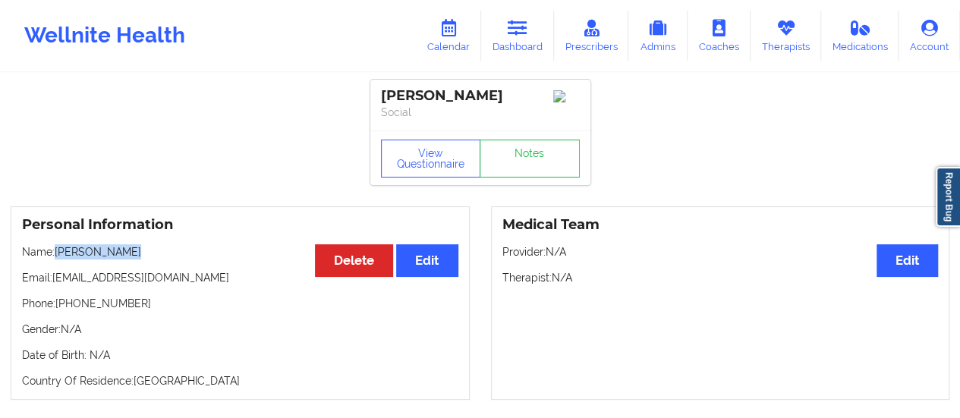
drag, startPoint x: 138, startPoint y: 253, endPoint x: 56, endPoint y: 256, distance: 82.0
click at [56, 256] on p "Name: [PERSON_NAME]" at bounding box center [240, 251] width 436 height 15
copy p "[PERSON_NAME]"
